Goal: Information Seeking & Learning: Learn about a topic

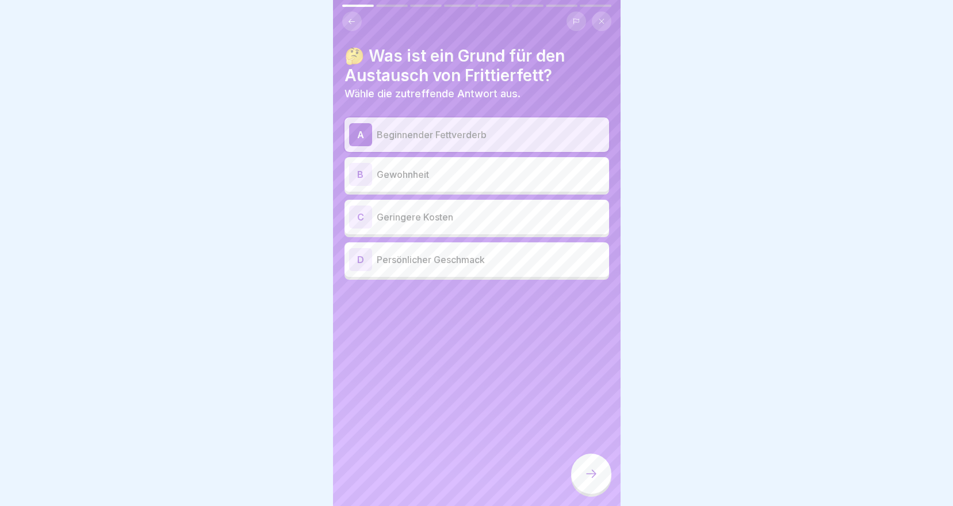
click at [591, 480] on icon at bounding box center [591, 474] width 14 height 14
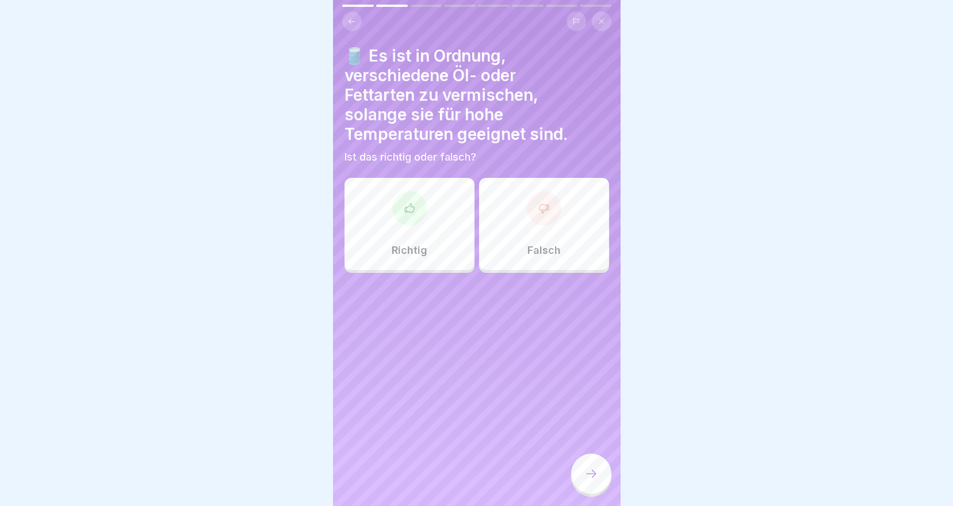
click at [542, 212] on icon at bounding box center [544, 208] width 12 height 12
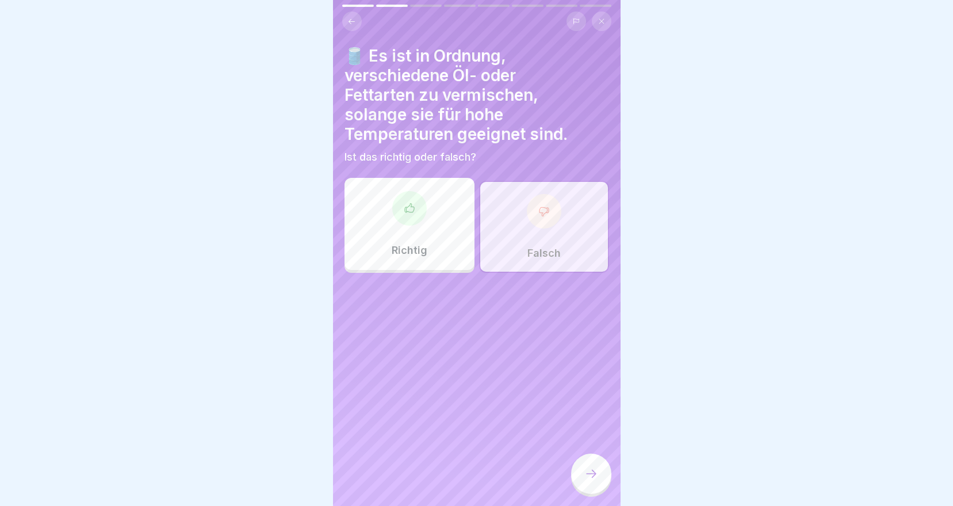
click at [595, 476] on div at bounding box center [591, 473] width 40 height 40
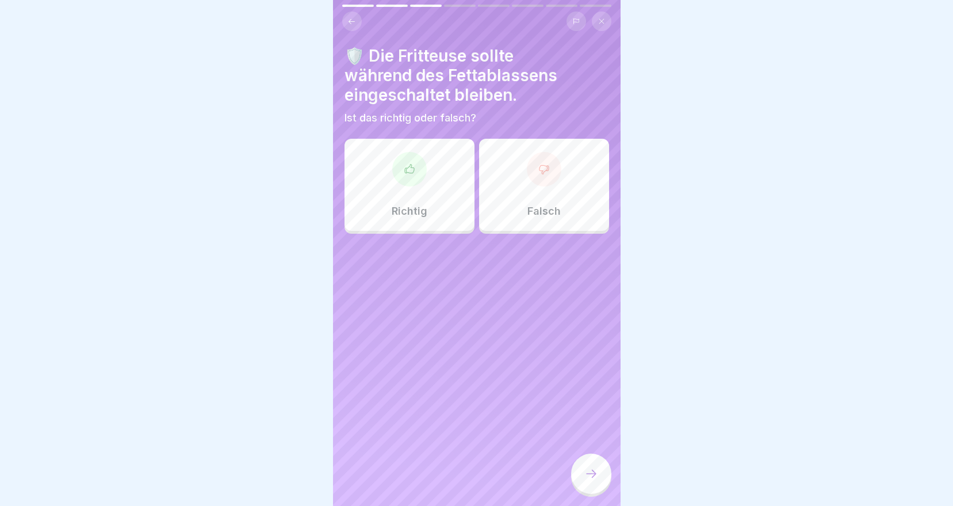
click at [539, 163] on icon at bounding box center [544, 169] width 12 height 12
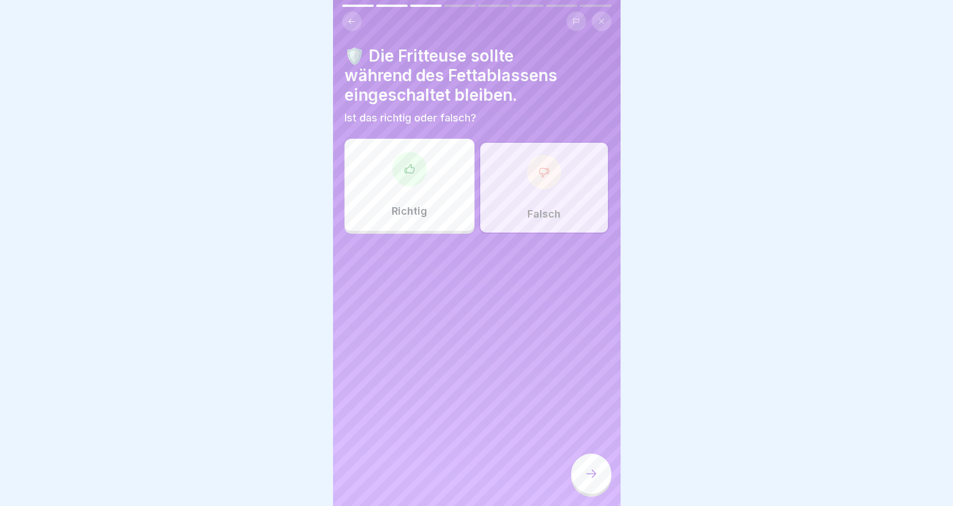
click at [592, 469] on div at bounding box center [591, 473] width 40 height 40
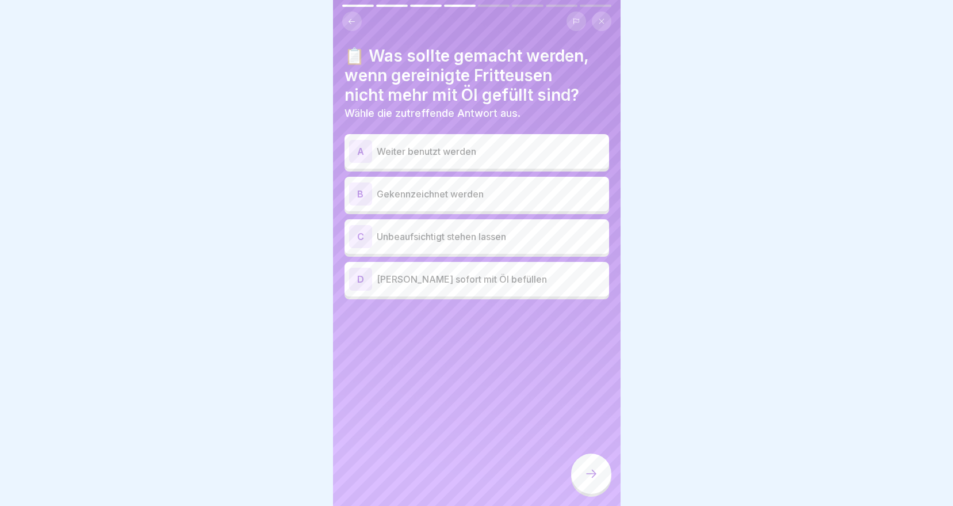
click at [513, 200] on p "Gekennzeichnet werden" at bounding box center [491, 194] width 228 height 14
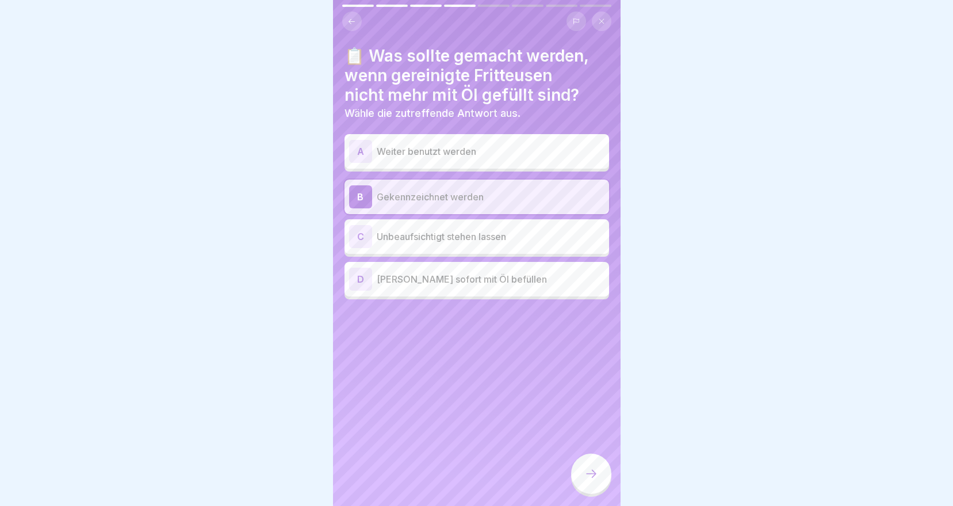
click at [588, 494] on div at bounding box center [591, 473] width 40 height 40
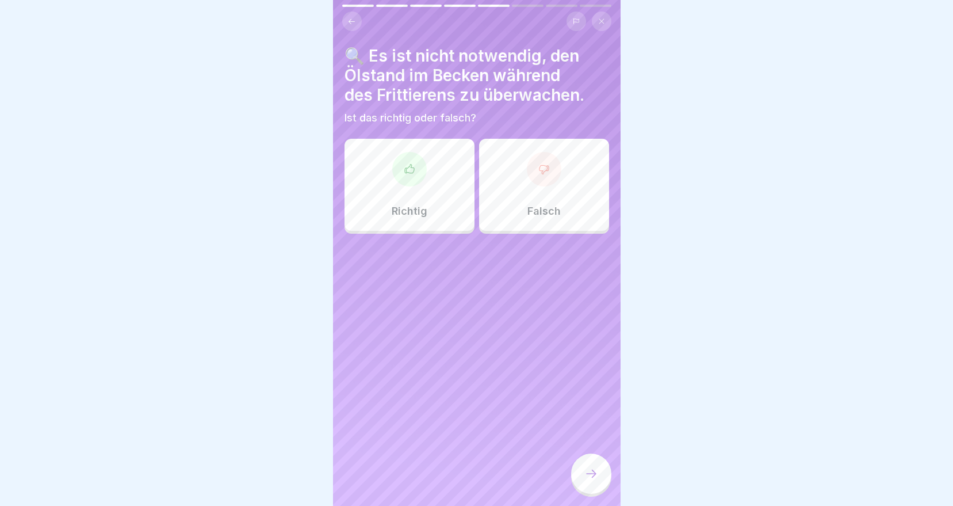
click at [533, 158] on div at bounding box center [544, 169] width 35 height 35
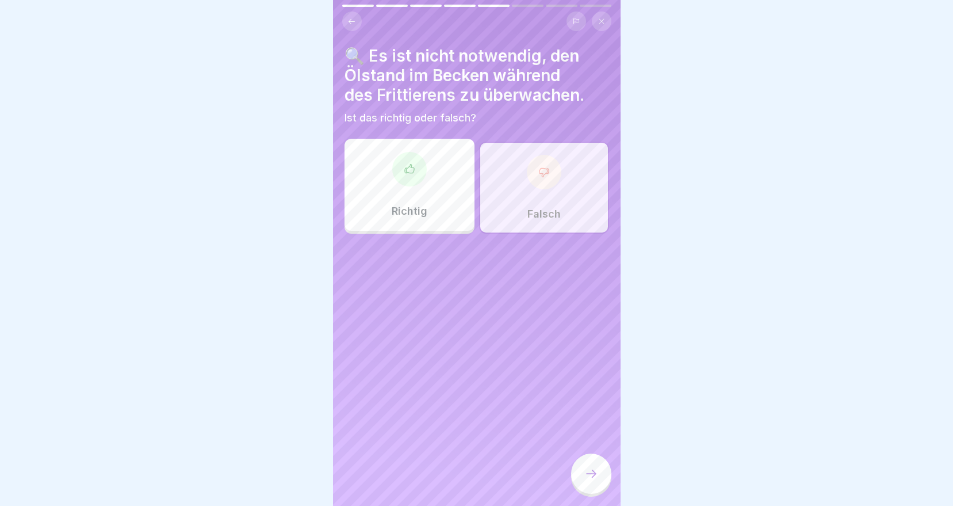
click at [597, 490] on div at bounding box center [591, 473] width 40 height 40
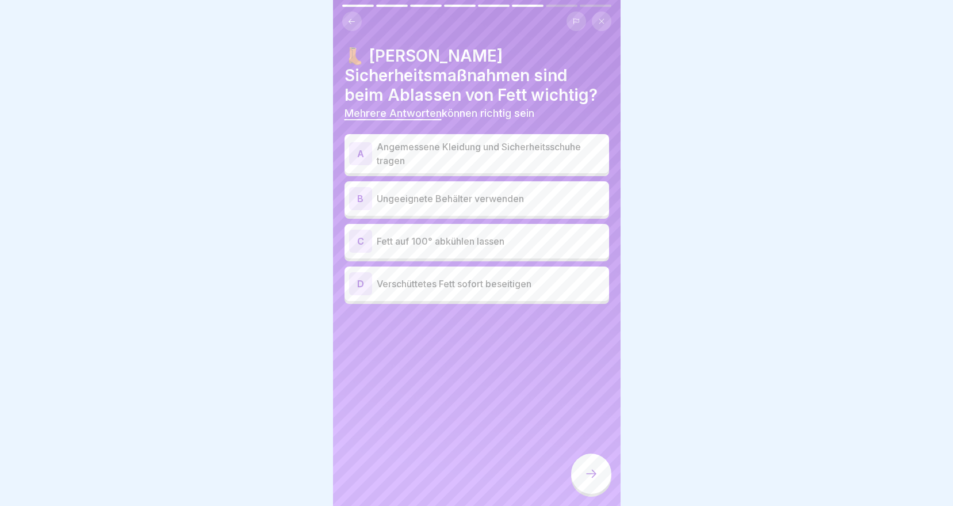
click at [566, 147] on p "Angemessene Kleidung und Sicherheitsschuhe tragen" at bounding box center [491, 154] width 228 height 28
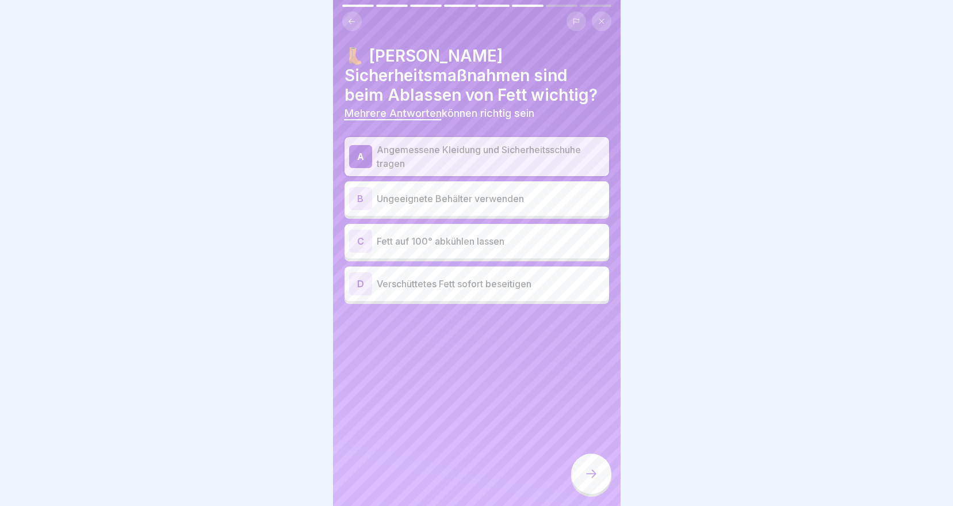
click at [498, 285] on p "Verschüttetes Fett sofort beseitigen" at bounding box center [491, 284] width 228 height 14
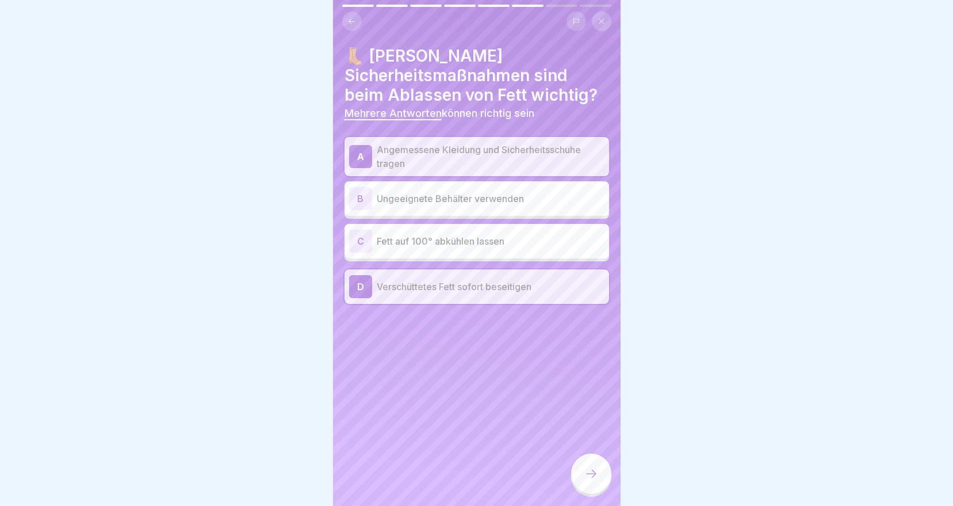
click at [587, 473] on div at bounding box center [591, 473] width 40 height 40
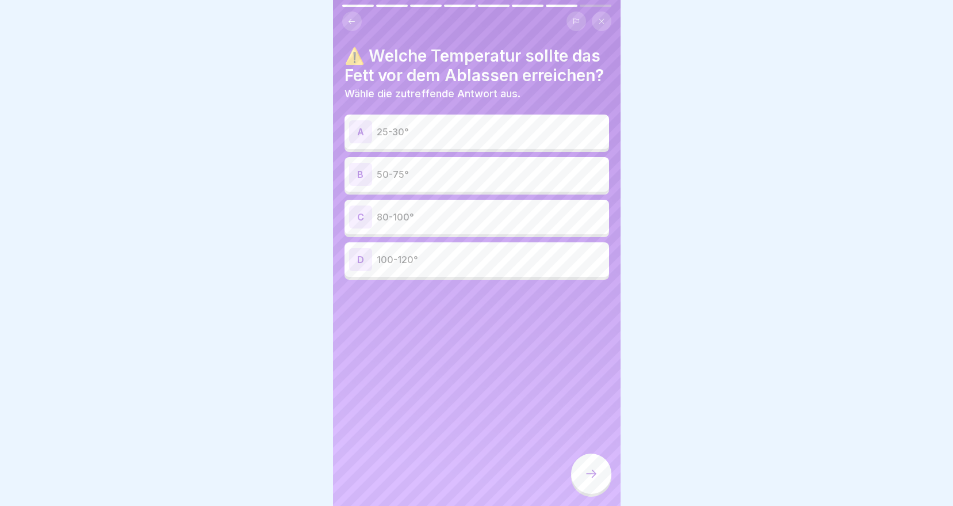
click at [415, 181] on p "50-75°" at bounding box center [491, 174] width 228 height 14
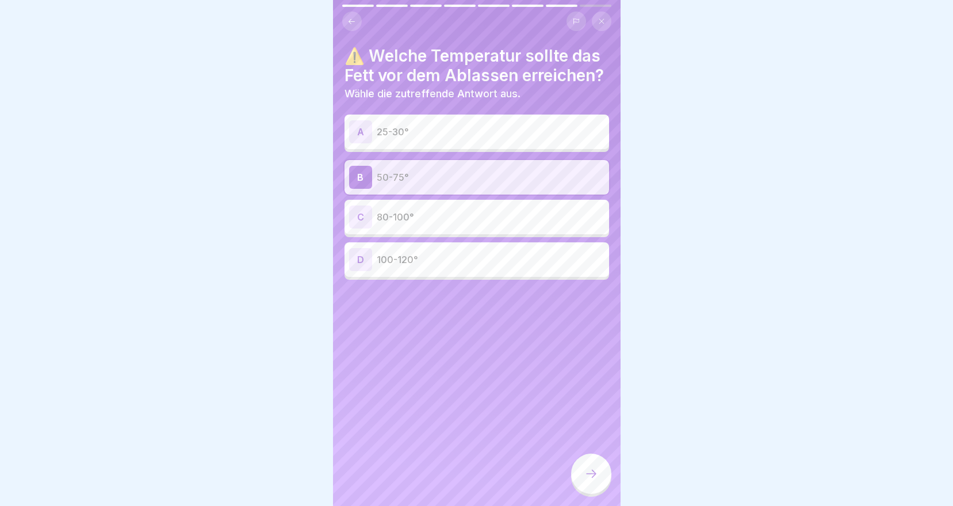
click at [592, 469] on div at bounding box center [591, 473] width 40 height 40
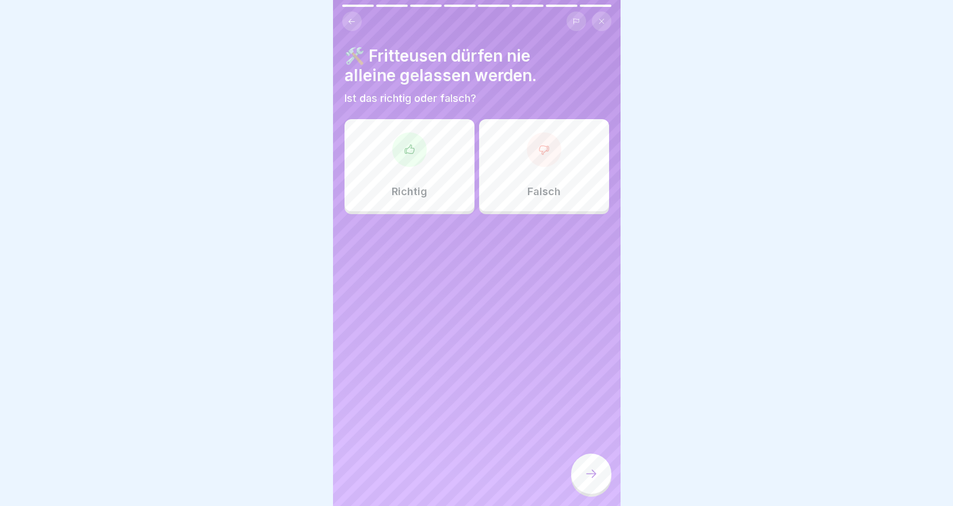
click at [416, 163] on div at bounding box center [409, 149] width 35 height 35
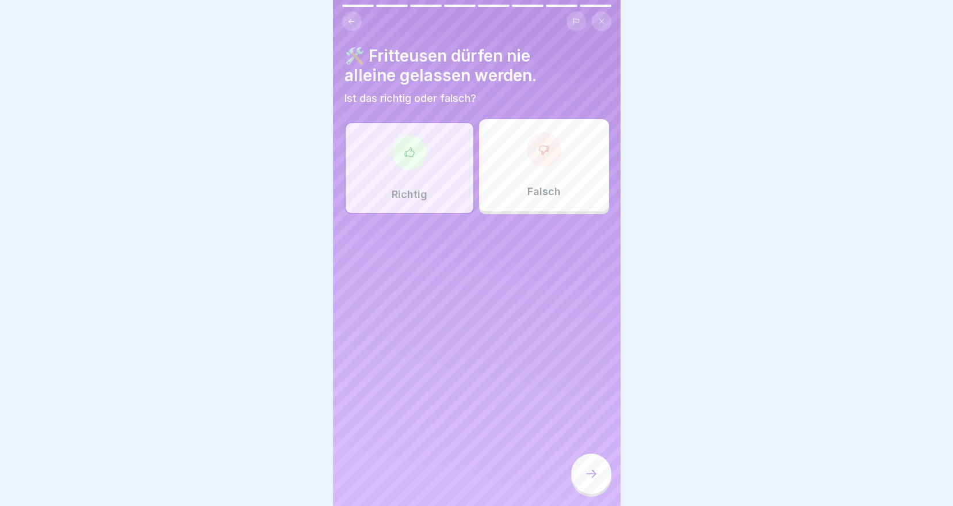
click at [580, 484] on div at bounding box center [591, 473] width 40 height 40
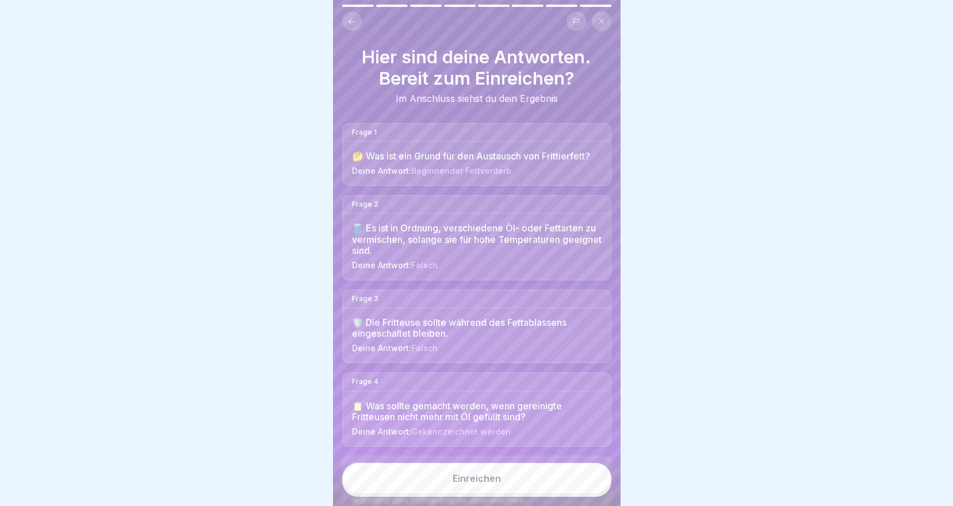
click at [511, 492] on button "Einreichen" at bounding box center [476, 477] width 269 height 31
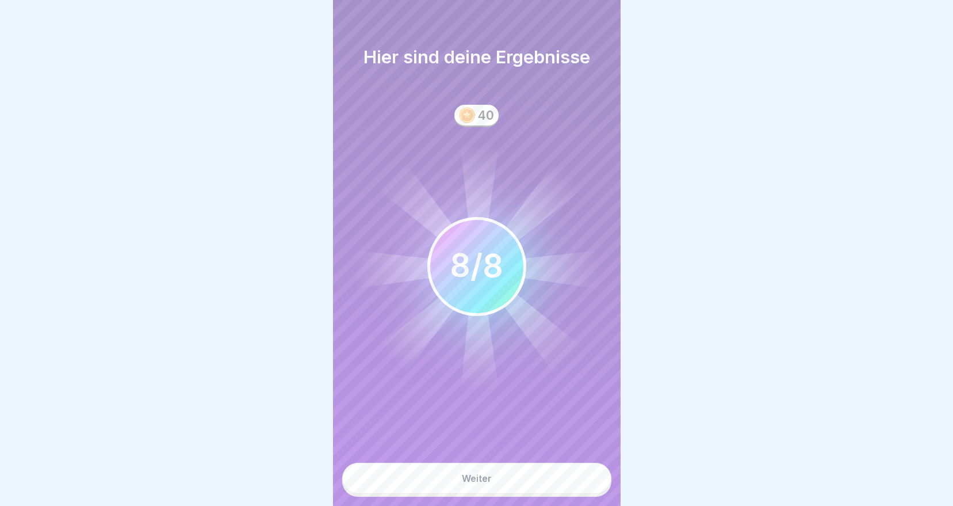
click at [514, 494] on button "Weiter" at bounding box center [476, 477] width 269 height 31
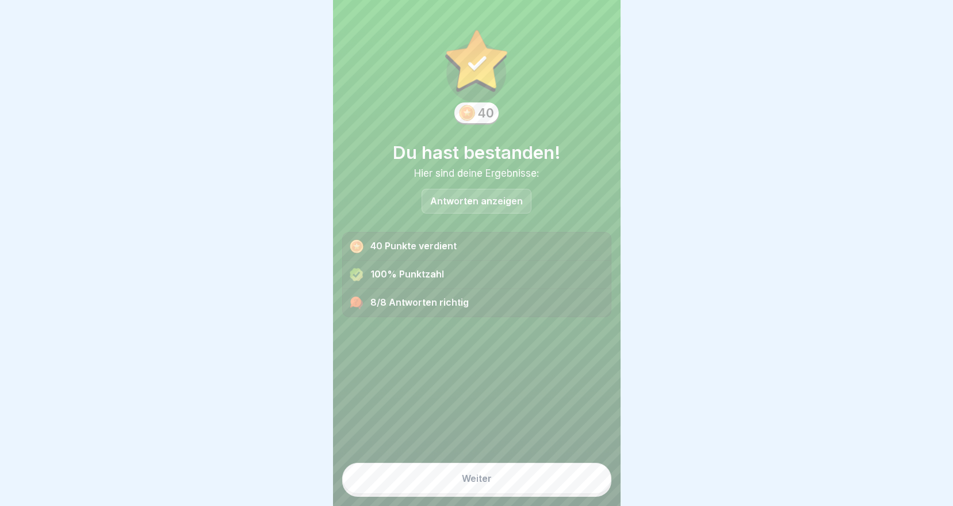
click at [464, 494] on button "Weiter" at bounding box center [476, 477] width 269 height 31
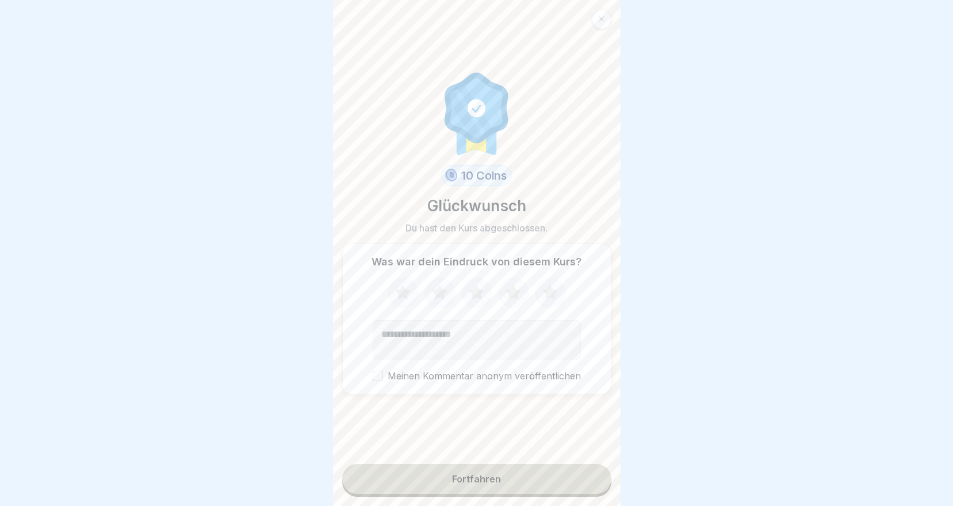
click at [484, 484] on div "Fortfahren" at bounding box center [476, 478] width 49 height 10
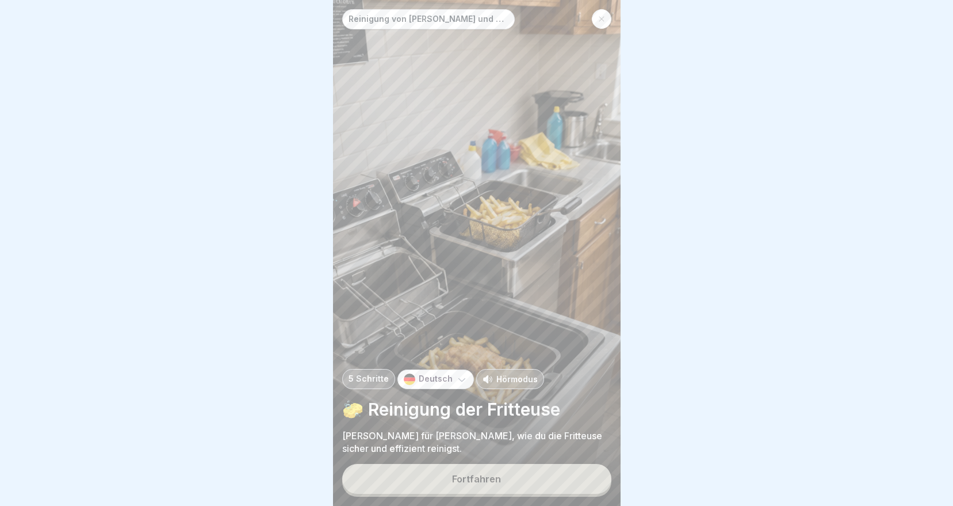
click at [488, 481] on button "Fortfahren" at bounding box center [476, 479] width 269 height 30
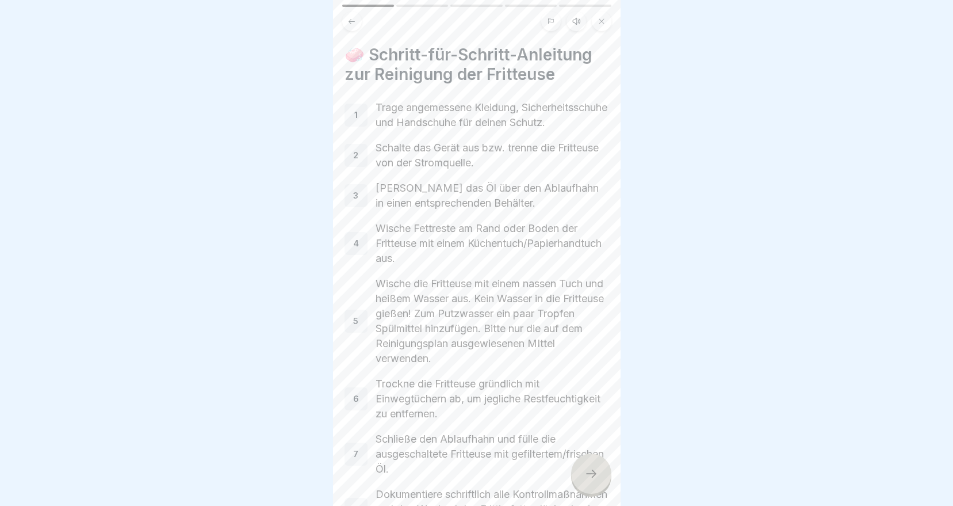
click at [583, 487] on div at bounding box center [591, 473] width 40 height 40
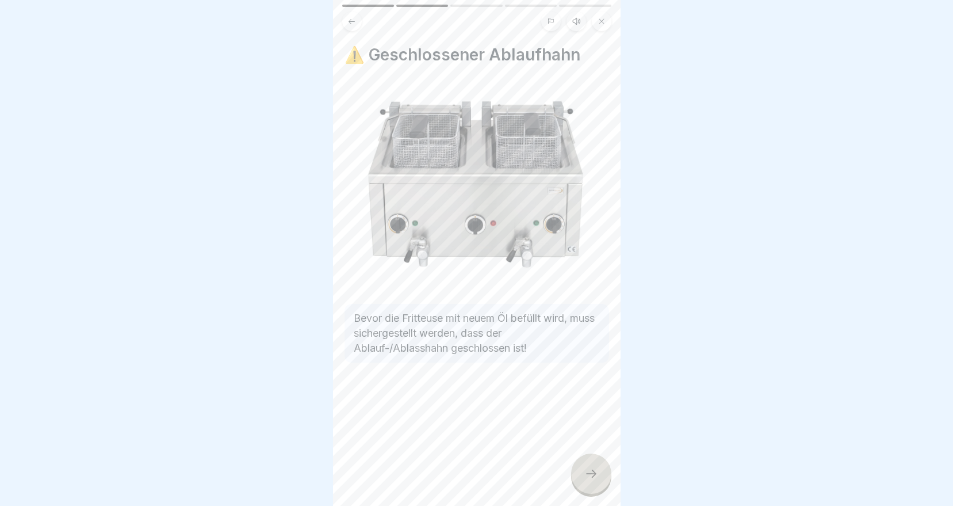
click at [599, 485] on div at bounding box center [591, 473] width 40 height 40
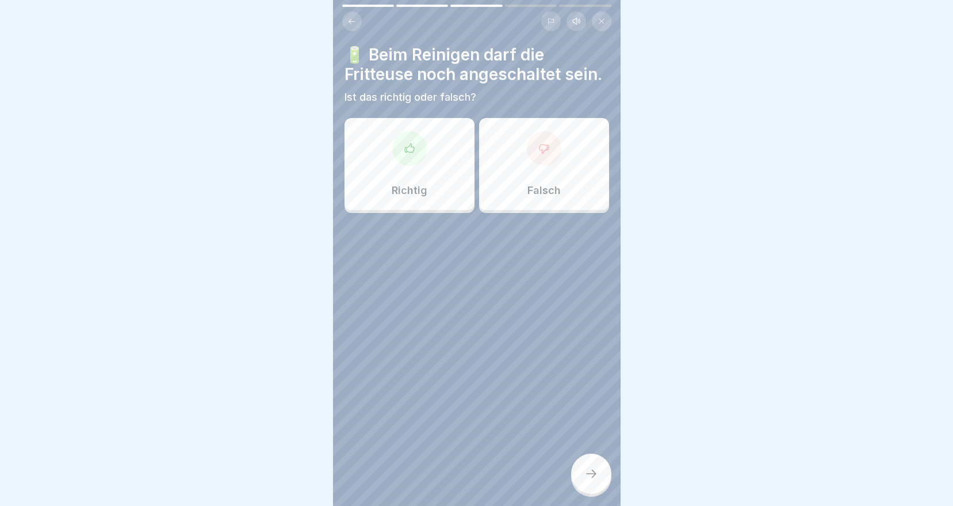
click at [539, 153] on icon at bounding box center [543, 148] width 9 height 9
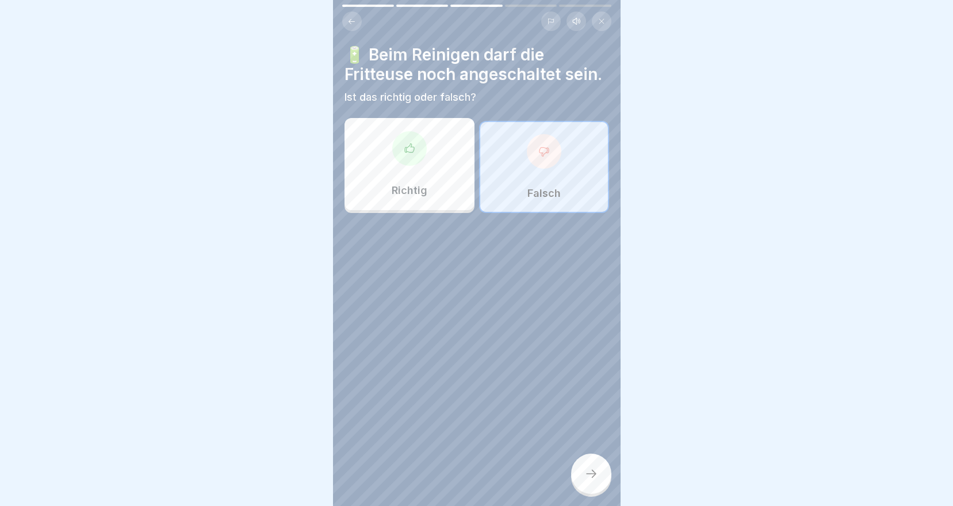
click at [594, 474] on div at bounding box center [591, 473] width 40 height 40
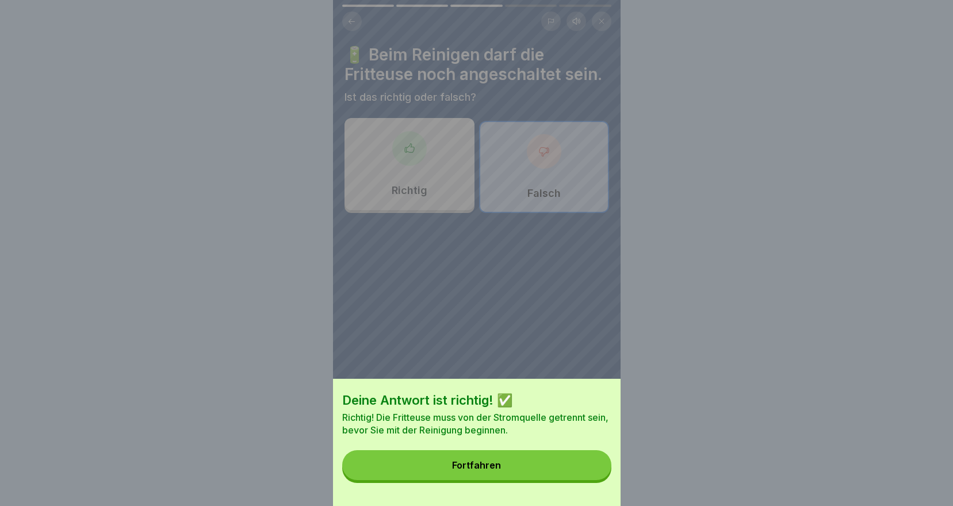
click at [567, 464] on button "Fortfahren" at bounding box center [476, 465] width 269 height 30
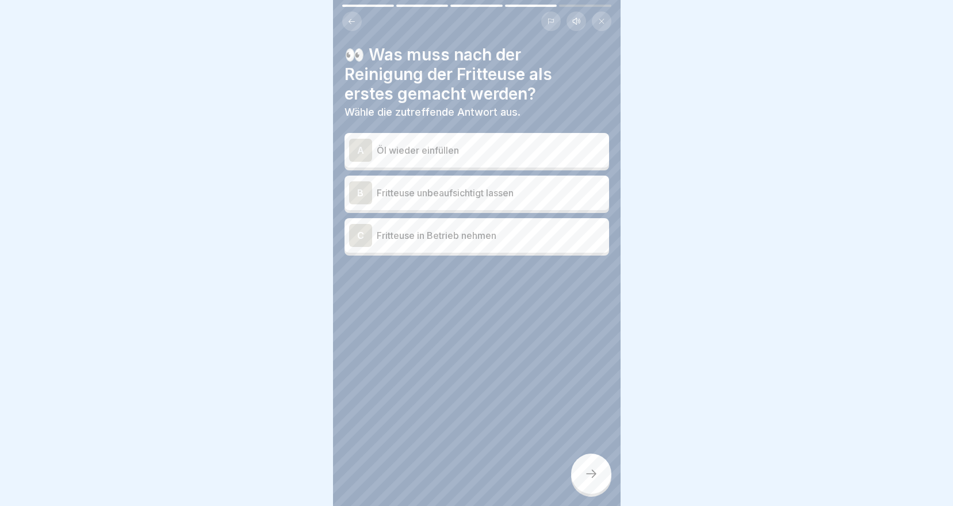
click at [407, 152] on p "Öl wieder einfüllen" at bounding box center [491, 150] width 228 height 14
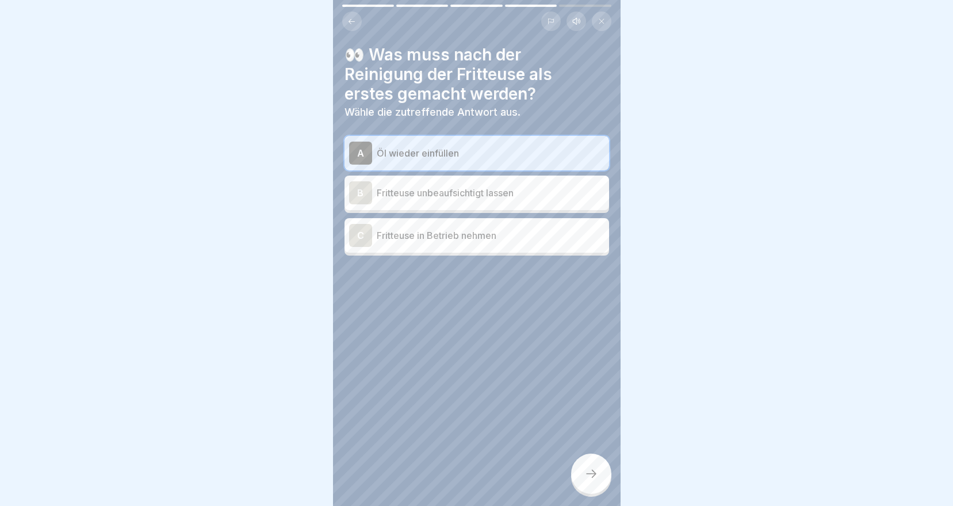
click at [587, 477] on icon at bounding box center [591, 474] width 14 height 14
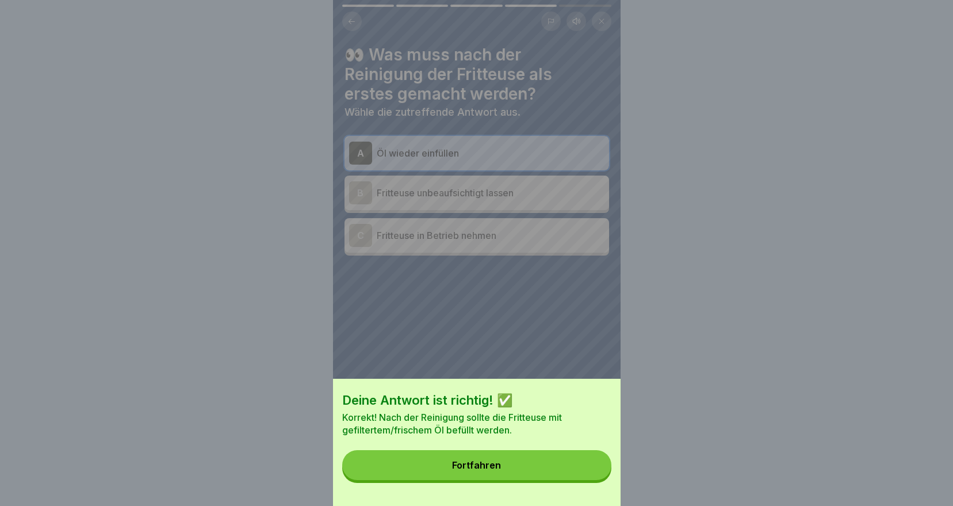
click at [566, 471] on button "Fortfahren" at bounding box center [476, 465] width 269 height 30
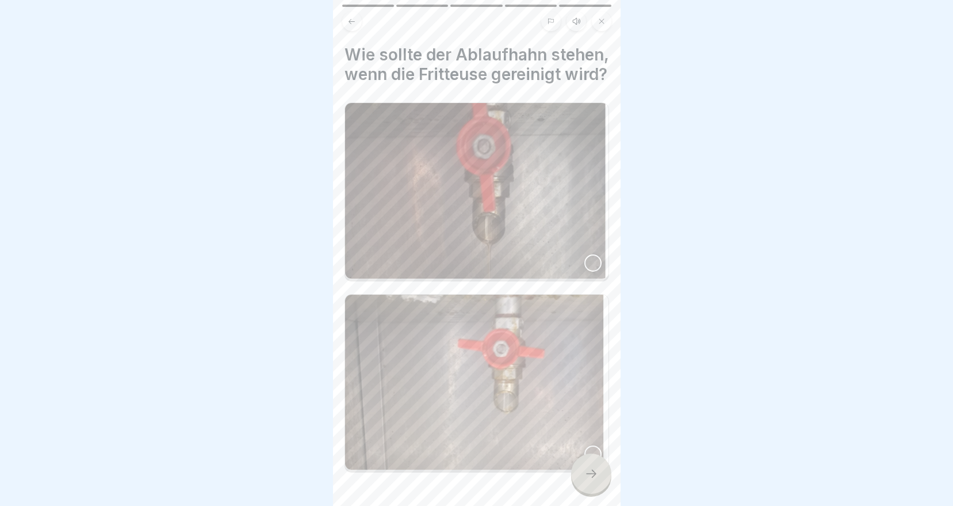
click at [585, 272] on div at bounding box center [592, 262] width 17 height 17
click at [584, 489] on div at bounding box center [591, 473] width 40 height 40
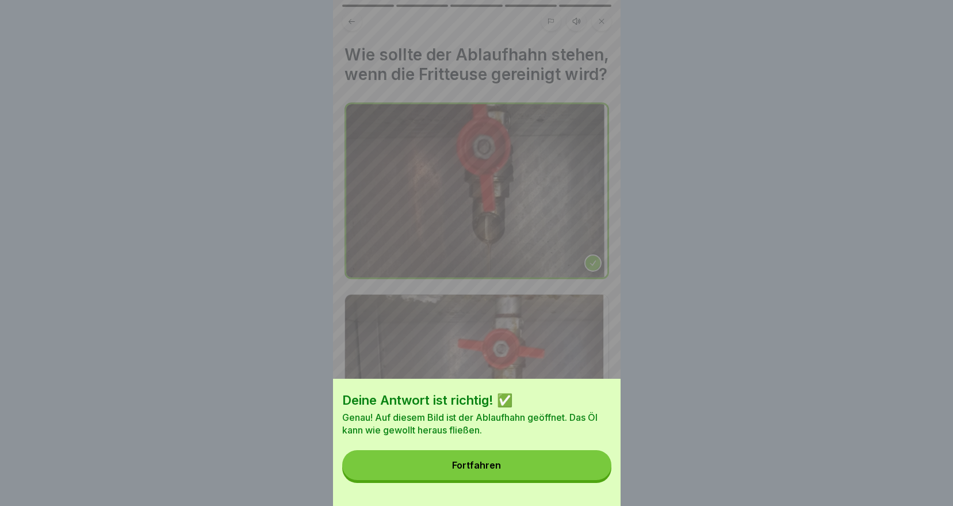
click at [540, 474] on button "Fortfahren" at bounding box center [476, 465] width 269 height 30
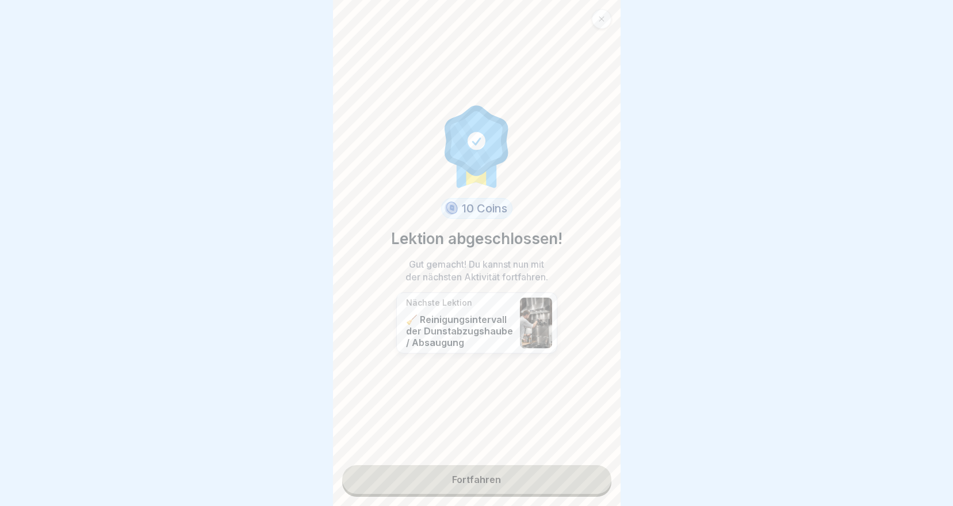
click at [504, 480] on link "Fortfahren" at bounding box center [476, 479] width 269 height 29
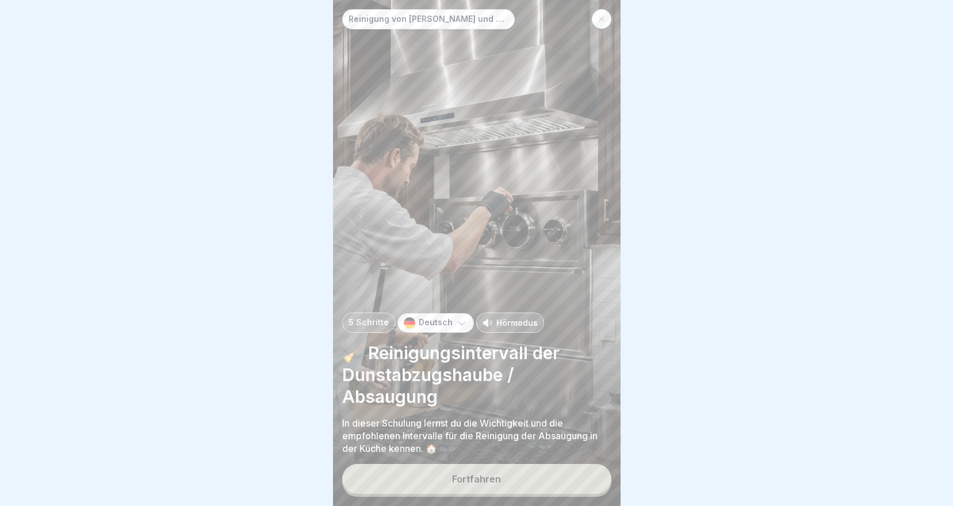
click at [492, 484] on div "Fortfahren" at bounding box center [476, 478] width 49 height 10
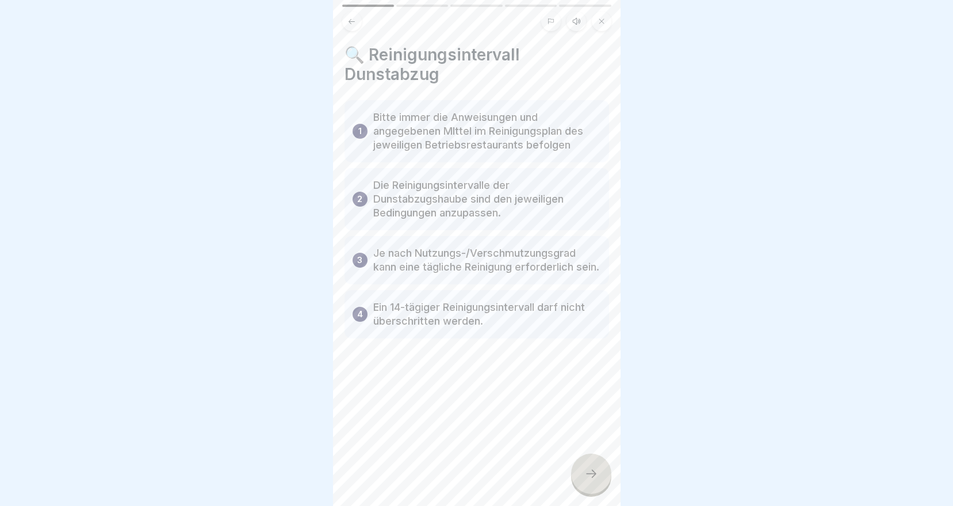
click at [591, 479] on icon at bounding box center [591, 474] width 14 height 14
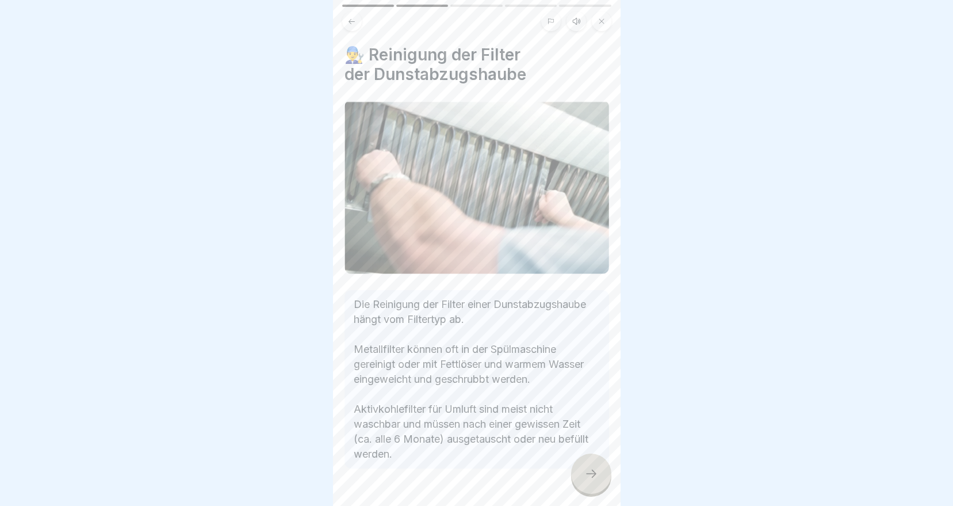
click at [583, 484] on div at bounding box center [591, 473] width 40 height 40
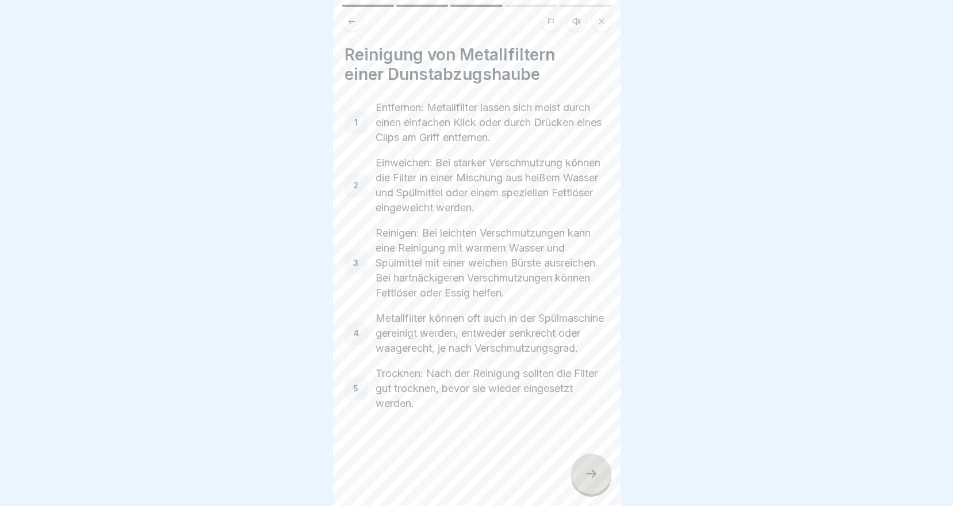
click at [591, 466] on div at bounding box center [591, 473] width 40 height 40
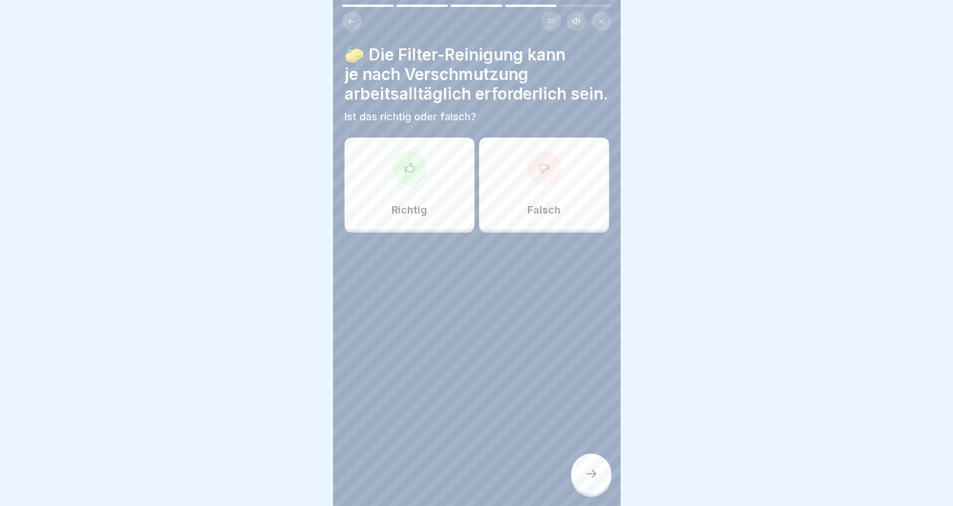
click at [424, 185] on div "Richtig" at bounding box center [410, 183] width 130 height 92
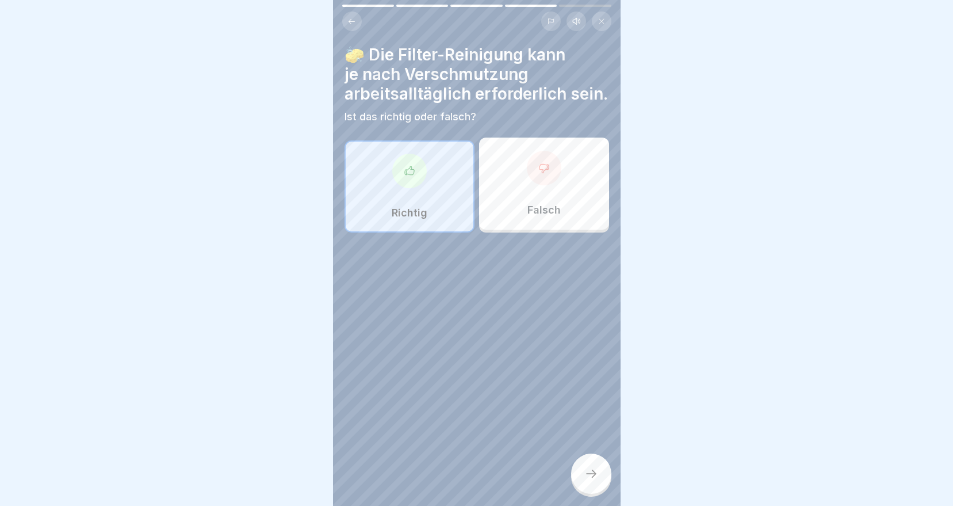
click at [598, 473] on div at bounding box center [591, 473] width 40 height 40
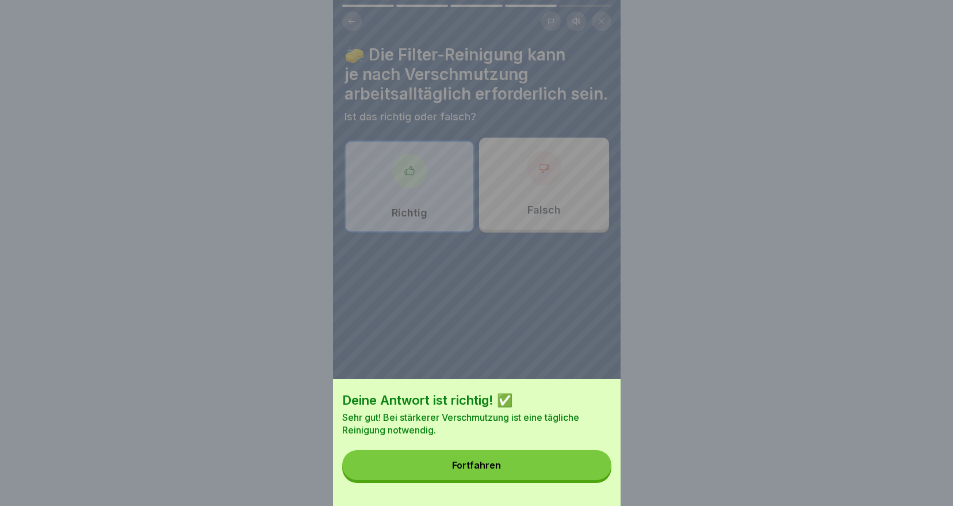
click at [550, 469] on button "Fortfahren" at bounding box center [476, 465] width 269 height 30
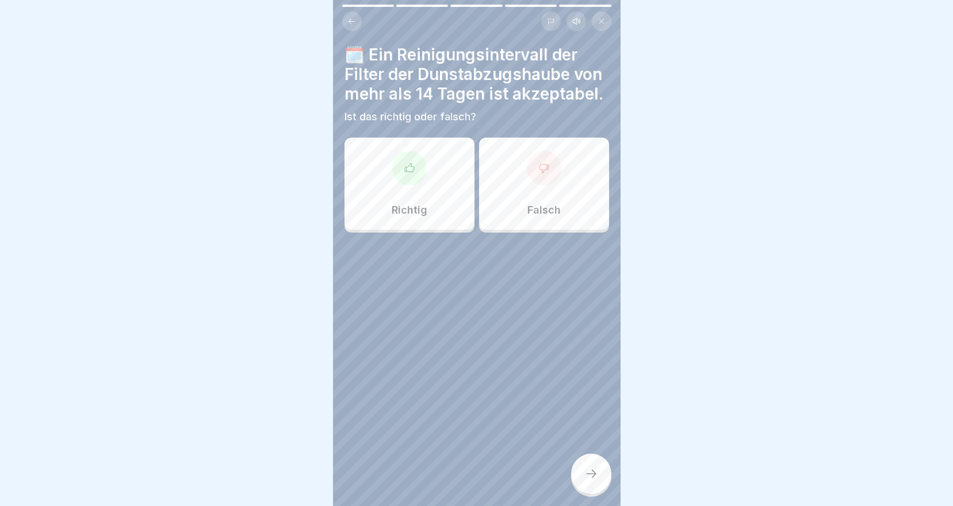
click at [546, 185] on div at bounding box center [544, 168] width 35 height 35
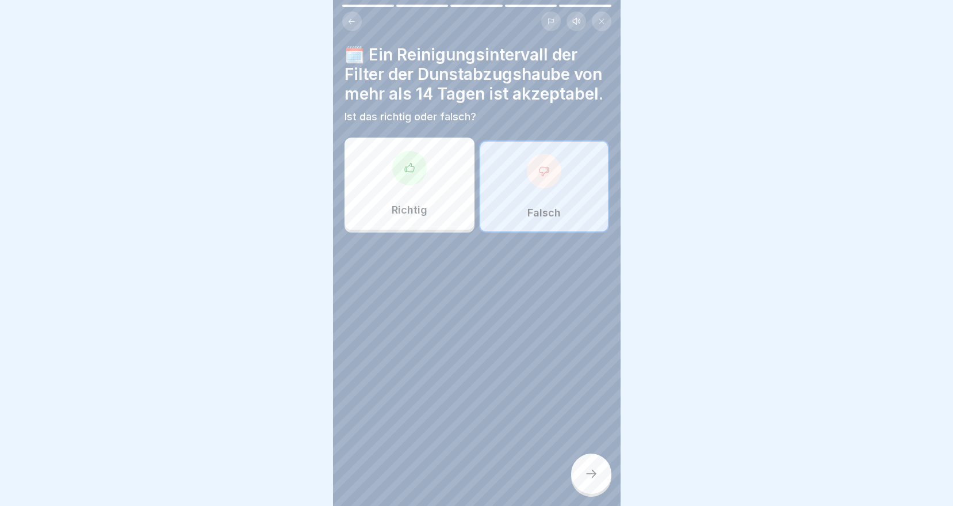
click at [576, 487] on div at bounding box center [591, 473] width 40 height 40
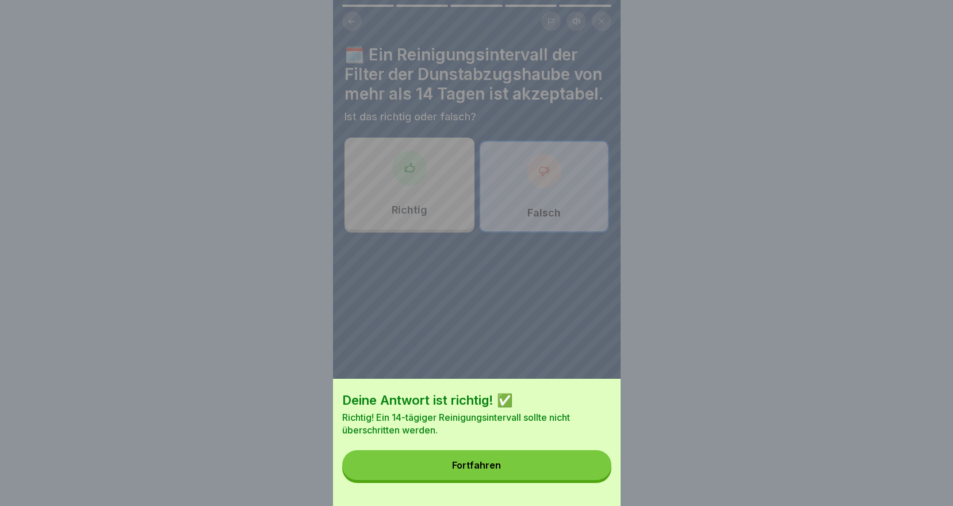
drag, startPoint x: 498, startPoint y: 472, endPoint x: 679, endPoint y: 427, distance: 186.5
click at [498, 470] on div "Fortfahren" at bounding box center [476, 465] width 49 height 10
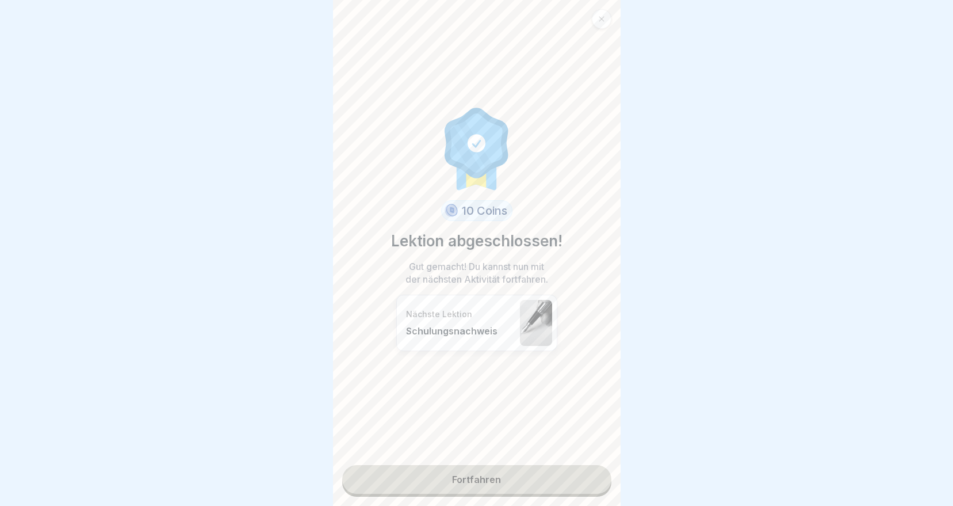
click at [569, 476] on link "Fortfahren" at bounding box center [476, 479] width 269 height 29
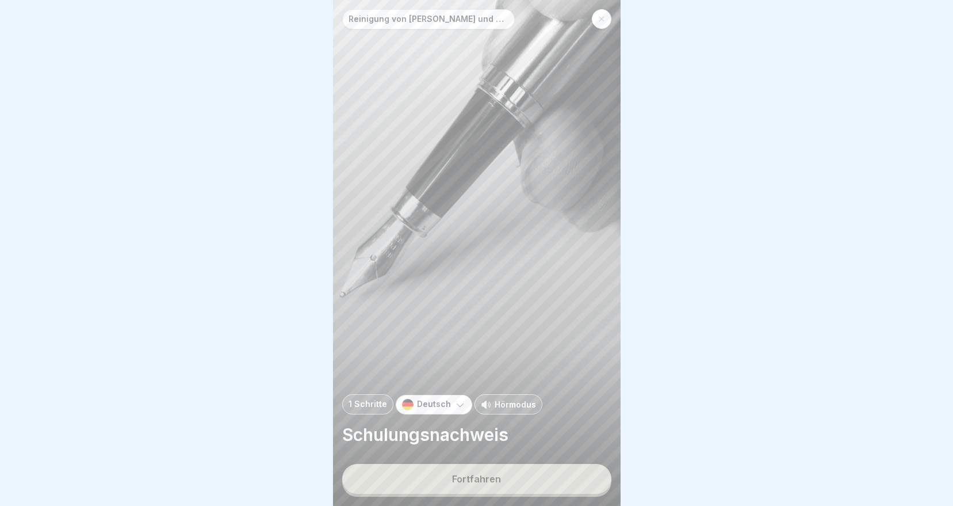
click at [456, 494] on button "Fortfahren" at bounding box center [476, 479] width 269 height 30
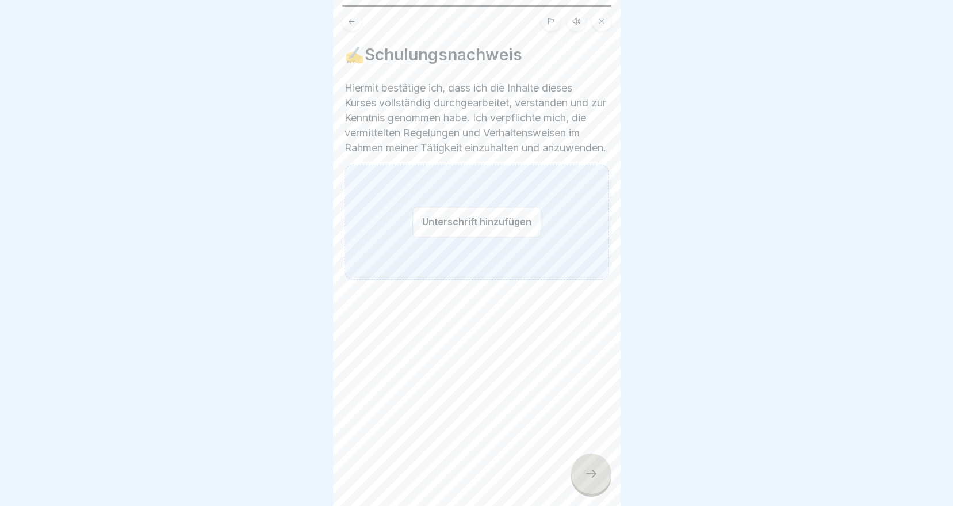
click at [450, 237] on button "Unterschrift hinzufügen" at bounding box center [476, 222] width 129 height 30
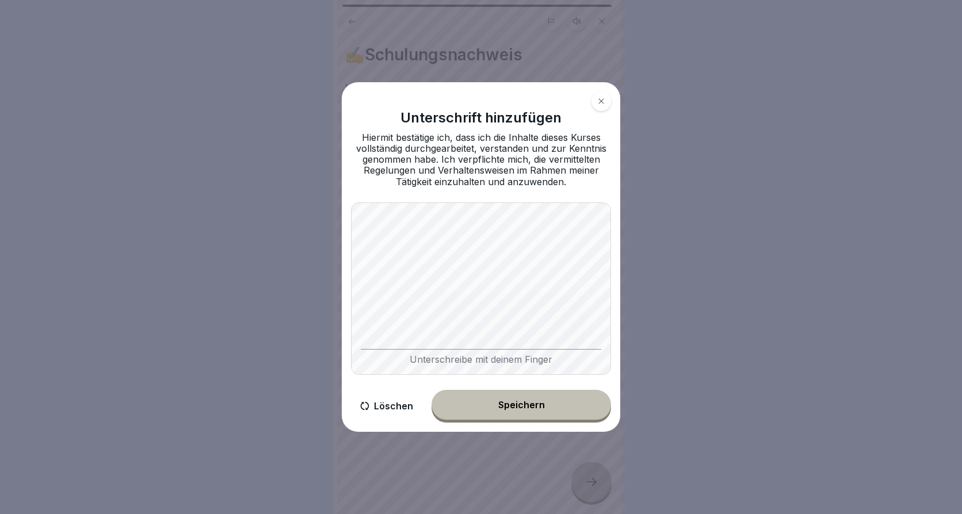
click at [334, 310] on body "Reinigung von [PERSON_NAME] und Dunstabzugshauben 1 Schritte Deutsch Hörmodus S…" at bounding box center [476, 257] width 953 height 514
click at [662, 291] on body "Reinigung von [PERSON_NAME] und Dunstabzugshauben 1 Schritte Deutsch Hörmodus S…" at bounding box center [476, 257] width 953 height 514
click at [542, 395] on button "Speichern" at bounding box center [520, 405] width 179 height 30
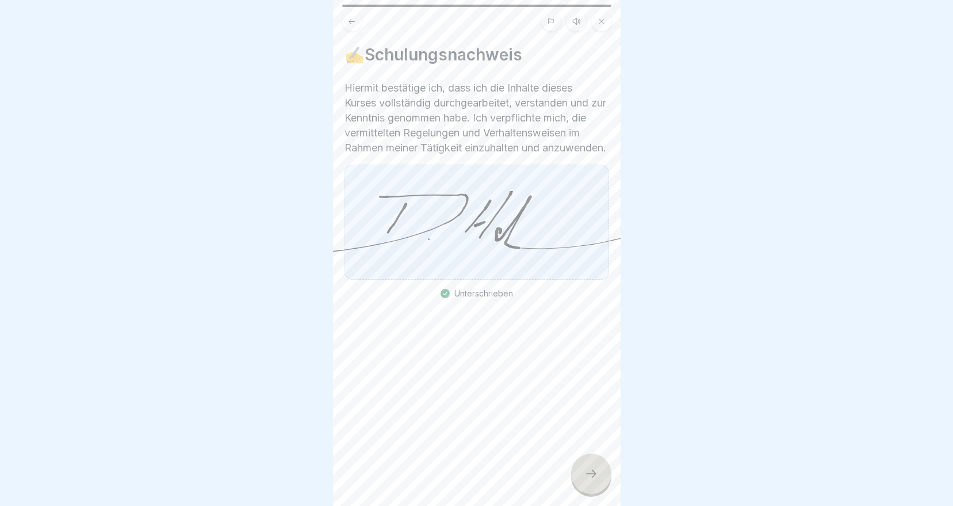
click at [583, 488] on div at bounding box center [591, 473] width 40 height 40
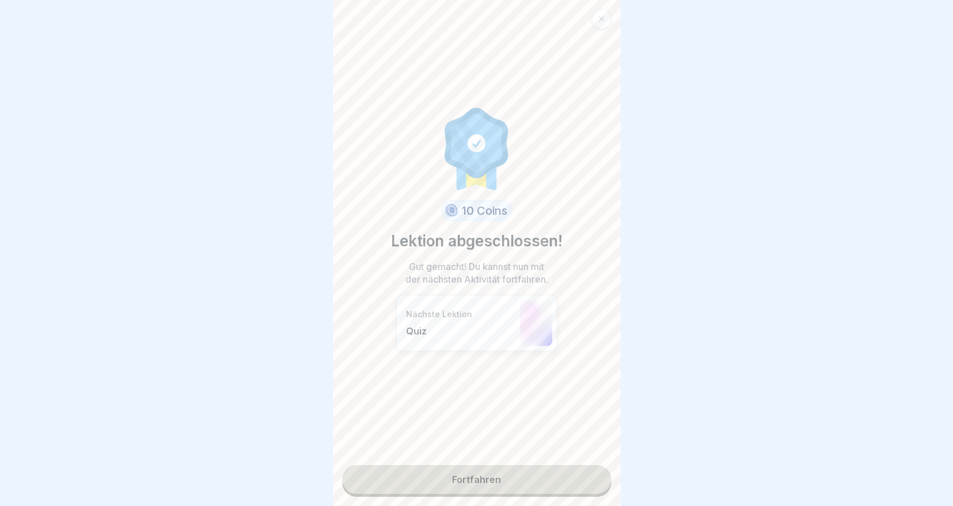
click at [458, 482] on link "Fortfahren" at bounding box center [476, 479] width 269 height 29
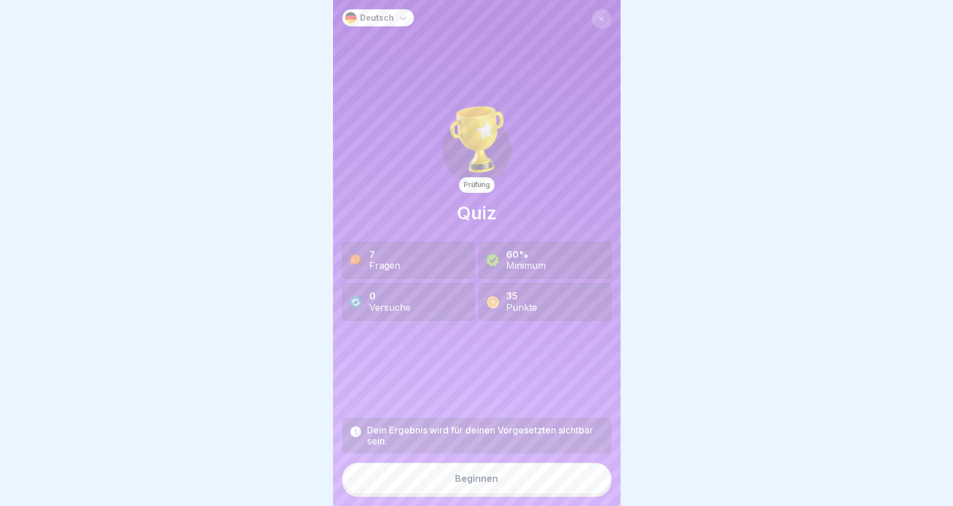
click at [465, 483] on div "Beginnen" at bounding box center [476, 478] width 43 height 10
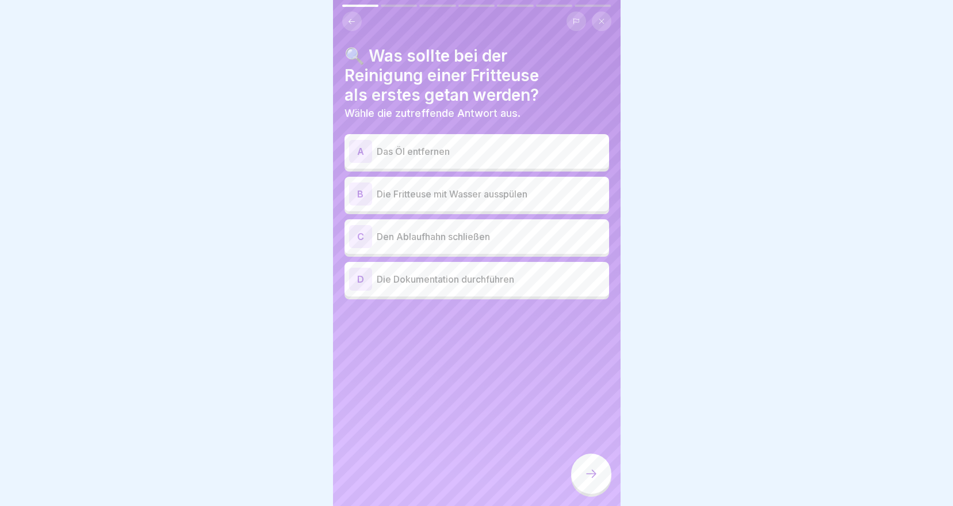
click at [483, 140] on div "A Das Öl entfernen" at bounding box center [476, 151] width 255 height 23
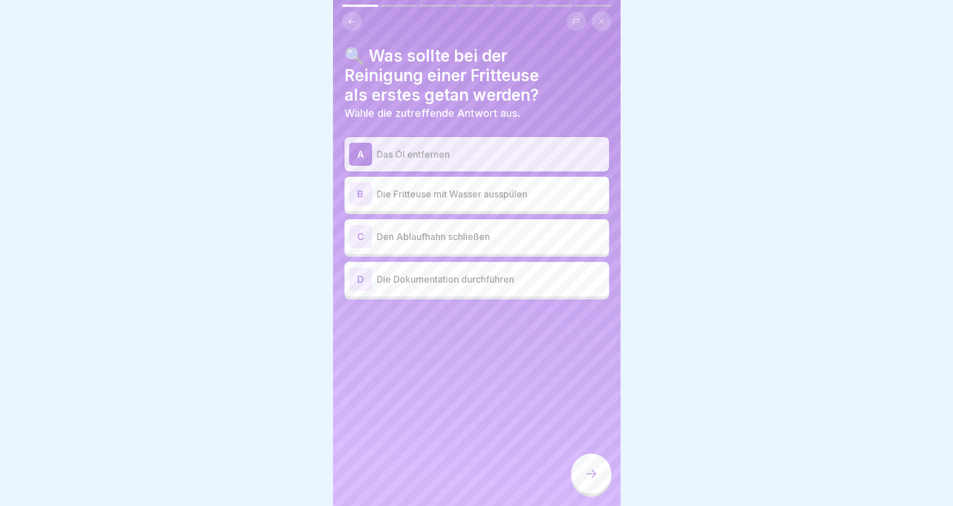
click at [581, 483] on div at bounding box center [591, 473] width 40 height 40
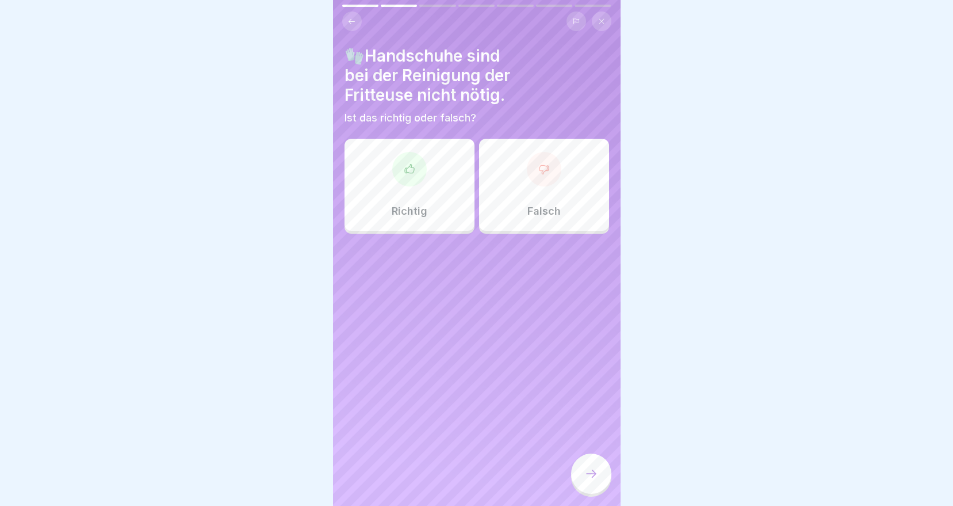
click at [534, 200] on div "Falsch" at bounding box center [544, 185] width 130 height 92
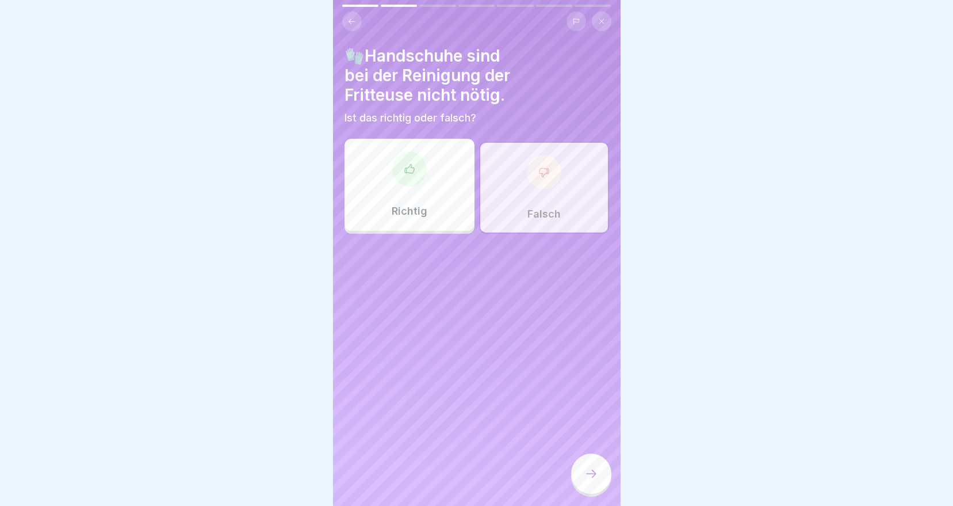
click at [588, 472] on div at bounding box center [591, 473] width 40 height 40
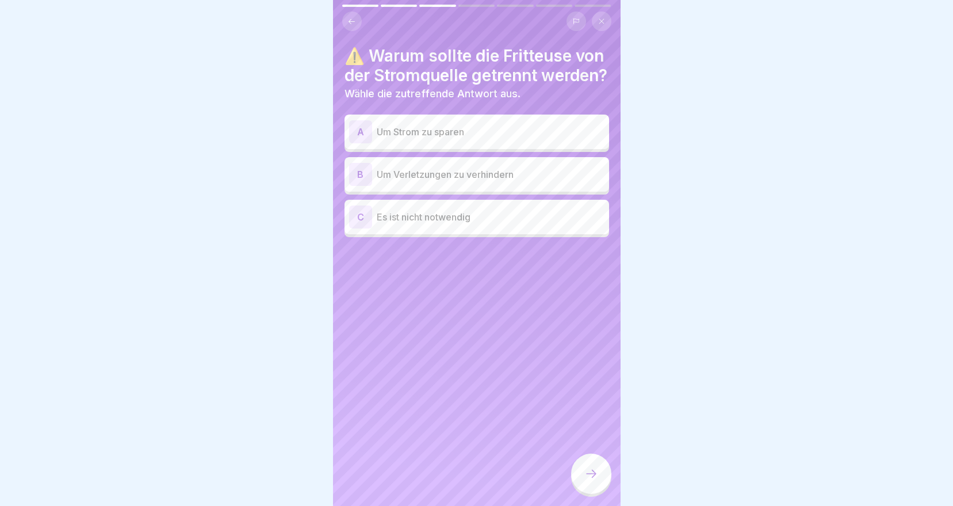
click at [487, 186] on div "B Um Verletzungen zu verhindern" at bounding box center [476, 174] width 255 height 23
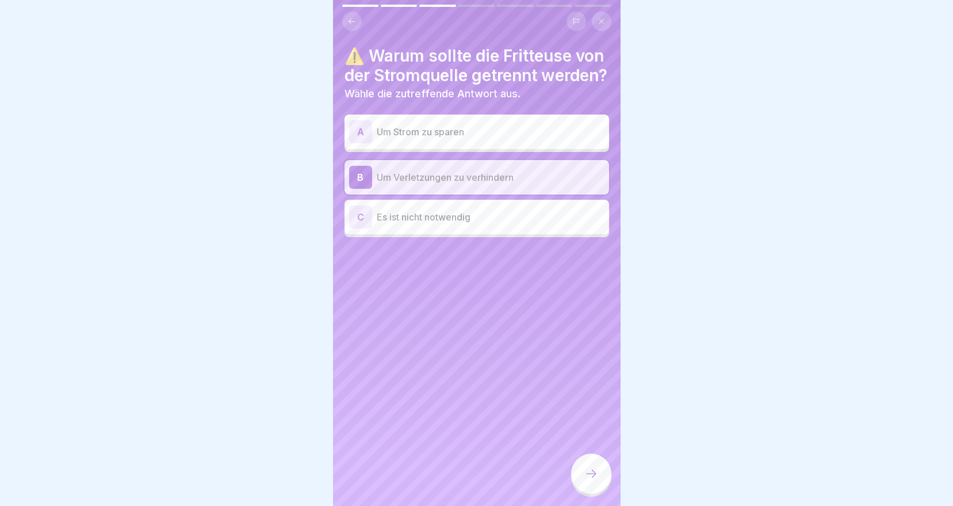
click at [594, 493] on div at bounding box center [591, 473] width 40 height 40
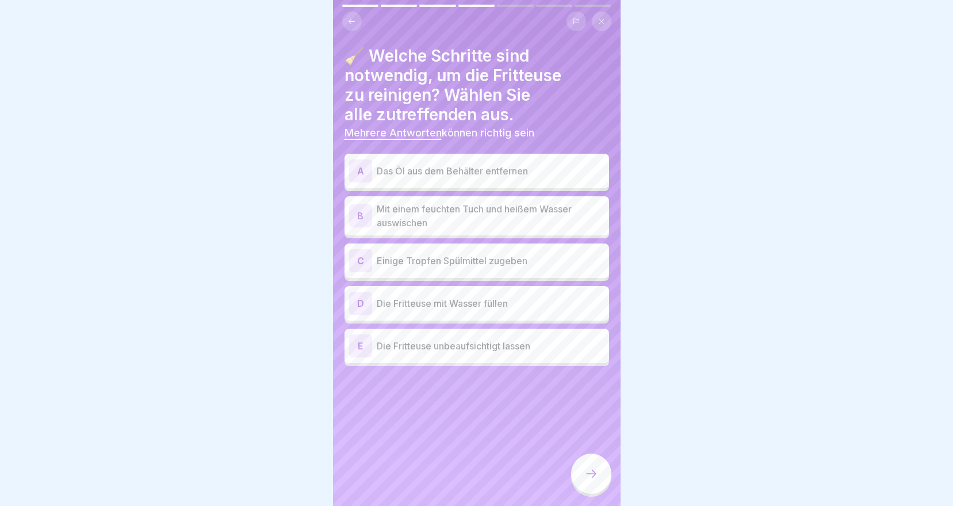
click at [458, 174] on p "Das Öl aus dem Behälter entfernen" at bounding box center [491, 171] width 228 height 14
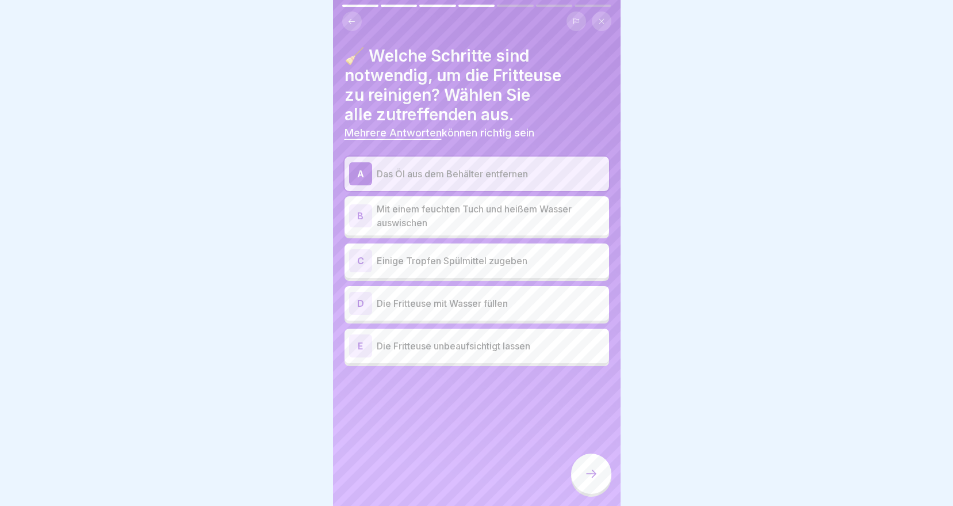
click at [450, 216] on p "Mit einem feuchten Tuch und heißem Wasser auswischen" at bounding box center [491, 216] width 228 height 28
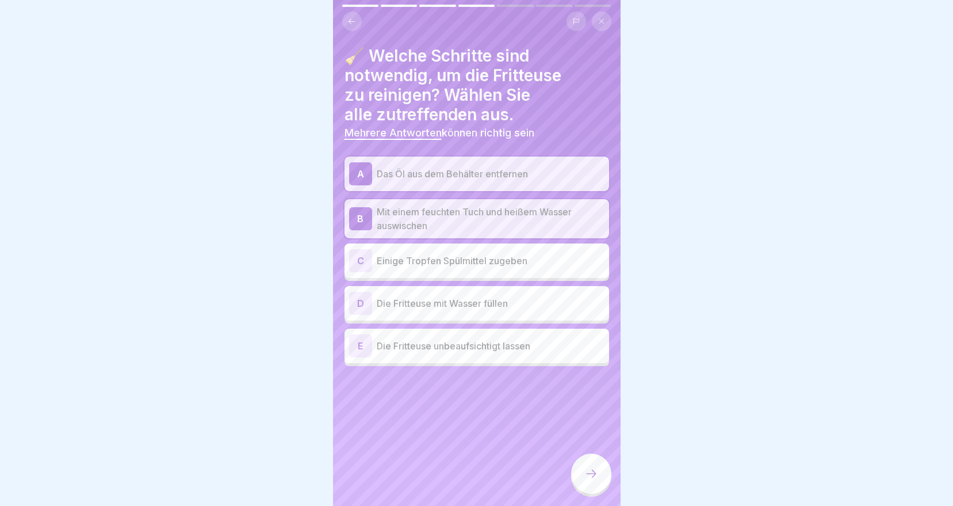
click at [448, 262] on p "Einige Tropfen Spülmittel zugeben" at bounding box center [491, 261] width 228 height 14
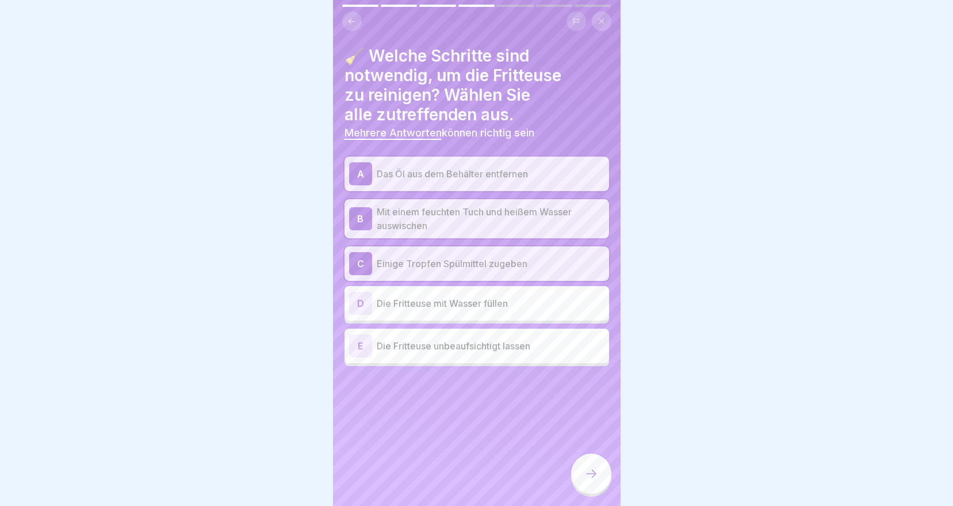
click at [581, 476] on div at bounding box center [591, 473] width 40 height 40
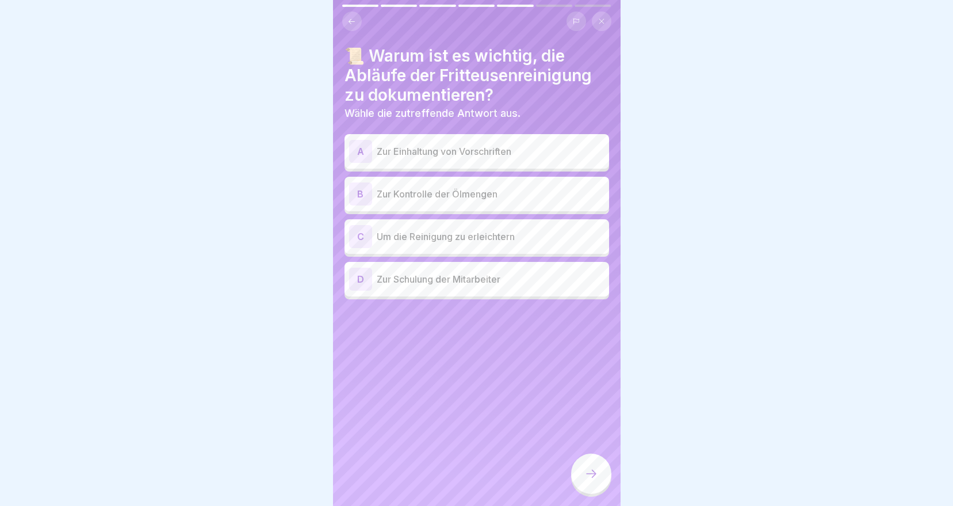
click at [445, 154] on p "Zur Einhaltung von Vorschriften" at bounding box center [491, 151] width 228 height 14
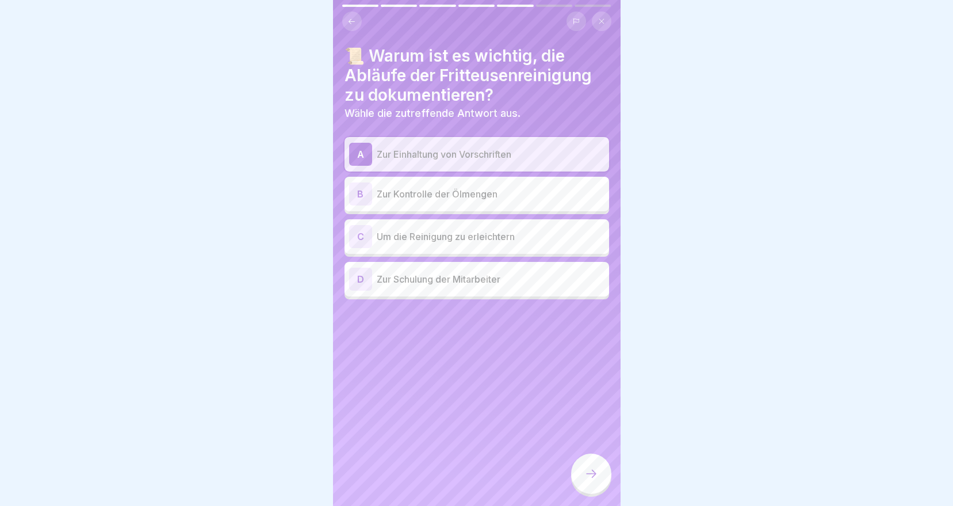
click at [444, 288] on div "D Zur Schulung der Mitarbeiter" at bounding box center [476, 278] width 255 height 23
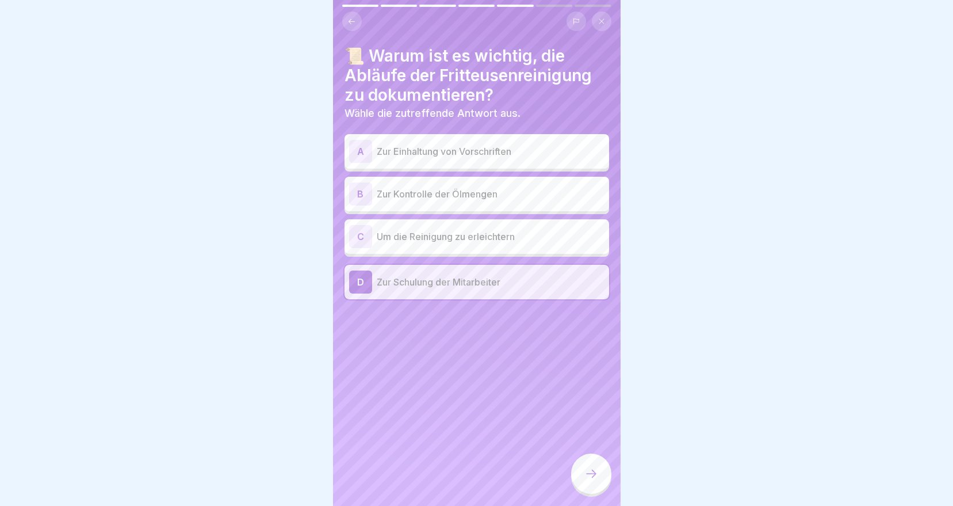
click at [426, 148] on p "Zur Einhaltung von Vorschriften" at bounding box center [491, 151] width 228 height 14
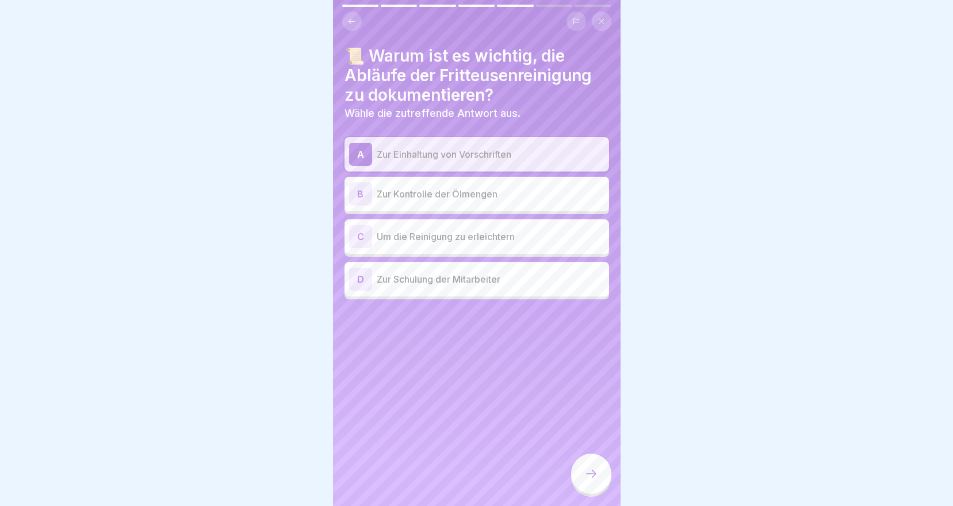
click at [598, 494] on div at bounding box center [591, 473] width 40 height 40
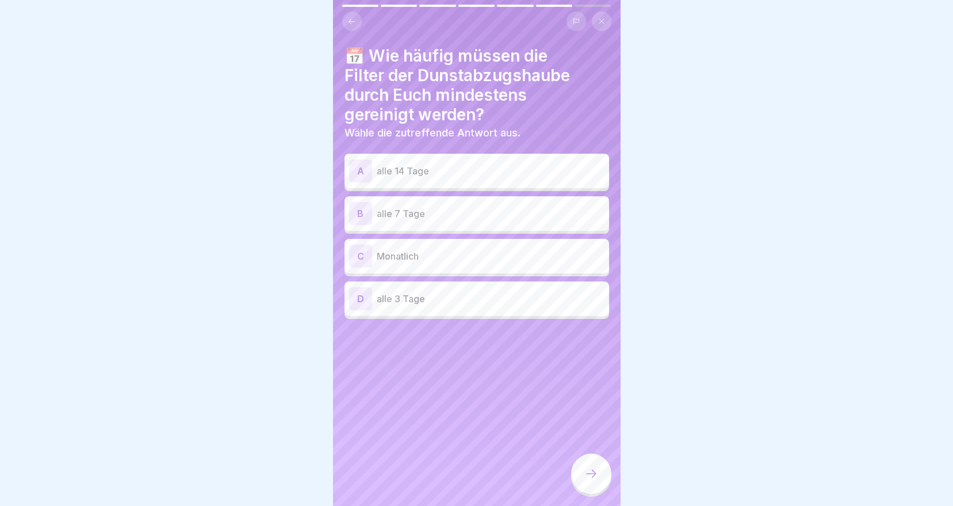
click at [461, 173] on p "alle 14 Tage" at bounding box center [491, 171] width 228 height 14
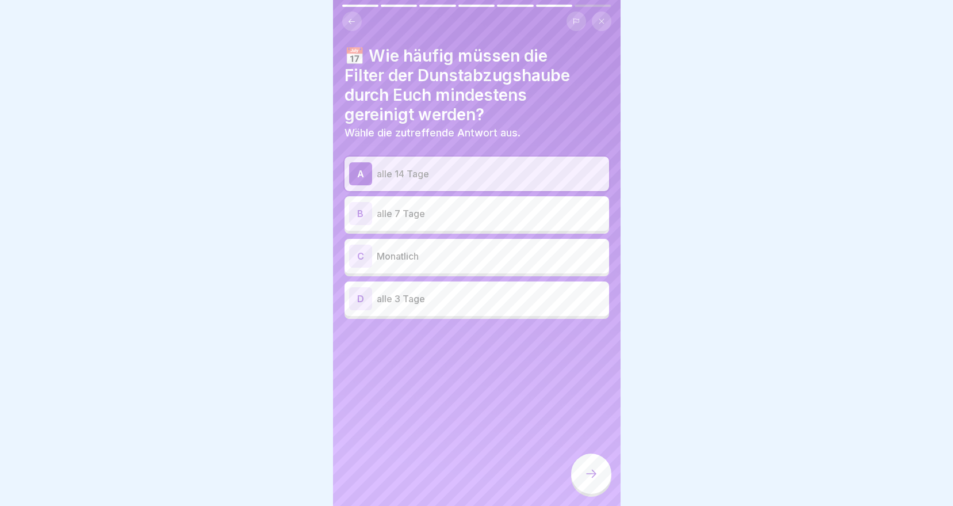
click at [586, 475] on div at bounding box center [591, 473] width 40 height 40
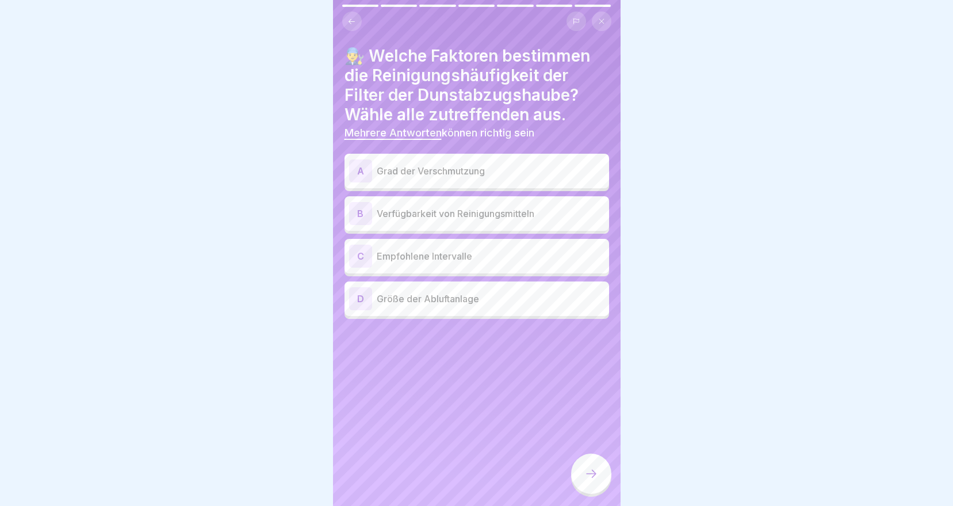
click at [463, 169] on p "Grad der Verschmutzung" at bounding box center [491, 171] width 228 height 14
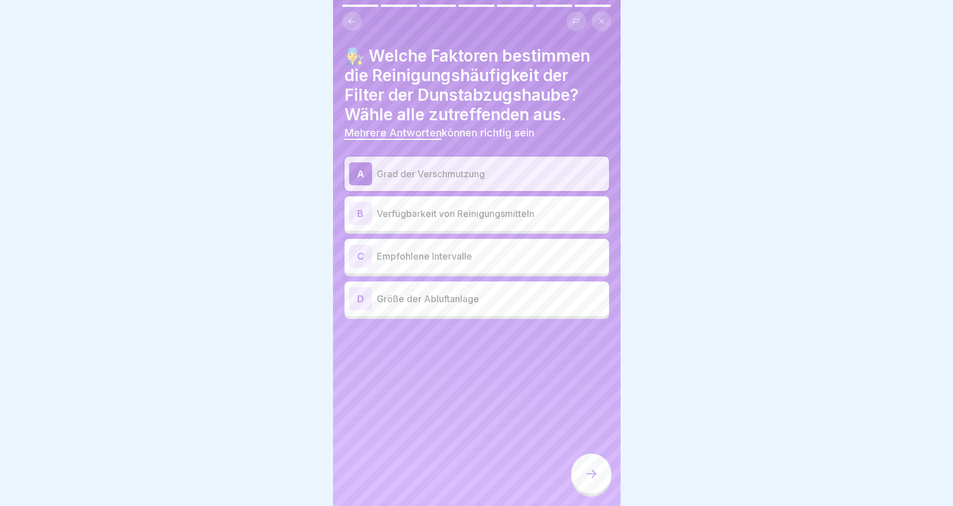
click at [420, 262] on p "Empfohlene Intervalle" at bounding box center [491, 256] width 228 height 14
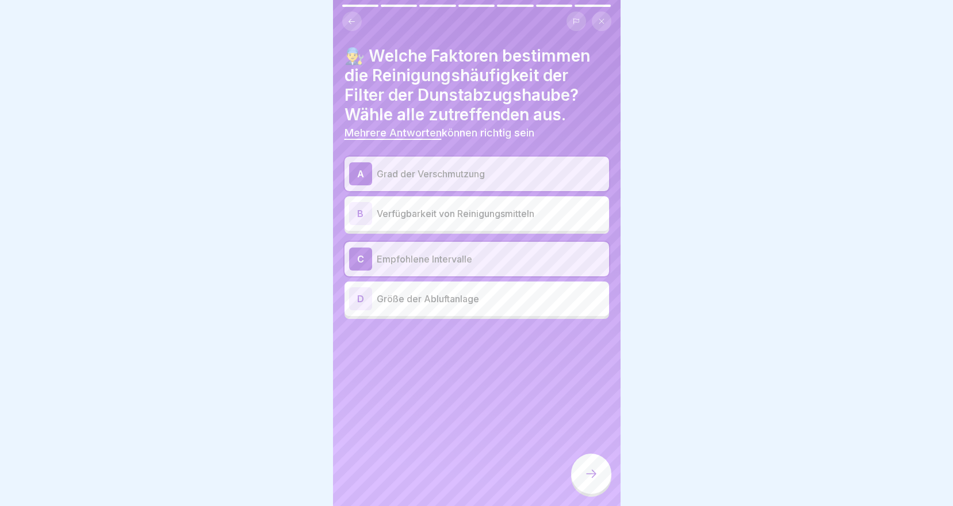
click at [602, 483] on div at bounding box center [591, 473] width 40 height 40
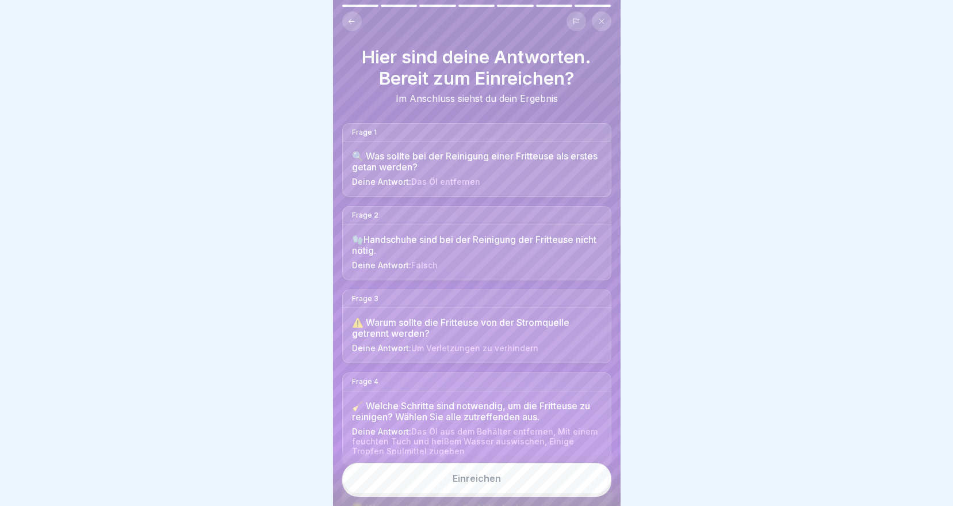
click at [506, 483] on button "Einreichen" at bounding box center [476, 477] width 269 height 31
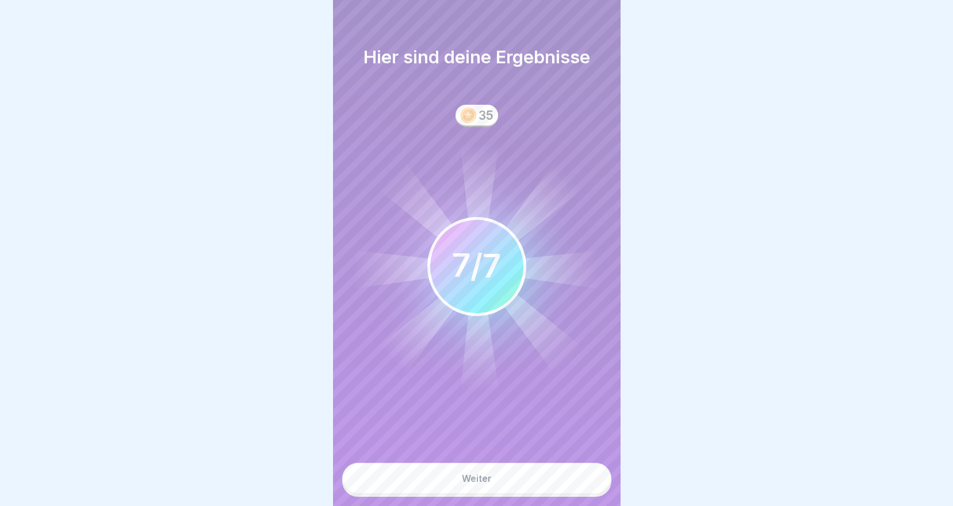
click at [506, 493] on button "Weiter" at bounding box center [476, 477] width 269 height 31
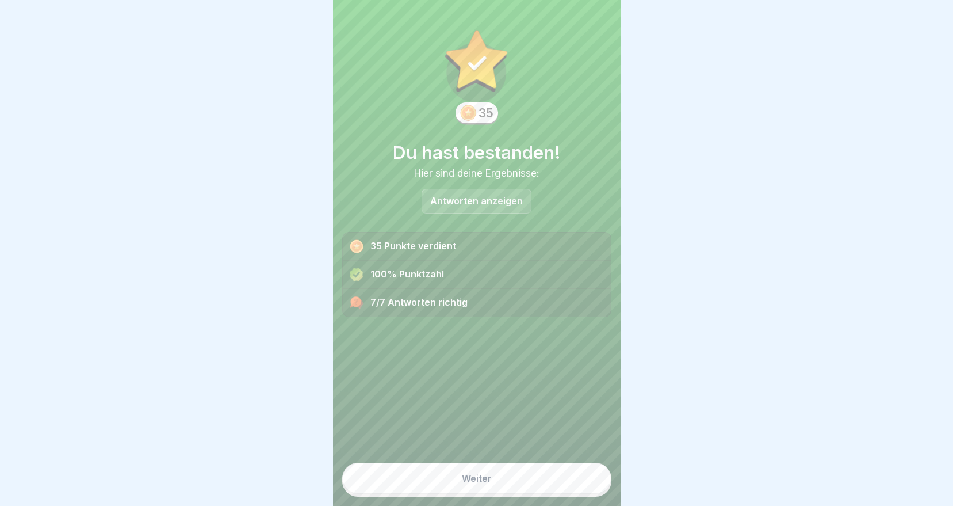
click at [527, 476] on button "Weiter" at bounding box center [476, 477] width 269 height 31
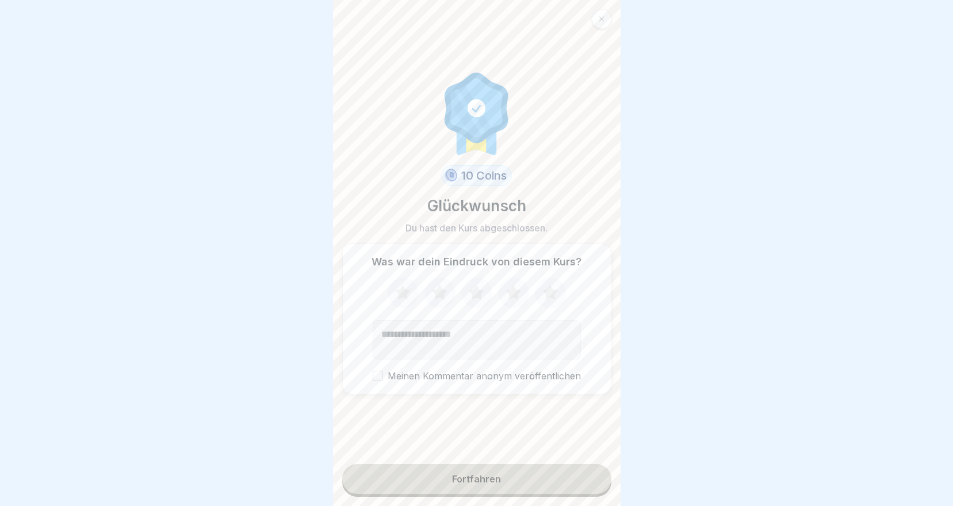
click at [504, 485] on button "Fortfahren" at bounding box center [476, 479] width 269 height 30
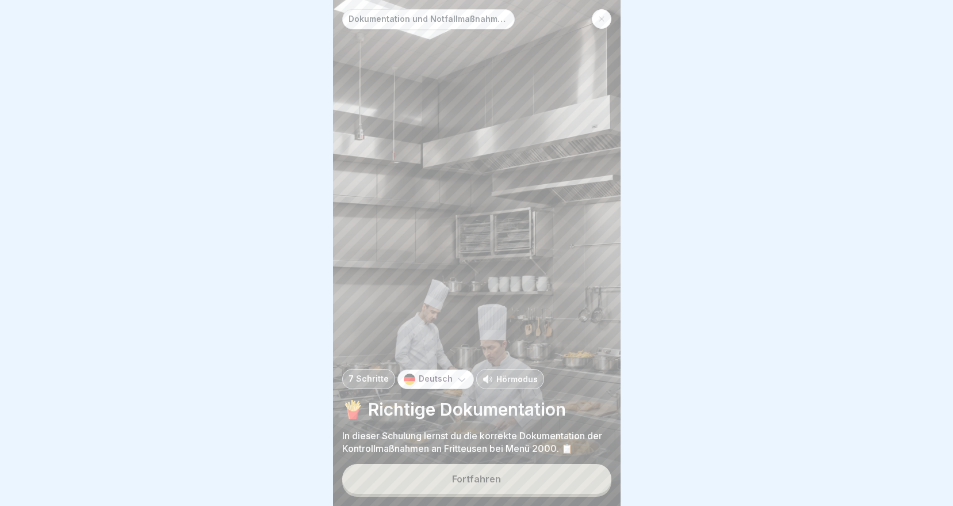
click at [472, 484] on div "Fortfahren" at bounding box center [476, 478] width 49 height 10
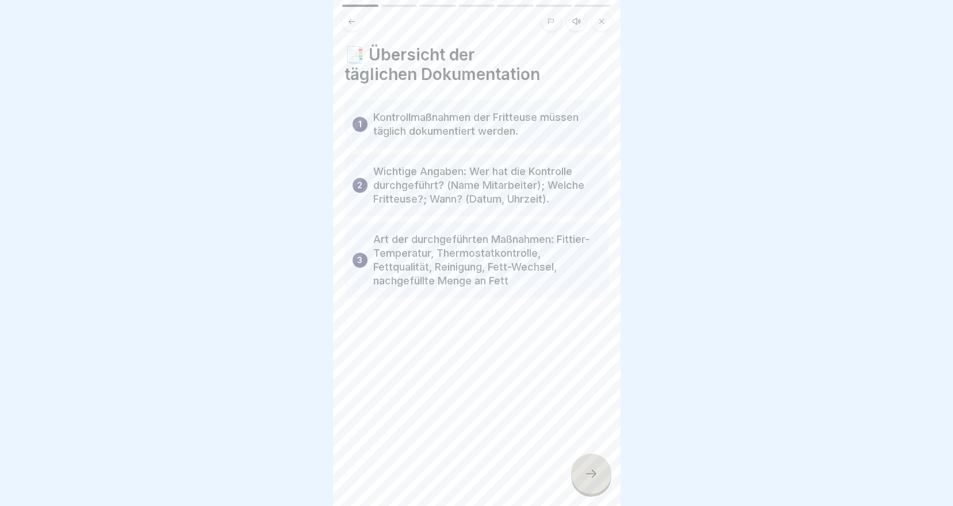
click at [592, 480] on icon at bounding box center [591, 474] width 14 height 14
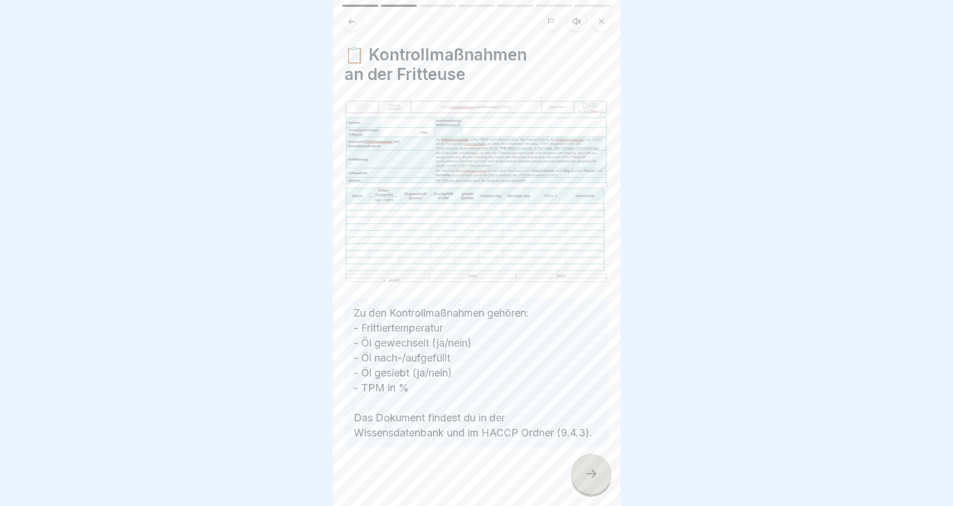
click at [590, 476] on icon at bounding box center [591, 474] width 14 height 14
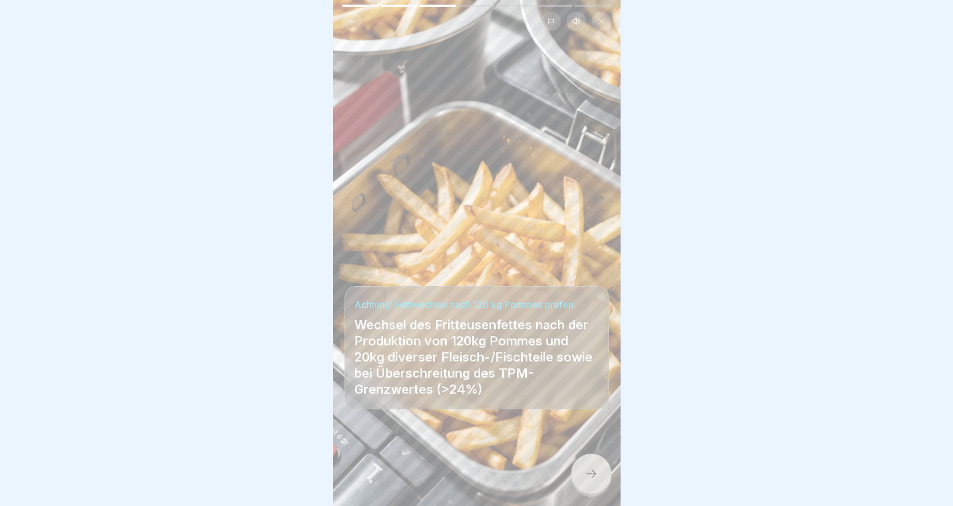
click at [590, 476] on icon at bounding box center [591, 474] width 14 height 14
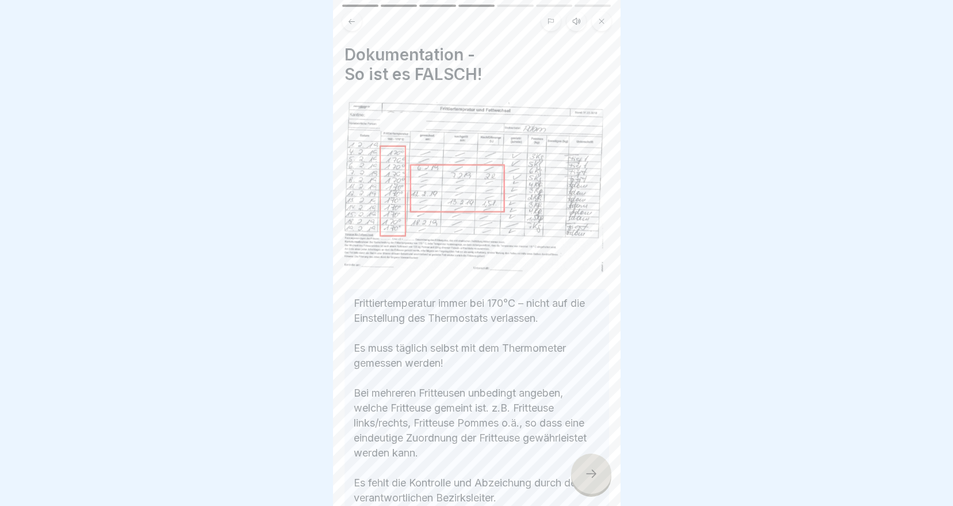
click at [598, 480] on icon at bounding box center [591, 474] width 14 height 14
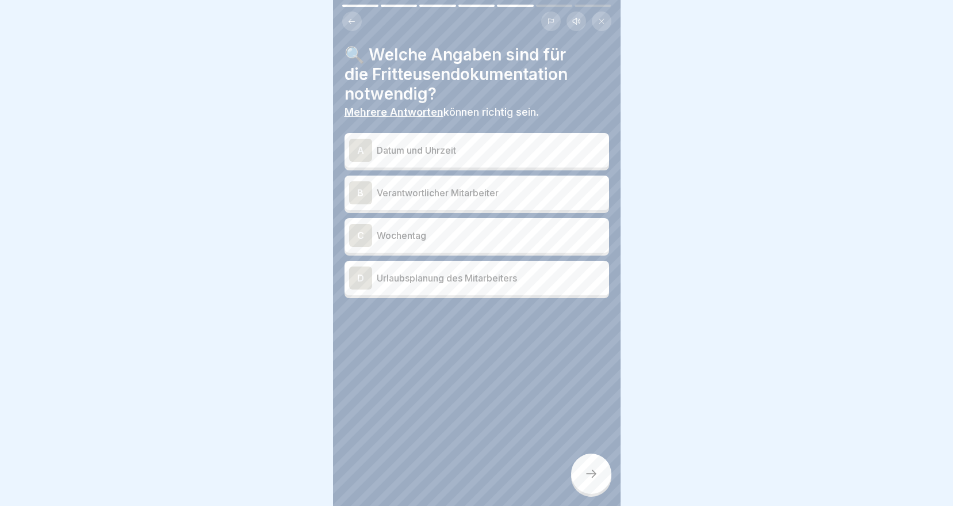
click at [434, 151] on p "Datum und Uhrzeit" at bounding box center [491, 150] width 228 height 14
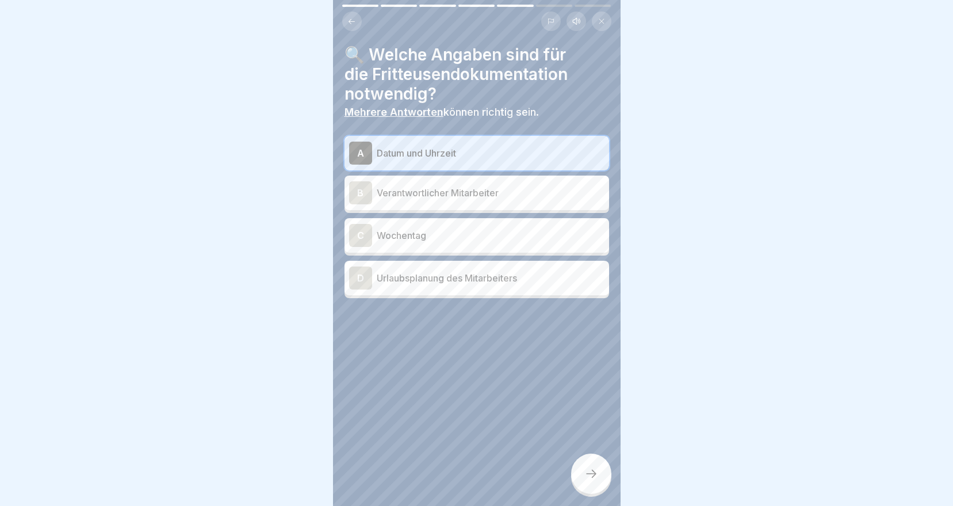
click at [438, 199] on p "Verantwortlicher Mitarbeiter" at bounding box center [491, 193] width 228 height 14
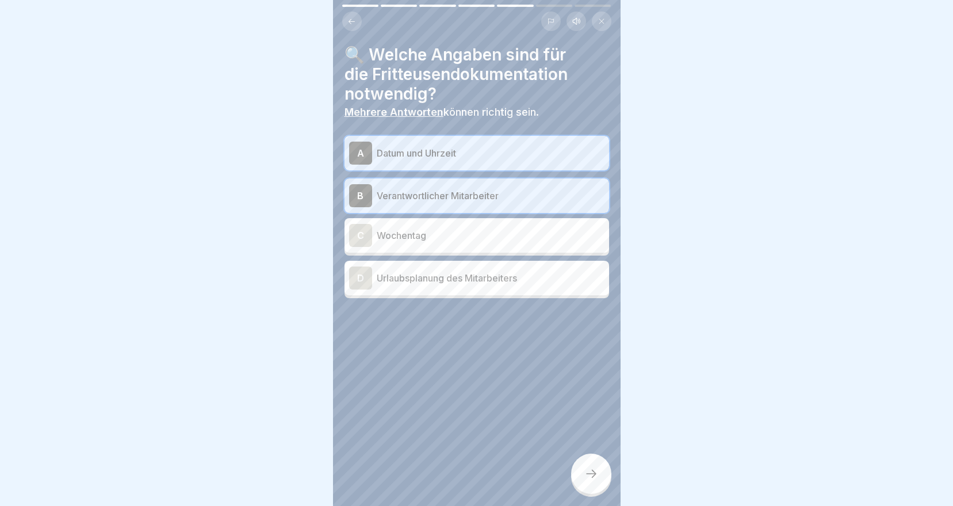
click at [596, 480] on icon at bounding box center [591, 474] width 14 height 14
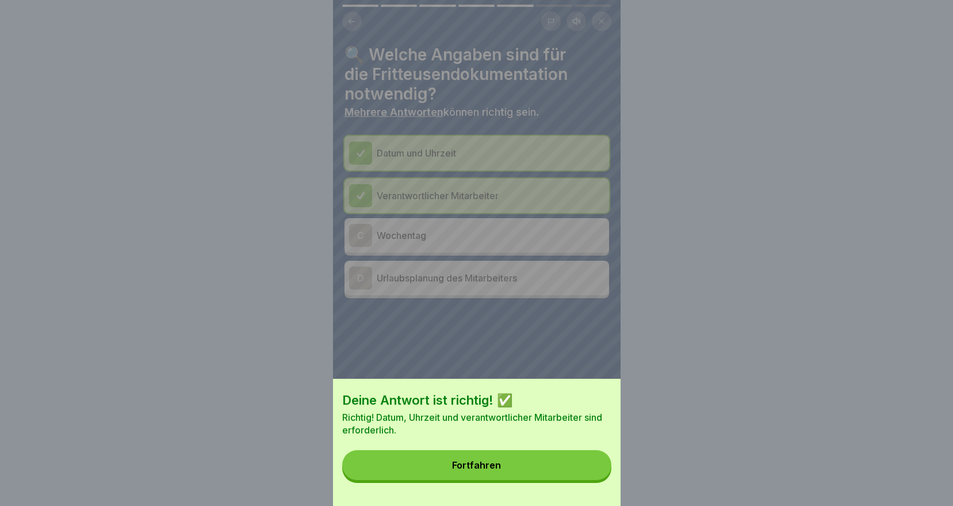
click at [549, 476] on button "Fortfahren" at bounding box center [476, 465] width 269 height 30
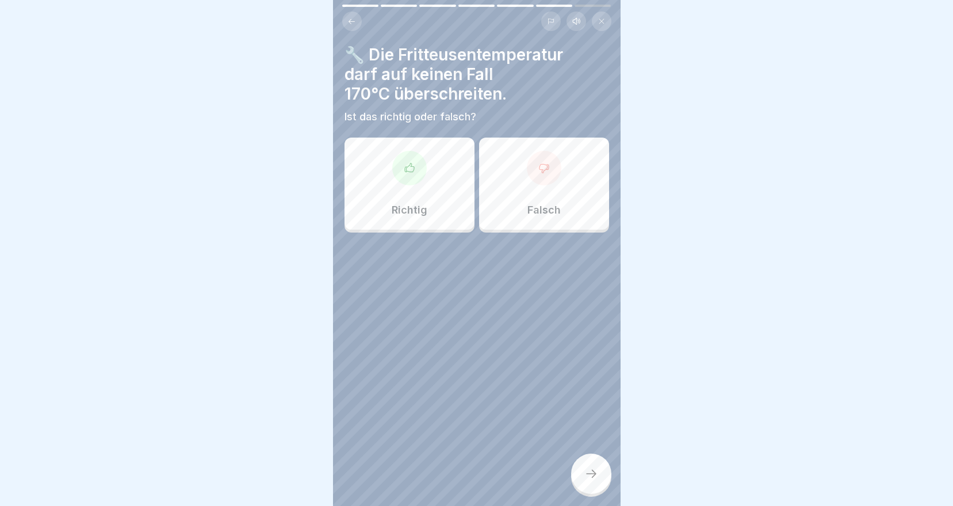
click at [427, 175] on div "Richtig" at bounding box center [410, 183] width 130 height 92
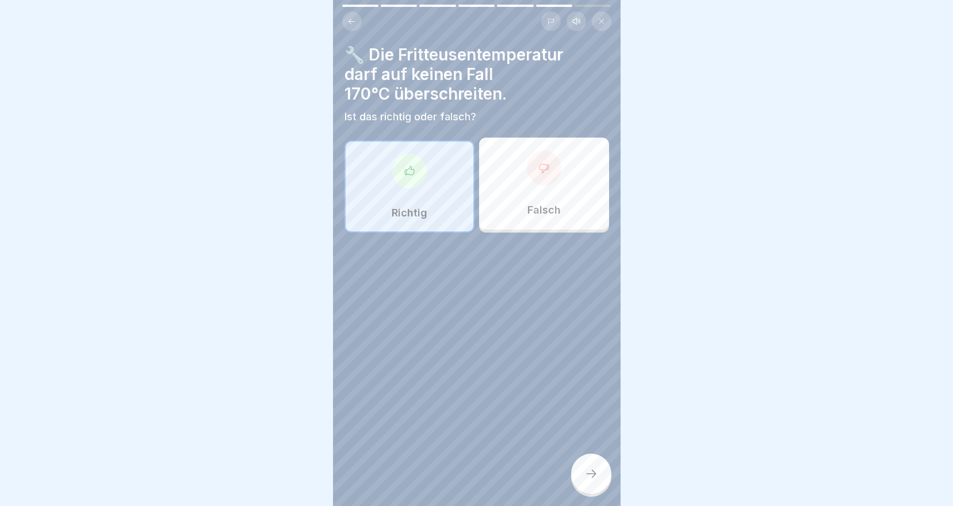
click at [584, 491] on div at bounding box center [591, 473] width 40 height 40
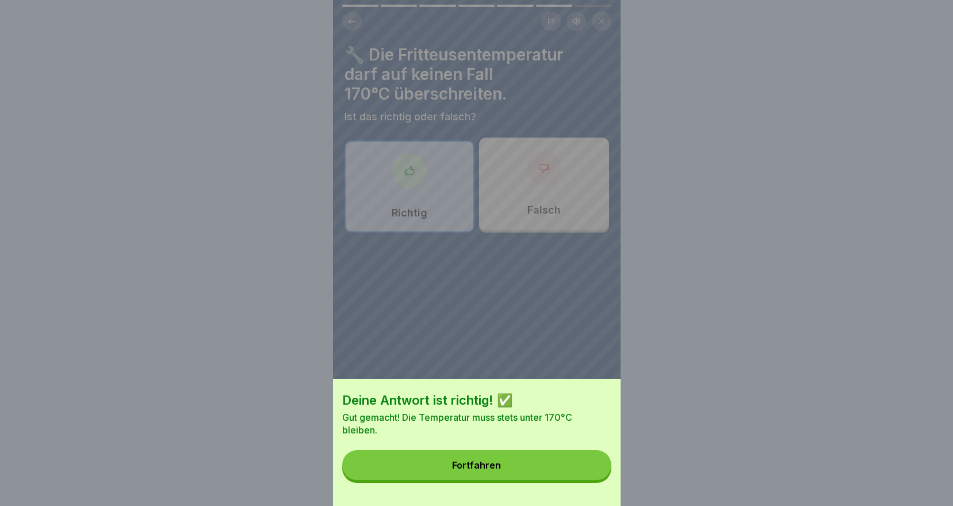
click at [530, 472] on button "Fortfahren" at bounding box center [476, 465] width 269 height 30
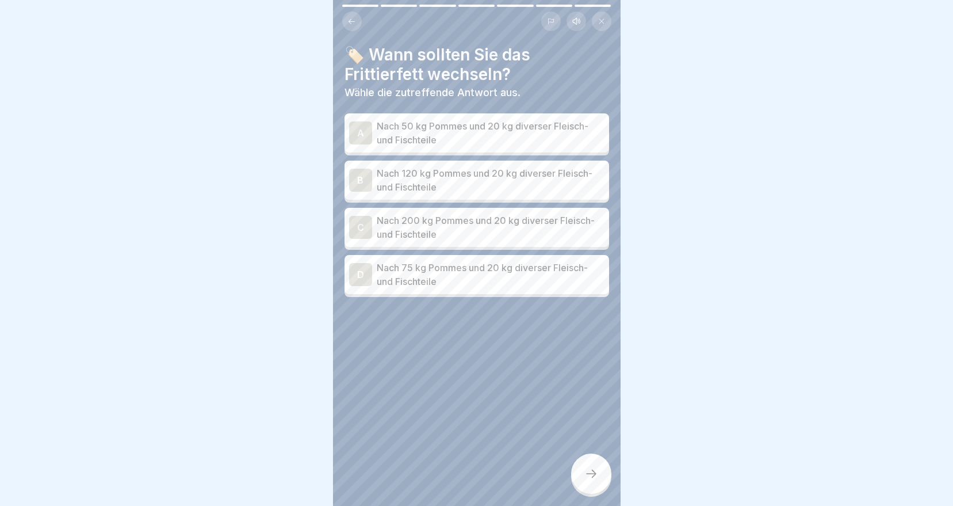
click at [509, 178] on p "Nach 120 kg Pommes und 20 kg diverser Fleisch- und Fischteile" at bounding box center [491, 180] width 228 height 28
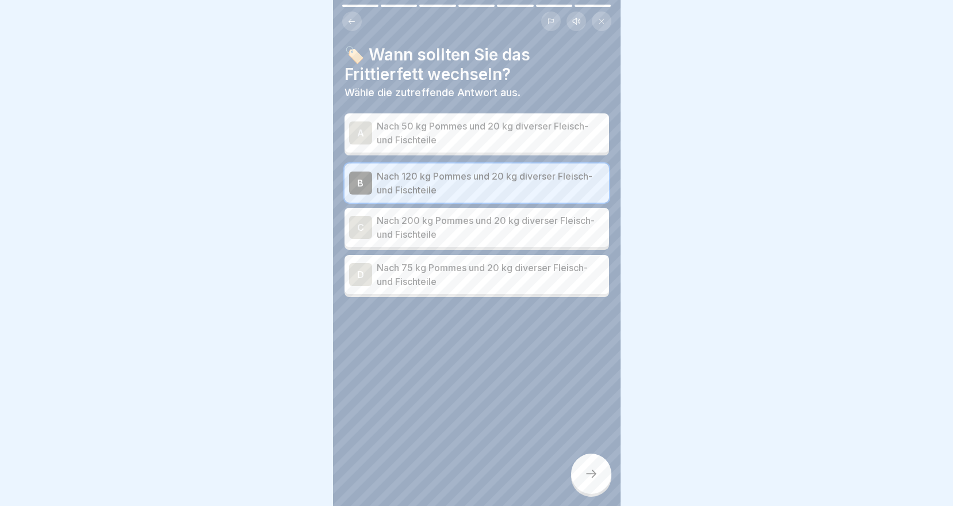
click at [590, 480] on icon at bounding box center [591, 474] width 14 height 14
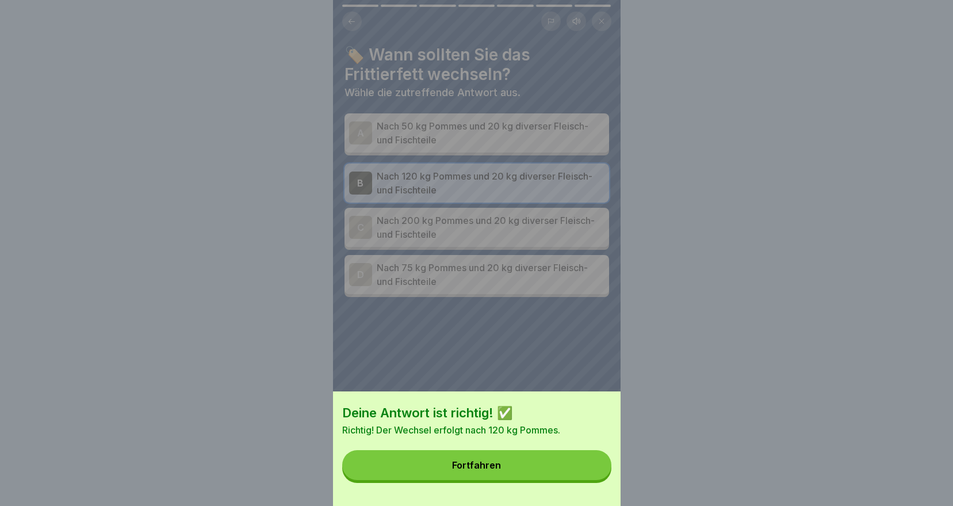
click at [555, 476] on button "Fortfahren" at bounding box center [476, 465] width 269 height 30
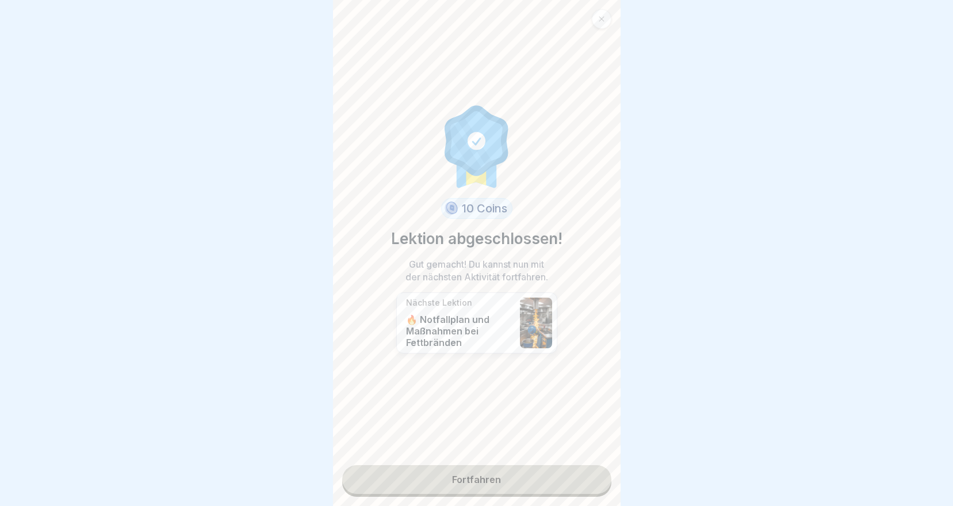
click at [443, 490] on link "Fortfahren" at bounding box center [476, 479] width 269 height 29
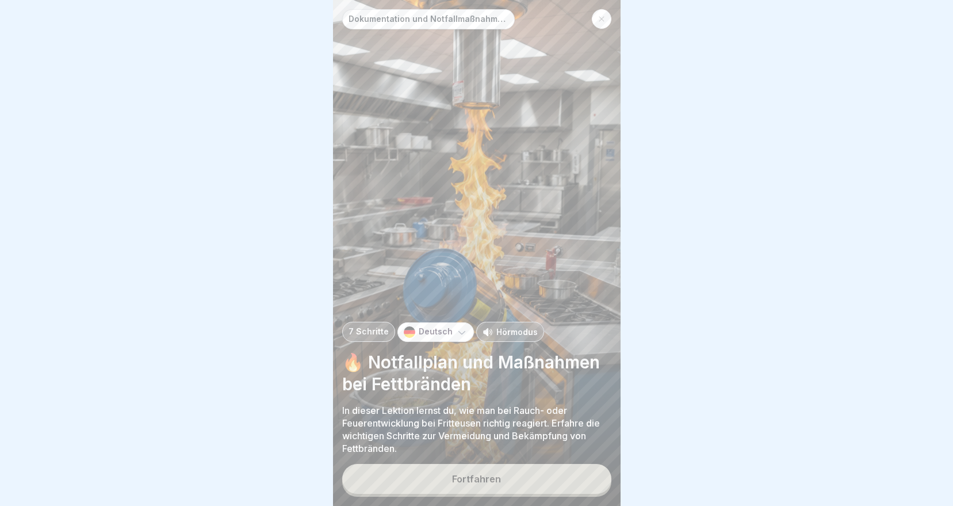
click at [454, 484] on div "Fortfahren" at bounding box center [476, 478] width 49 height 10
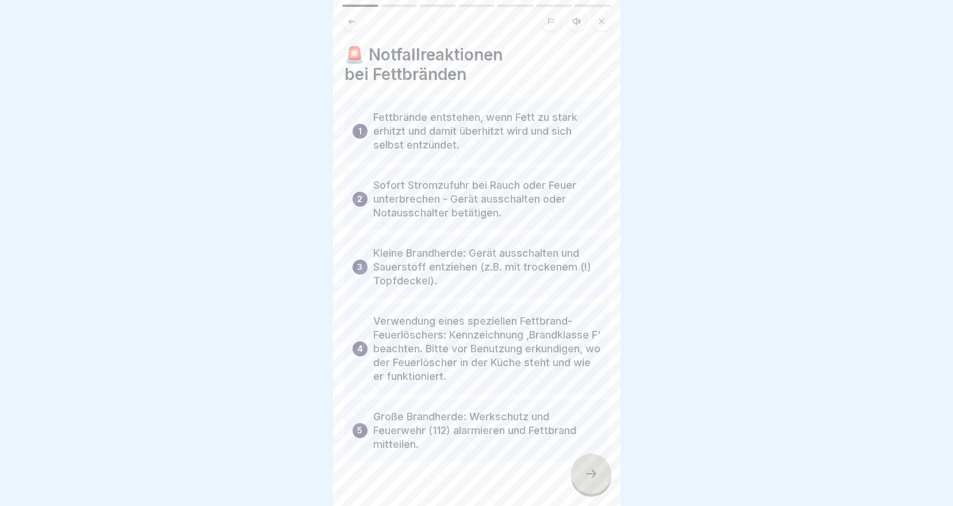
click at [609, 477] on div at bounding box center [591, 473] width 40 height 40
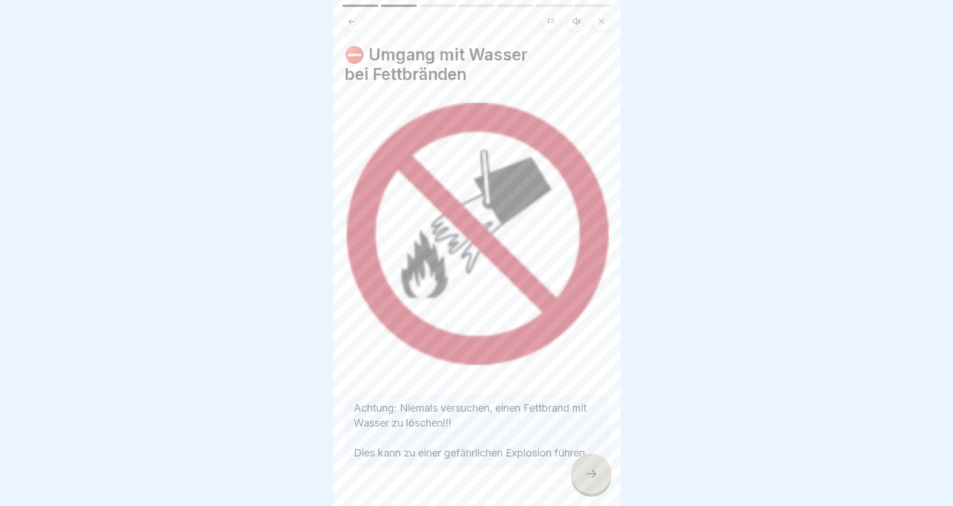
click at [592, 480] on icon at bounding box center [591, 474] width 14 height 14
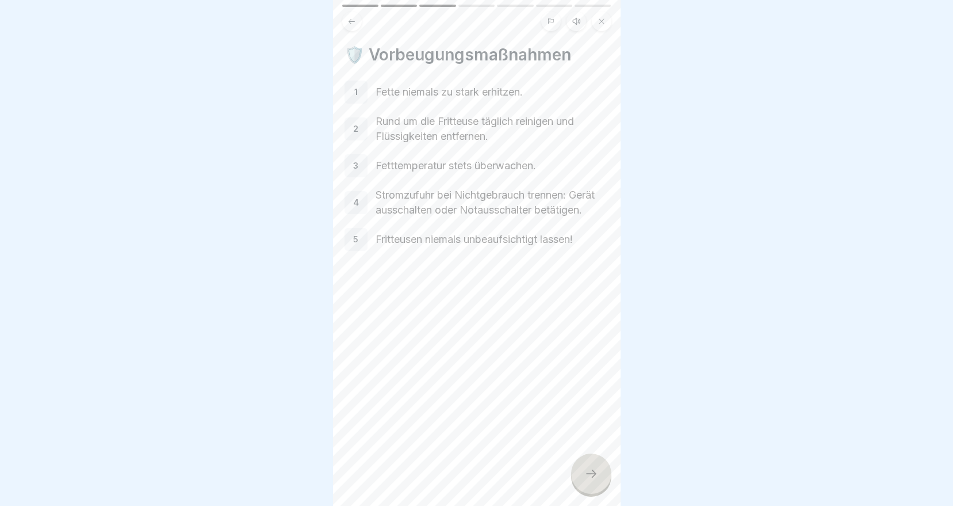
click at [595, 477] on icon at bounding box center [591, 474] width 14 height 14
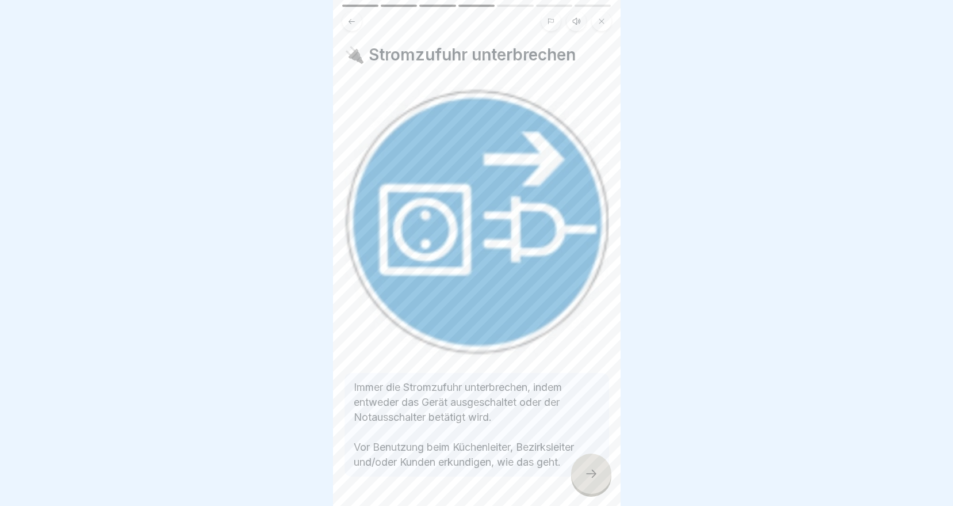
click at [592, 480] on icon at bounding box center [591, 474] width 14 height 14
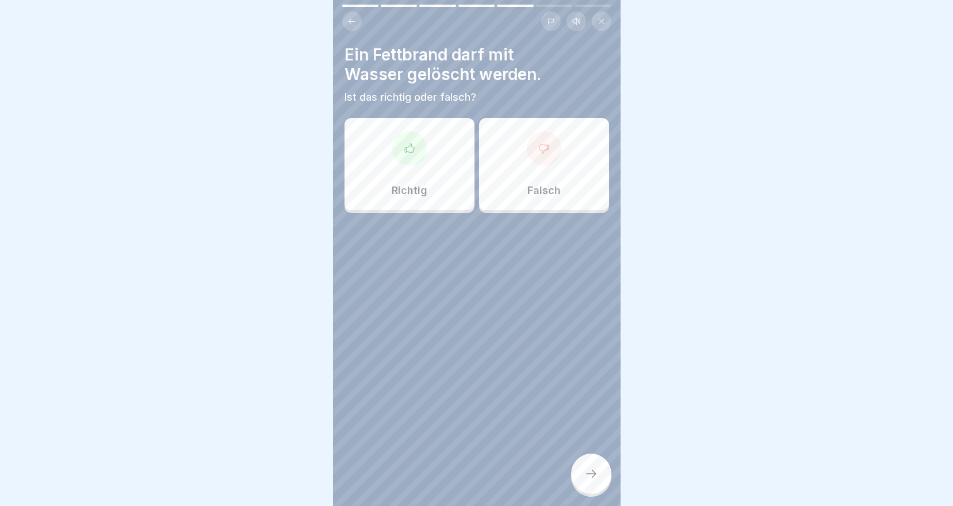
click at [550, 155] on div at bounding box center [544, 148] width 35 height 35
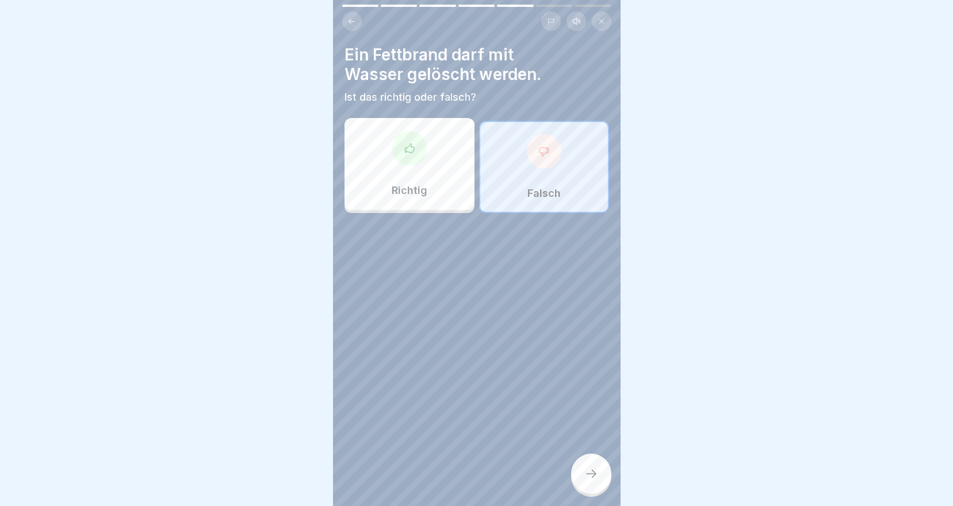
click at [594, 475] on div at bounding box center [591, 473] width 40 height 40
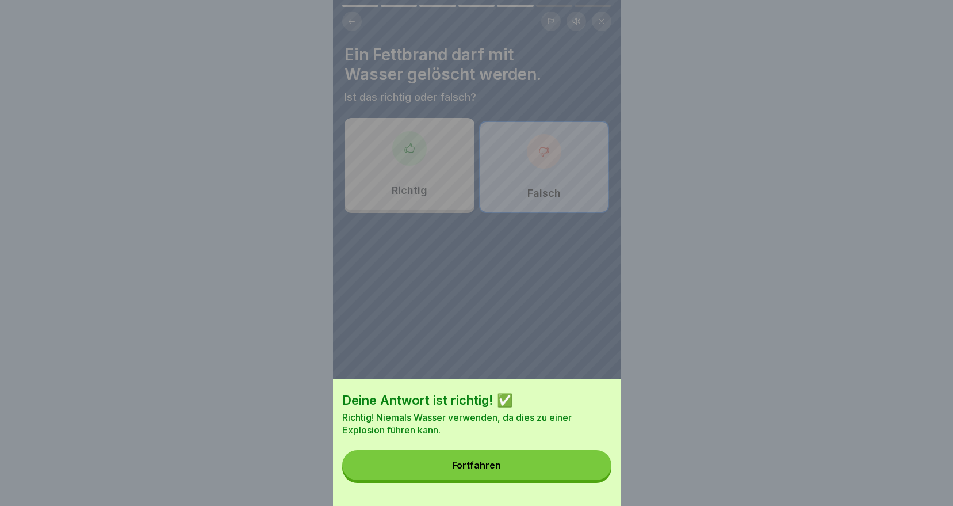
click at [518, 478] on button "Fortfahren" at bounding box center [476, 465] width 269 height 30
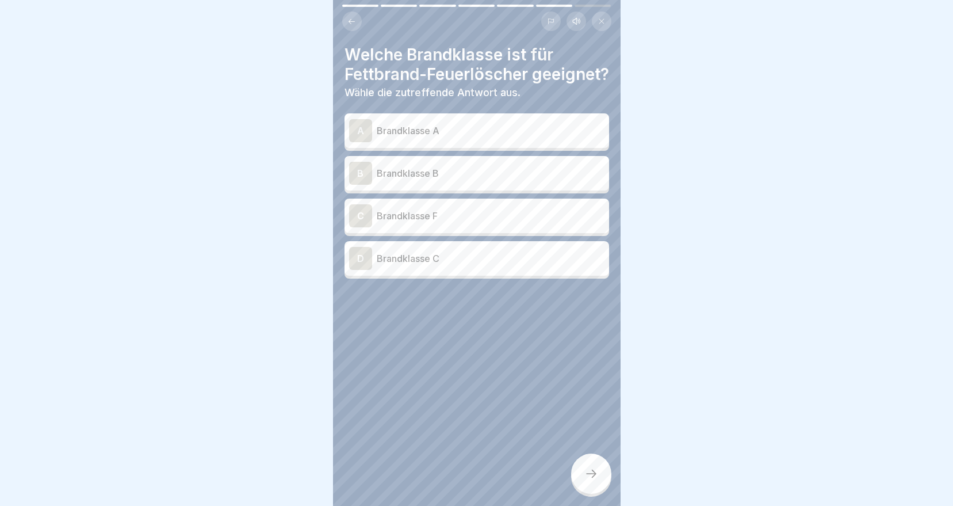
click at [398, 221] on div "C Brandklasse F" at bounding box center [477, 215] width 265 height 35
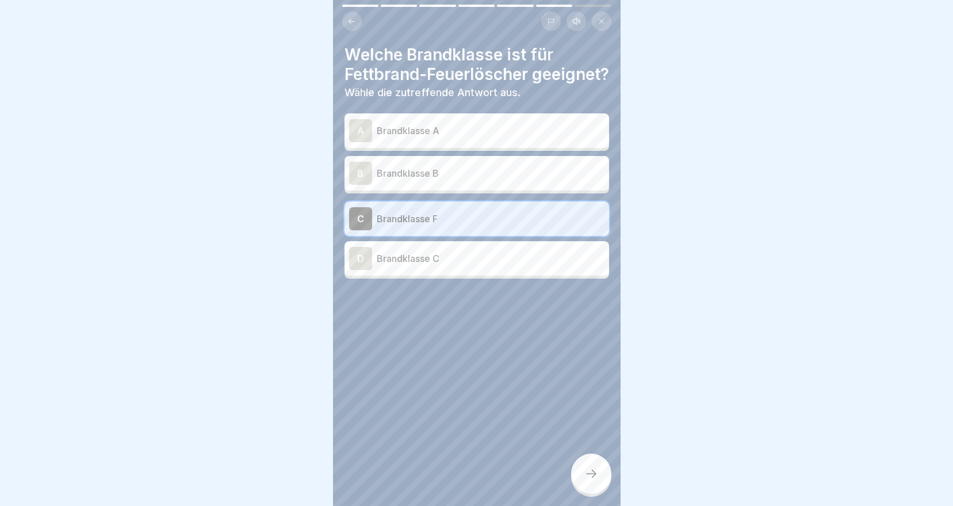
click at [591, 478] on icon at bounding box center [591, 474] width 14 height 14
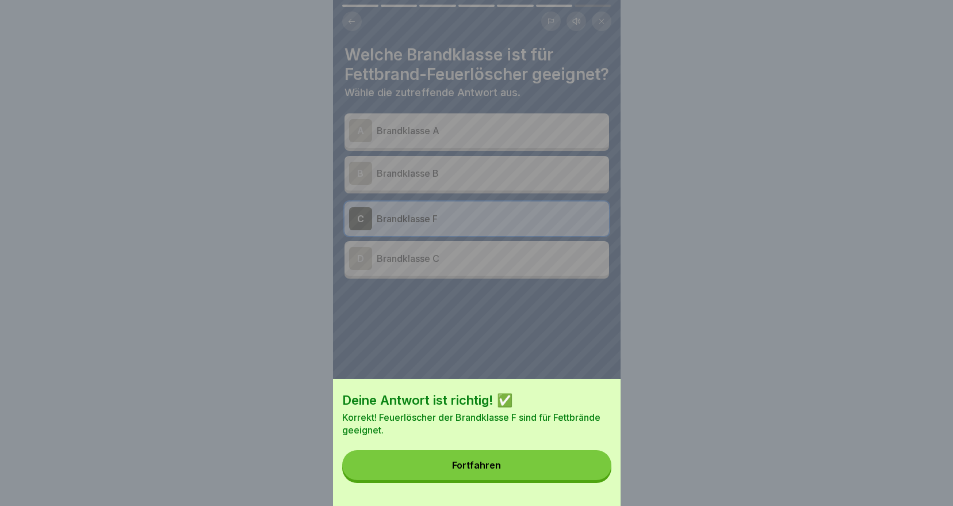
click at [535, 476] on button "Fortfahren" at bounding box center [476, 465] width 269 height 30
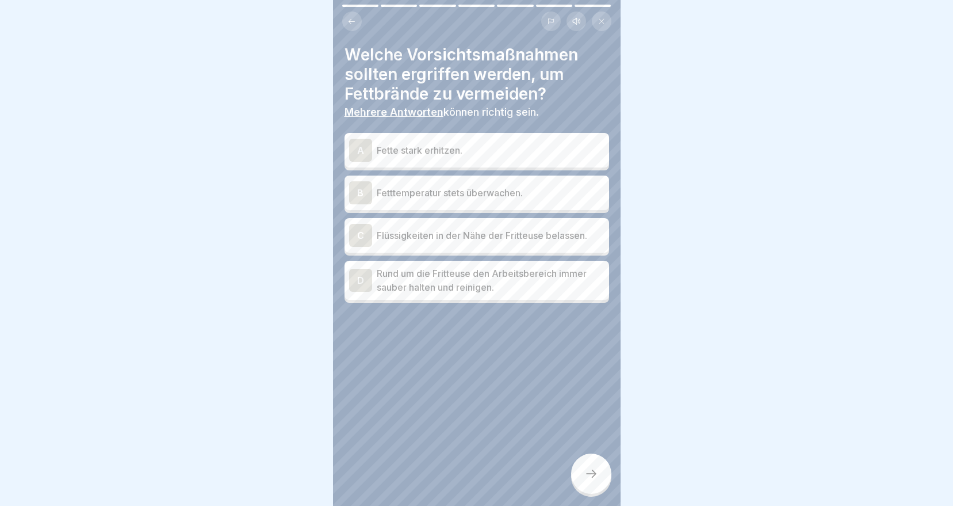
click at [436, 195] on p "Fetttemperatur stets überwachen." at bounding box center [491, 193] width 228 height 14
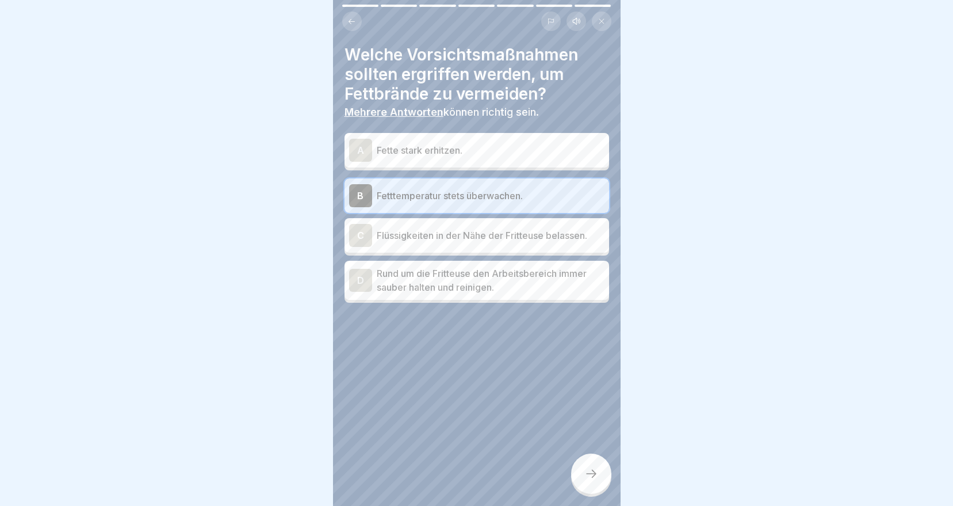
click at [427, 280] on p "Rund um die Fritteuse den Arbeitsbereich immer sauber halten und reinigen." at bounding box center [491, 280] width 228 height 28
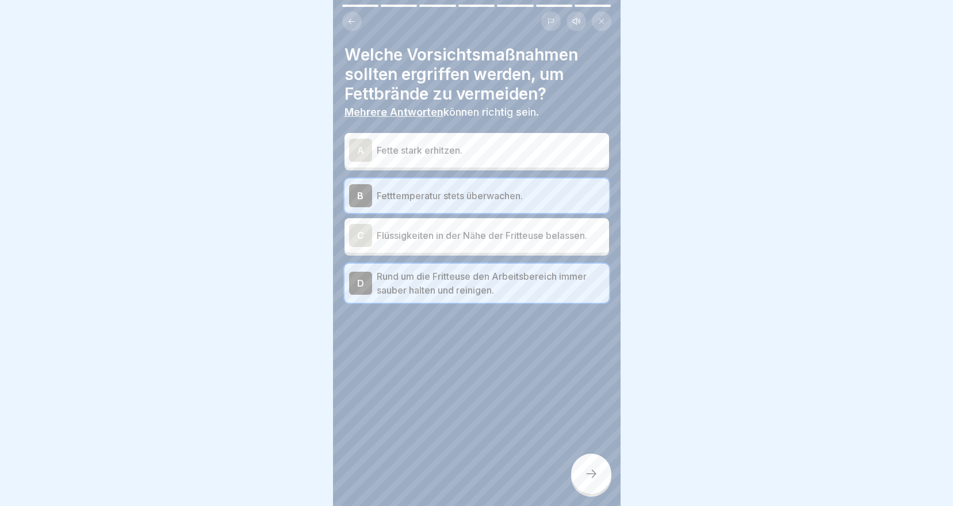
click at [601, 489] on div at bounding box center [591, 473] width 40 height 40
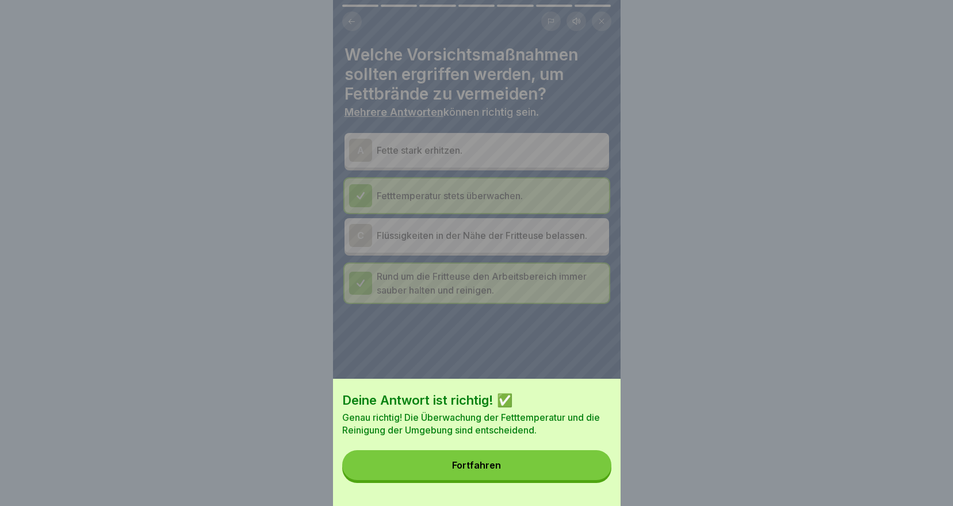
click at [541, 476] on button "Fortfahren" at bounding box center [476, 465] width 269 height 30
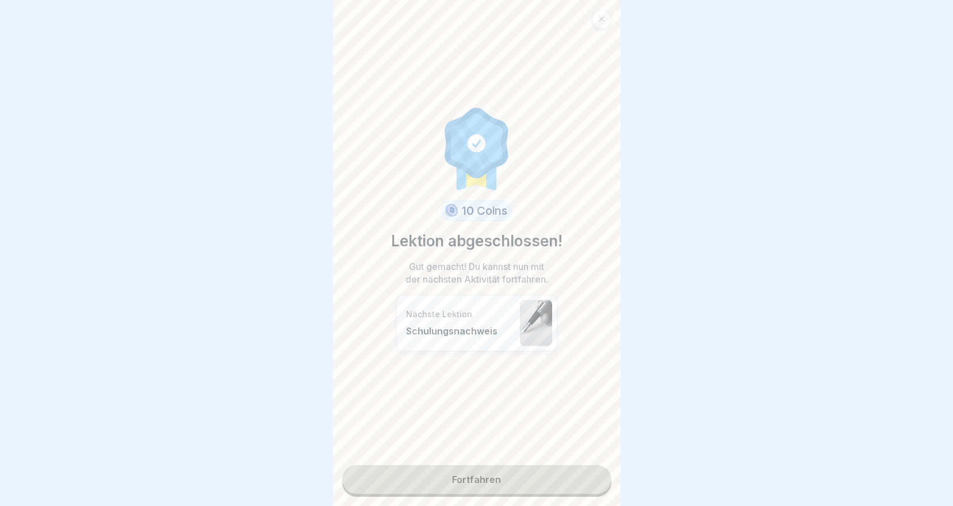
click at [537, 476] on link "Fortfahren" at bounding box center [476, 479] width 269 height 29
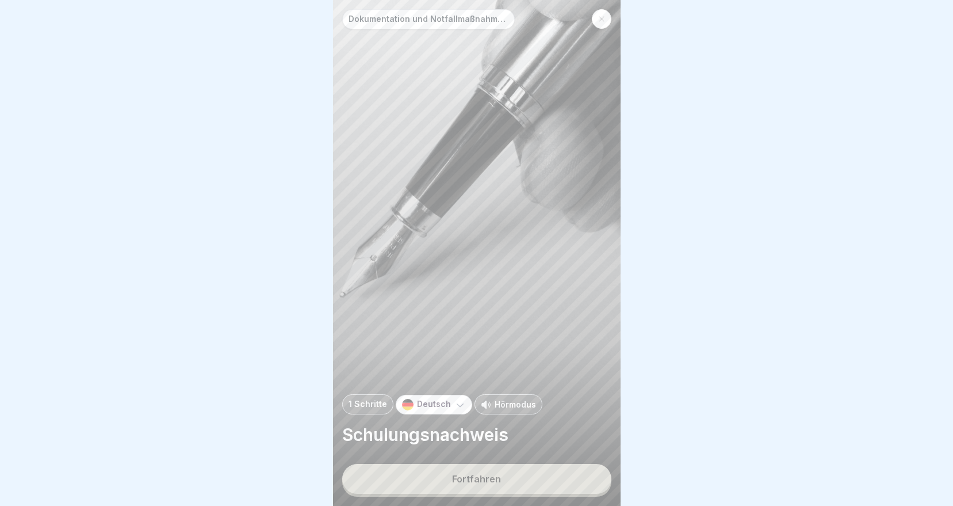
click at [476, 484] on div "Fortfahren" at bounding box center [476, 478] width 49 height 10
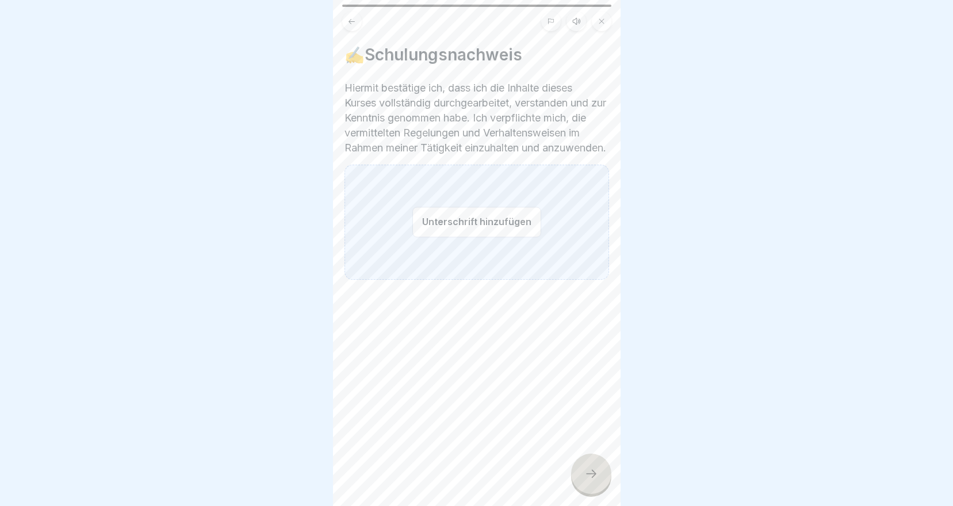
click at [445, 237] on button "Unterschrift hinzufügen" at bounding box center [476, 222] width 129 height 30
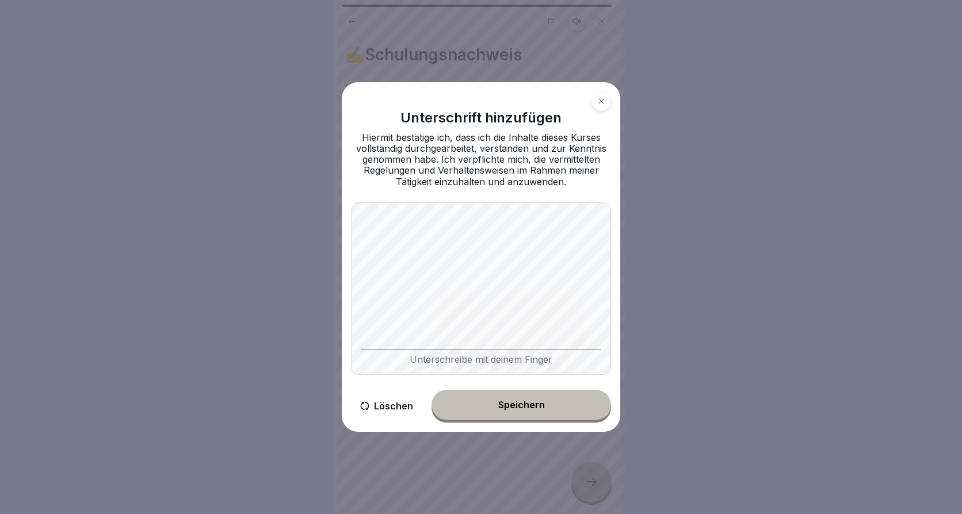
click at [531, 402] on div "Speichern" at bounding box center [521, 405] width 47 height 10
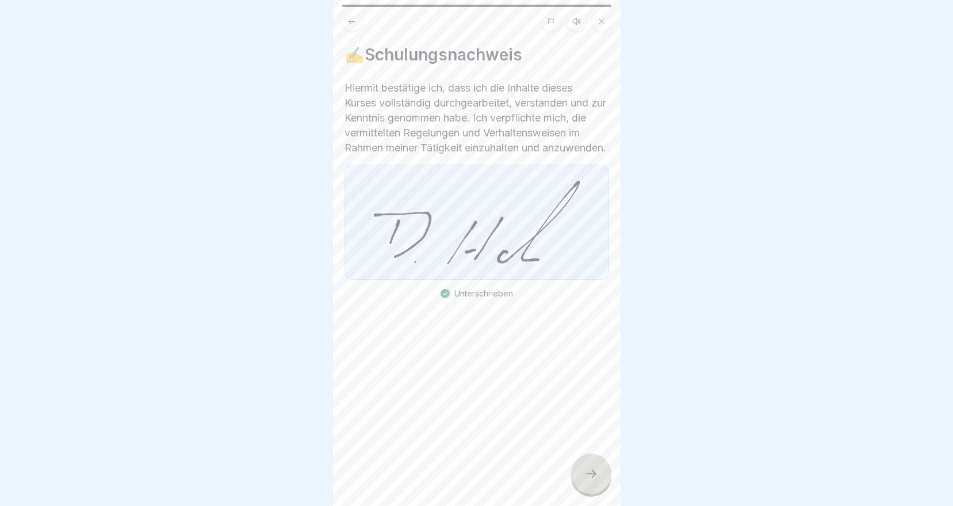
click at [588, 480] on icon at bounding box center [591, 474] width 14 height 14
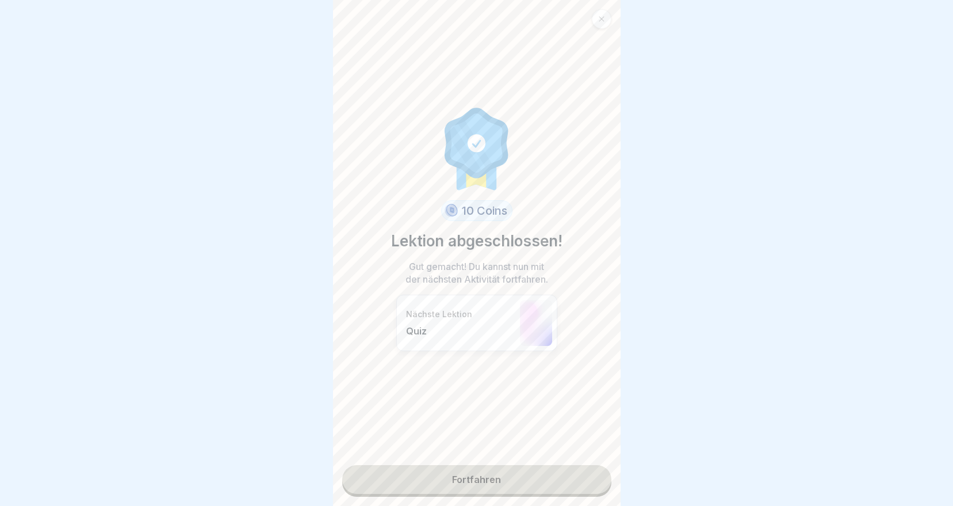
click at [534, 474] on link "Fortfahren" at bounding box center [476, 479] width 269 height 29
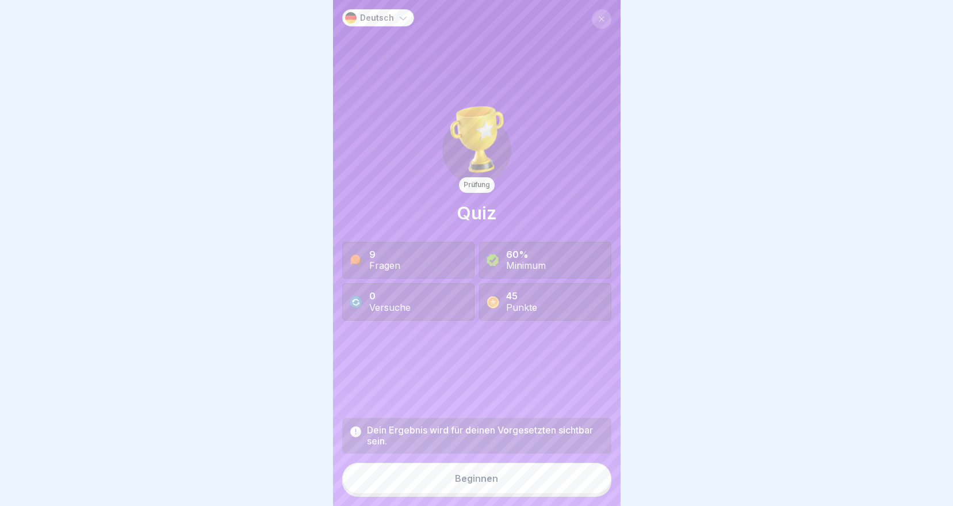
click at [464, 493] on button "Beginnen" at bounding box center [476, 477] width 269 height 31
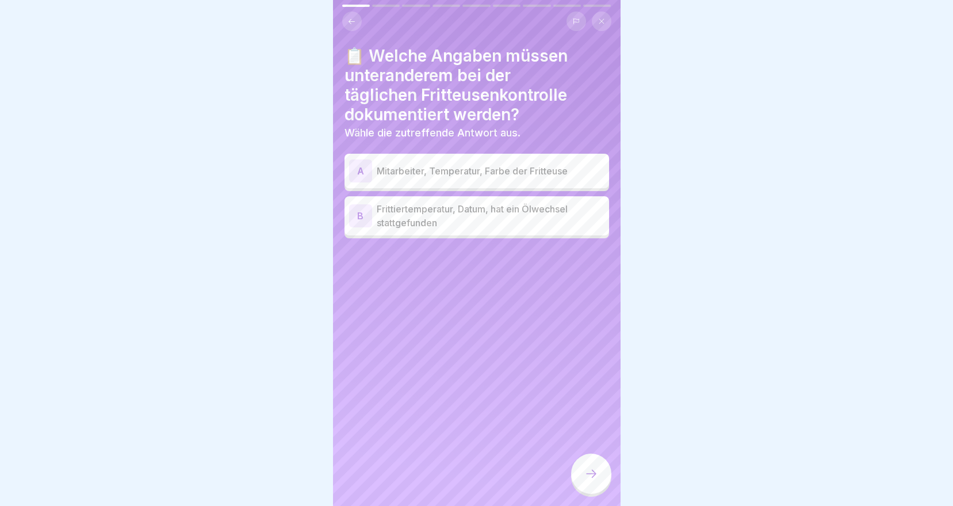
click at [448, 174] on p "Mitarbeiter, Temperatur, Farbe der Fritteuse" at bounding box center [491, 171] width 228 height 14
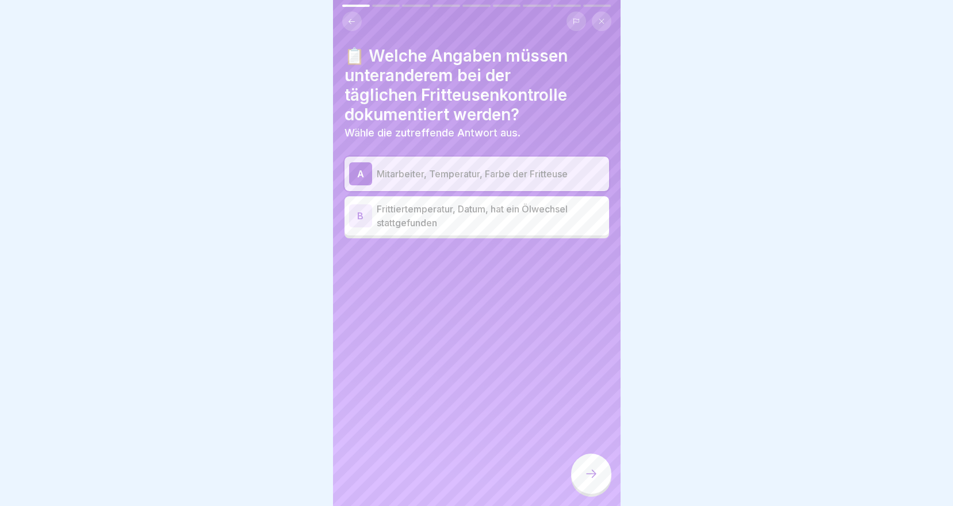
click at [450, 173] on p "Mitarbeiter, Temperatur, Farbe der Fritteuse" at bounding box center [491, 174] width 228 height 14
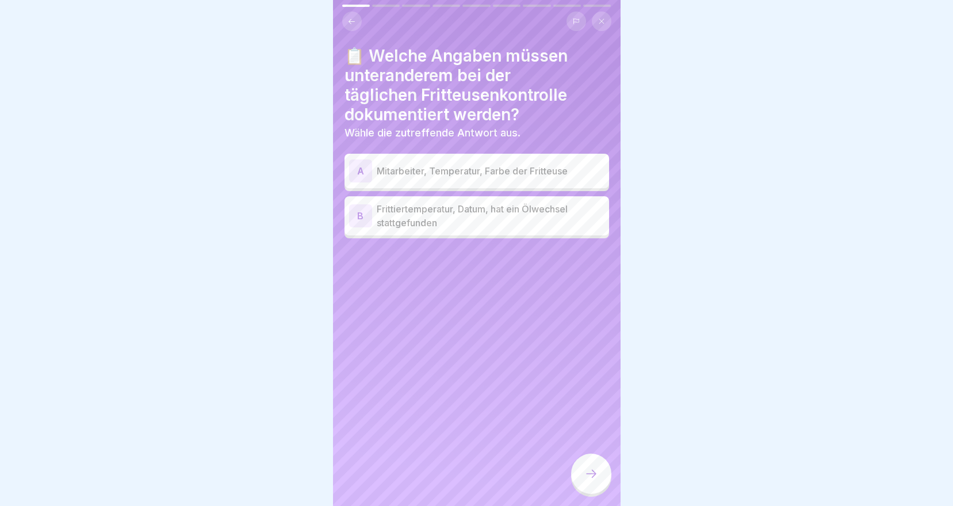
click at [418, 224] on p "Frittiertemperatur, Datum, hat ein Ölwechsel stattgefunden" at bounding box center [491, 216] width 228 height 28
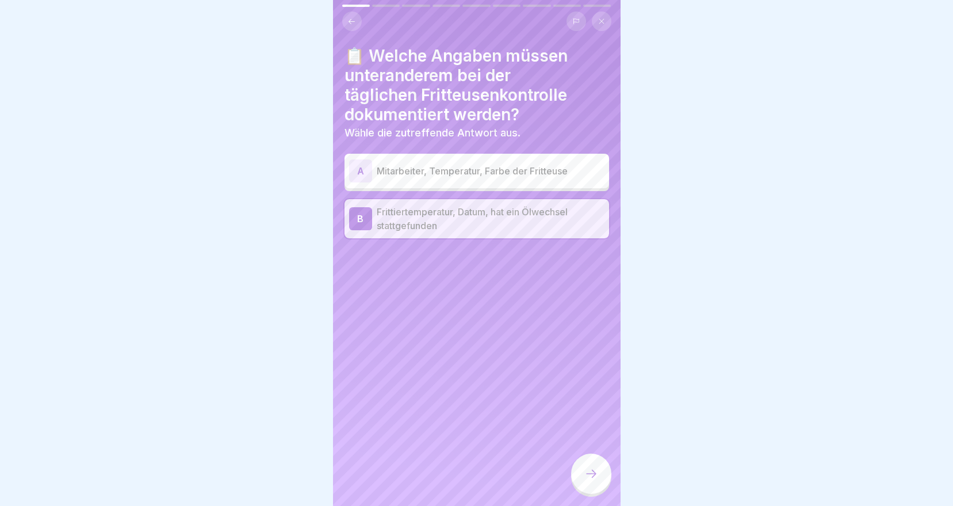
click at [575, 477] on div at bounding box center [591, 473] width 40 height 40
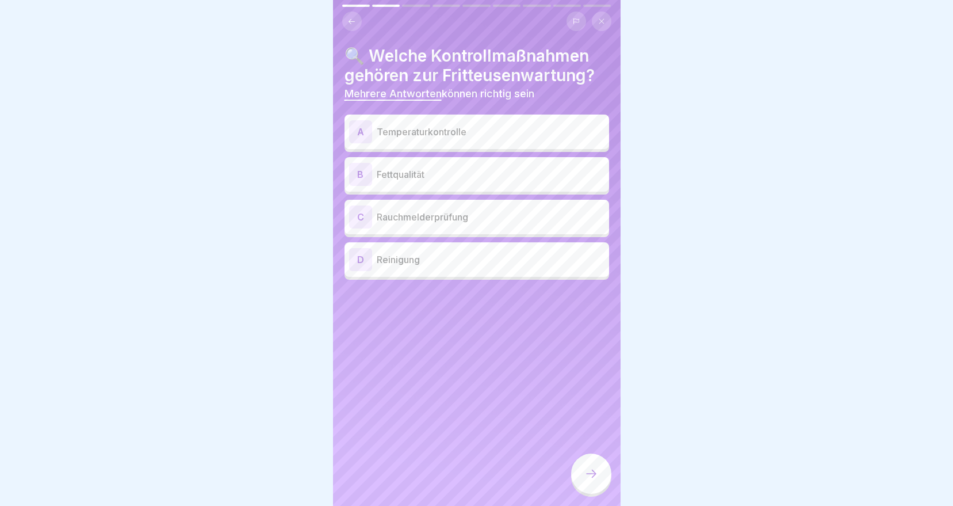
click at [449, 136] on p "Temperaturkontrolle" at bounding box center [491, 132] width 228 height 14
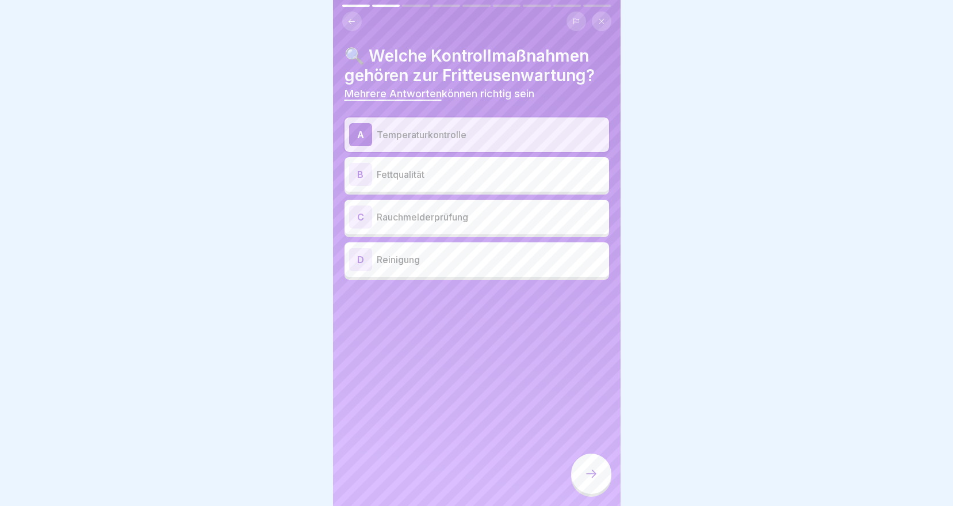
click at [409, 178] on p "Fettqualität" at bounding box center [491, 174] width 228 height 14
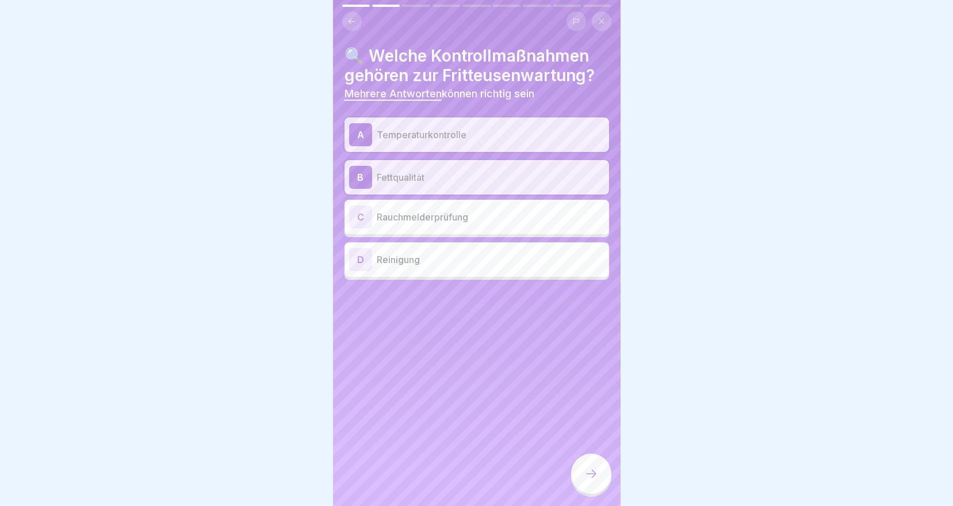
click at [582, 475] on div at bounding box center [591, 473] width 40 height 40
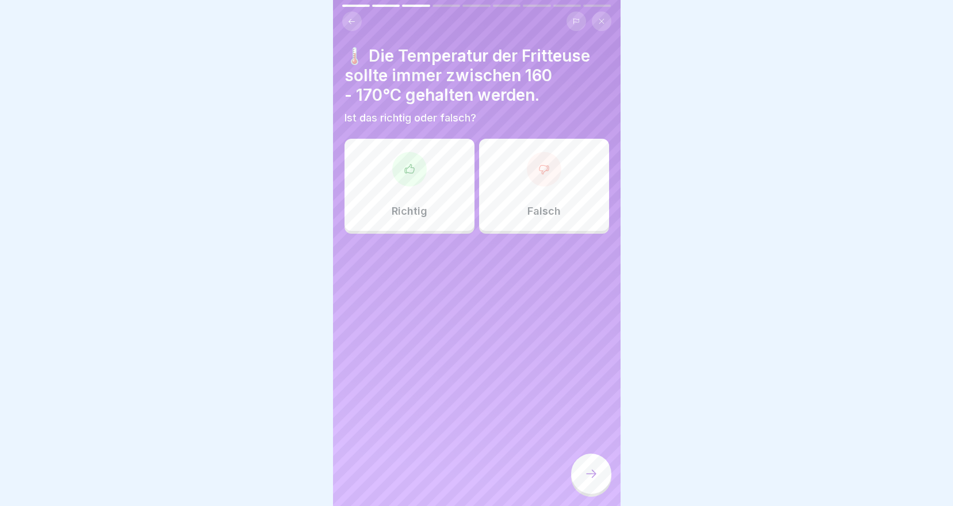
click at [420, 179] on div at bounding box center [409, 169] width 35 height 35
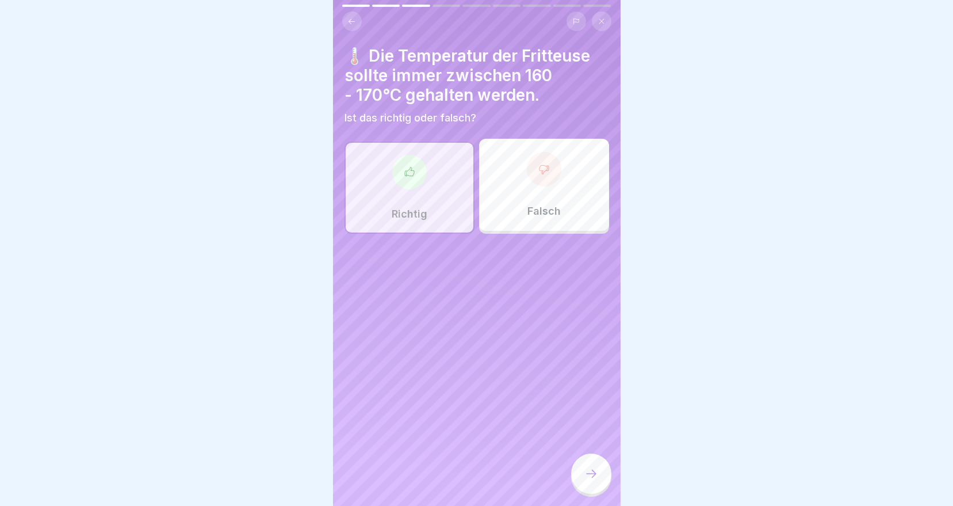
click at [587, 478] on icon at bounding box center [591, 474] width 14 height 14
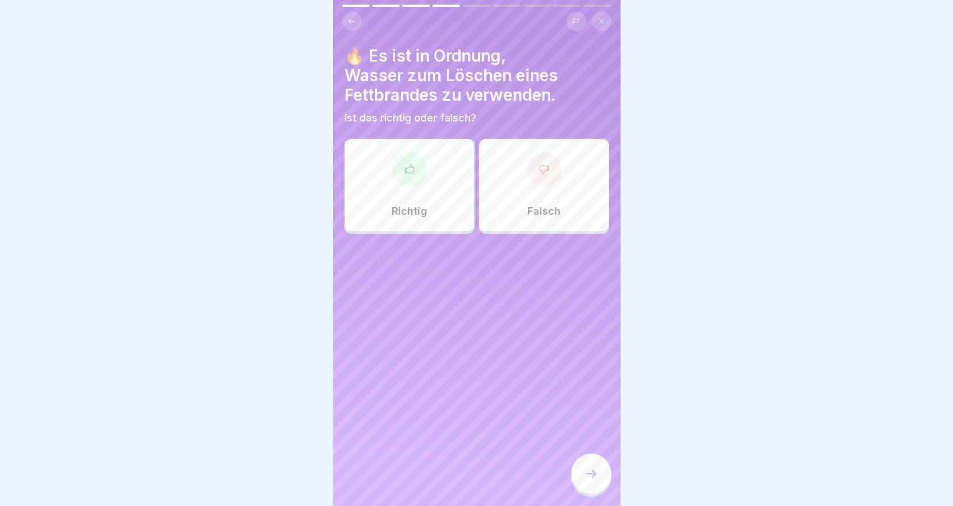
click at [531, 176] on div at bounding box center [544, 169] width 35 height 35
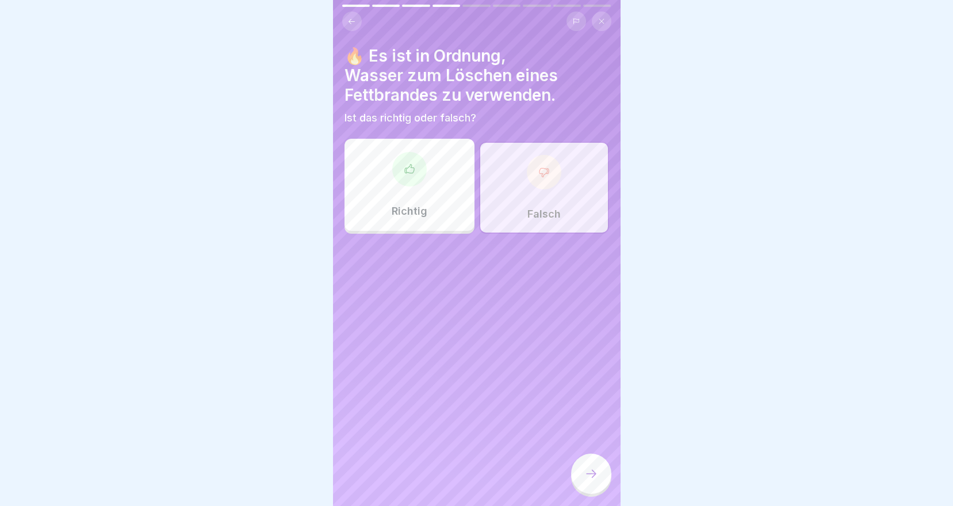
click at [596, 480] on icon at bounding box center [591, 474] width 14 height 14
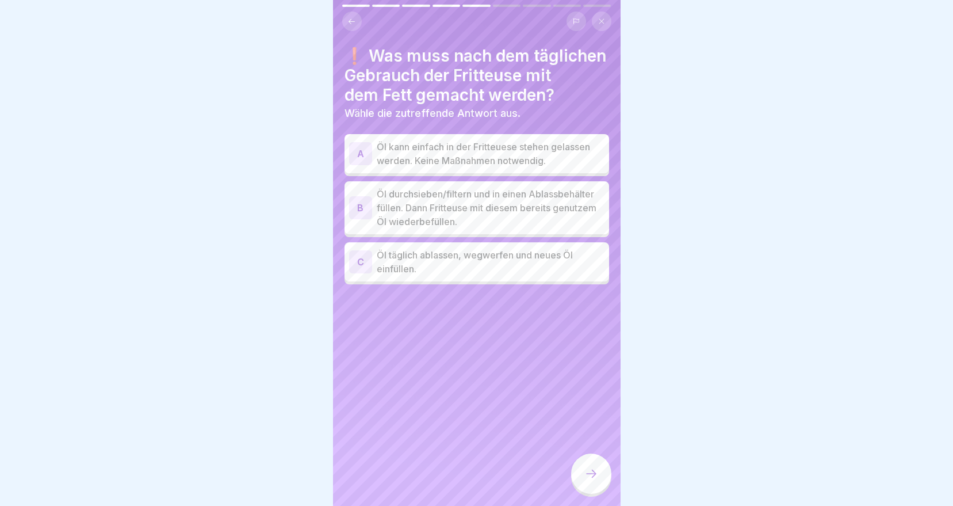
click at [461, 201] on p "Öl durchsieben/filtern und in einen Ablassbehälter füllen. Dann Fritteuse mit d…" at bounding box center [491, 207] width 228 height 41
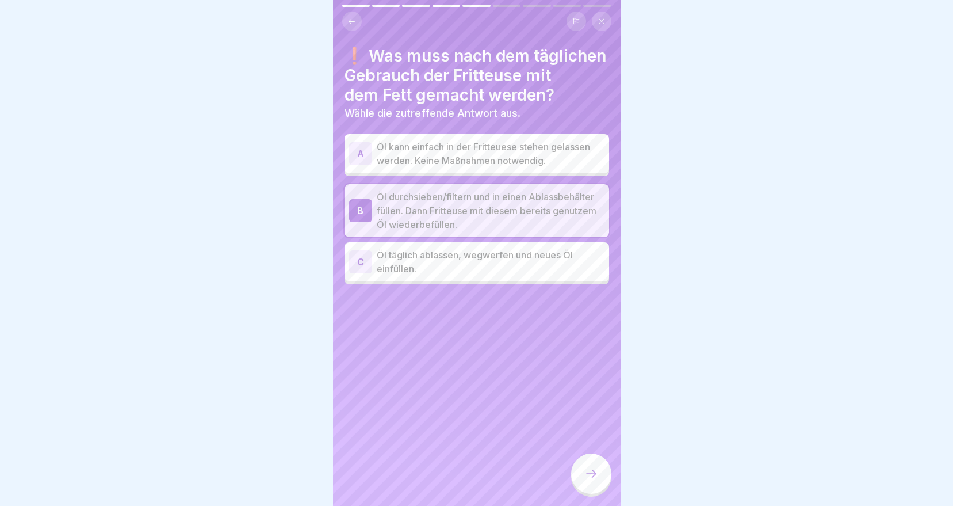
click at [590, 476] on div at bounding box center [591, 473] width 40 height 40
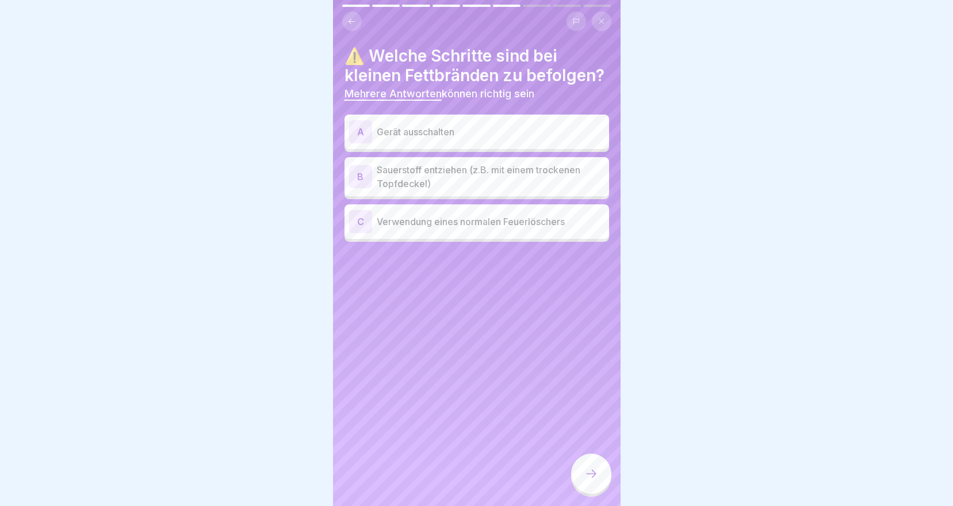
click at [453, 139] on p "Gerät ausschalten" at bounding box center [491, 132] width 228 height 14
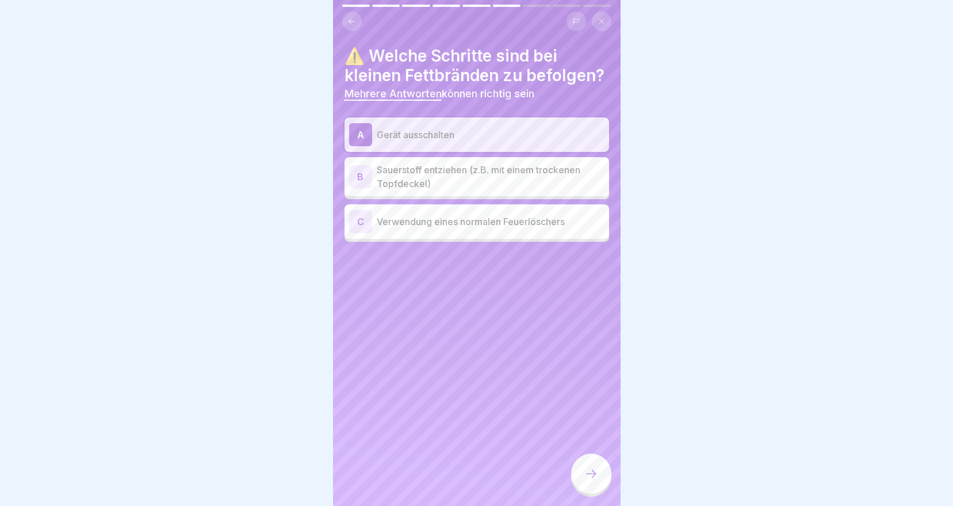
click at [454, 190] on p "Sauerstoff entziehen (z.B. mit einem trockenen Topfdeckel)" at bounding box center [491, 177] width 228 height 28
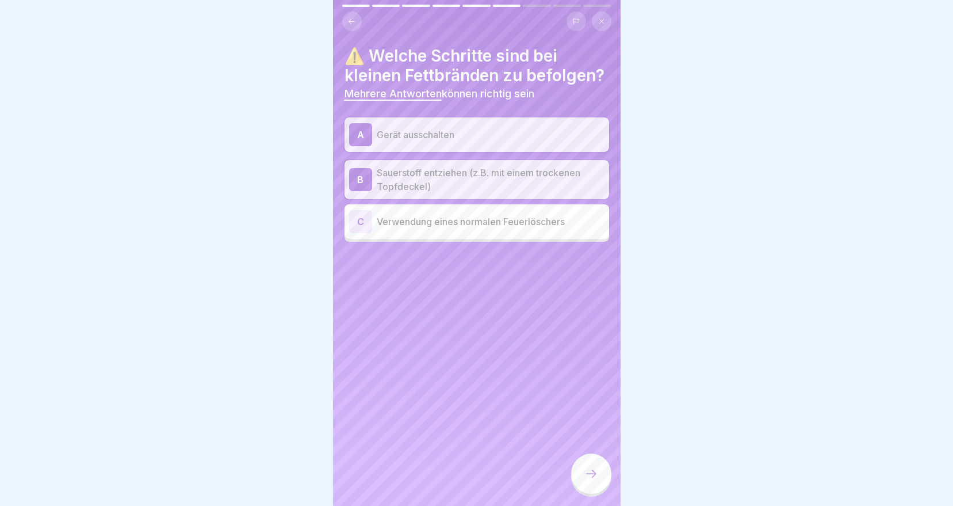
click at [598, 477] on icon at bounding box center [591, 474] width 14 height 14
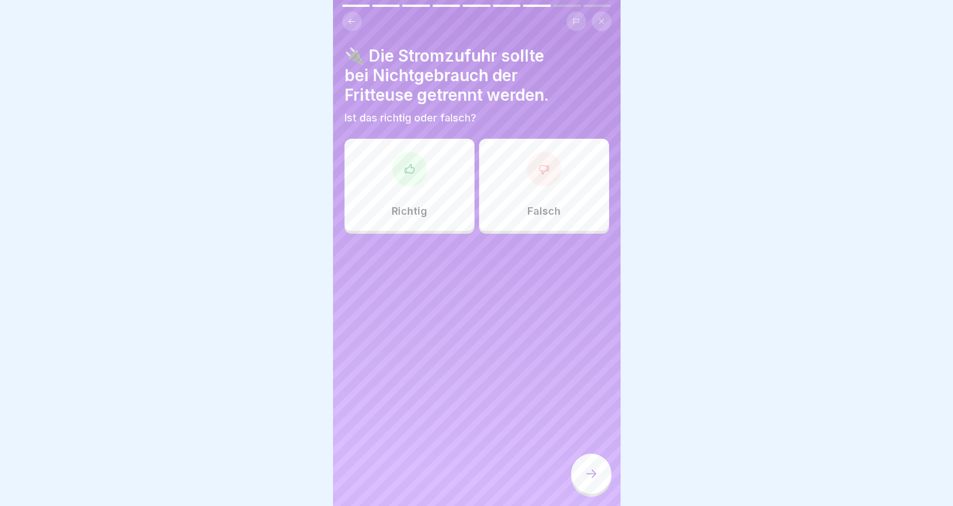
click at [425, 172] on div "Richtig" at bounding box center [410, 185] width 130 height 92
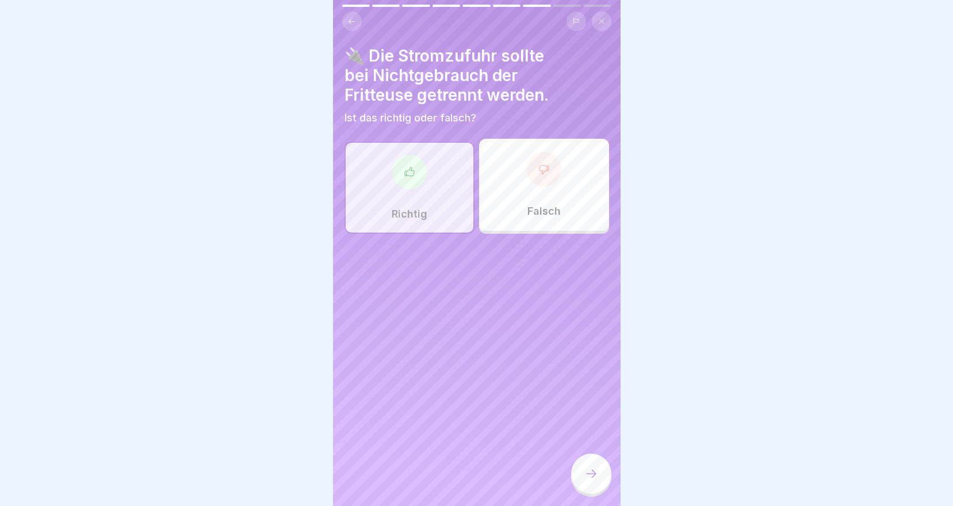
click at [588, 480] on icon at bounding box center [591, 474] width 14 height 14
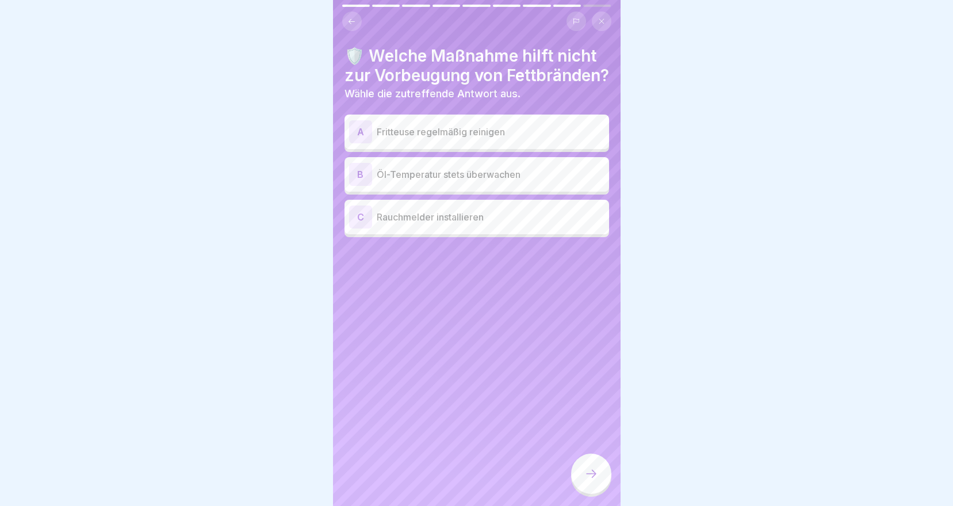
click at [458, 139] on p "Fritteuse regelmäßig reinigen" at bounding box center [491, 132] width 228 height 14
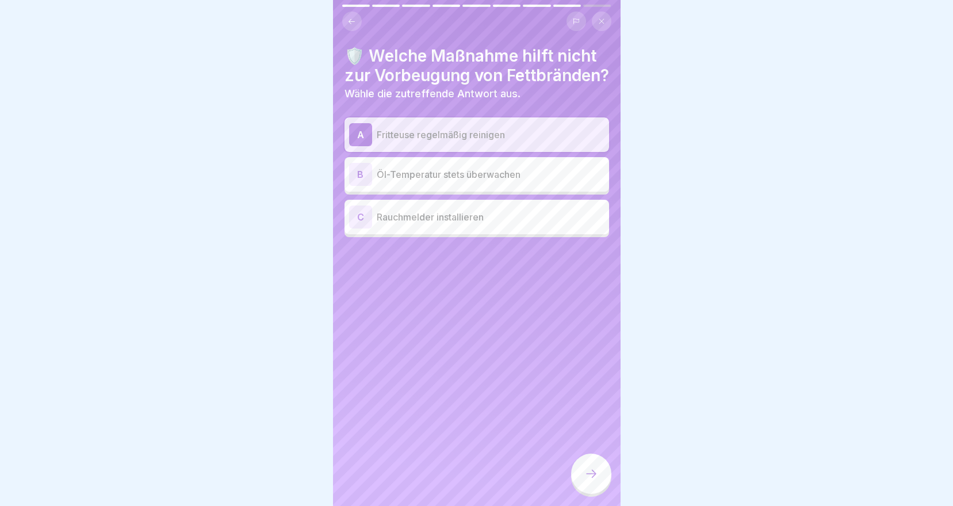
click at [597, 480] on icon at bounding box center [591, 474] width 14 height 14
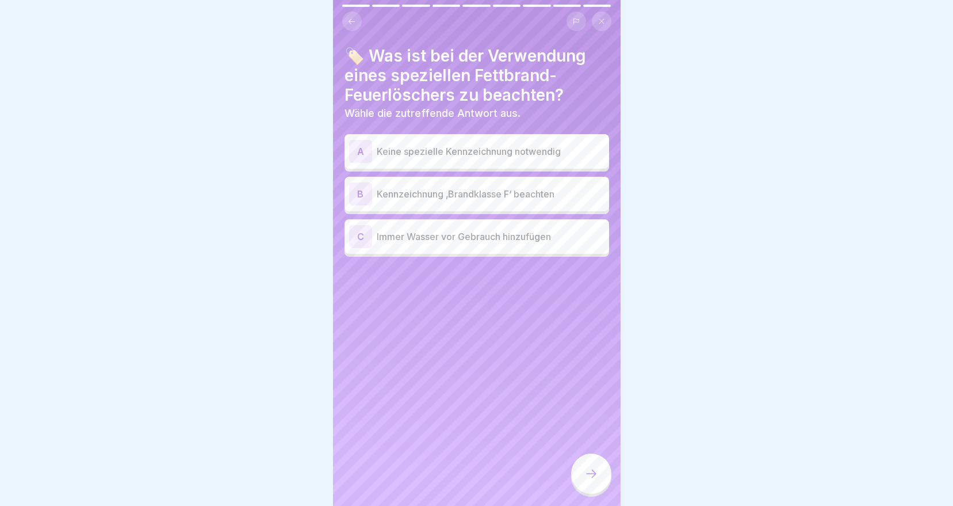
click at [454, 200] on p "Kennzeichnung ‚Brandklasse F‘ beachten" at bounding box center [491, 194] width 228 height 14
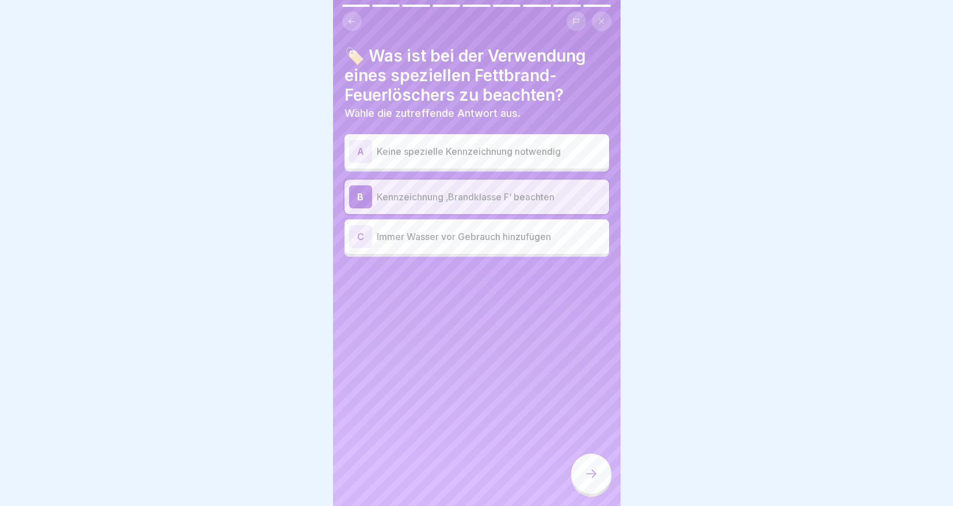
click at [587, 480] on icon at bounding box center [591, 474] width 14 height 14
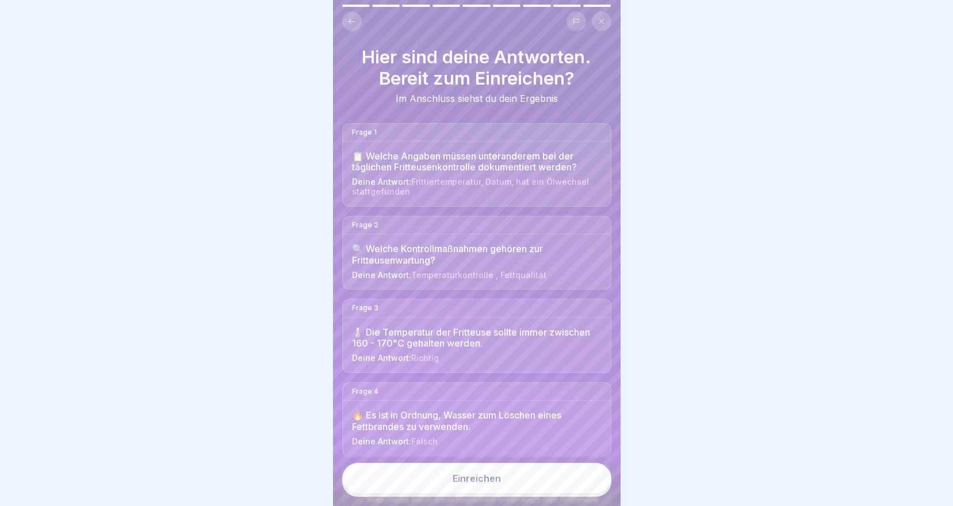
click at [511, 488] on button "Einreichen" at bounding box center [476, 477] width 269 height 31
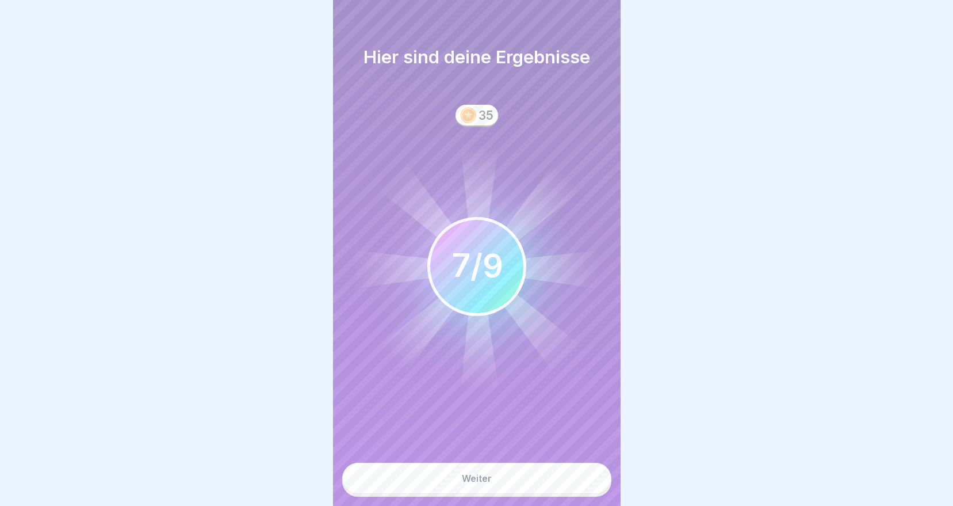
click at [499, 487] on button "Weiter" at bounding box center [476, 477] width 269 height 31
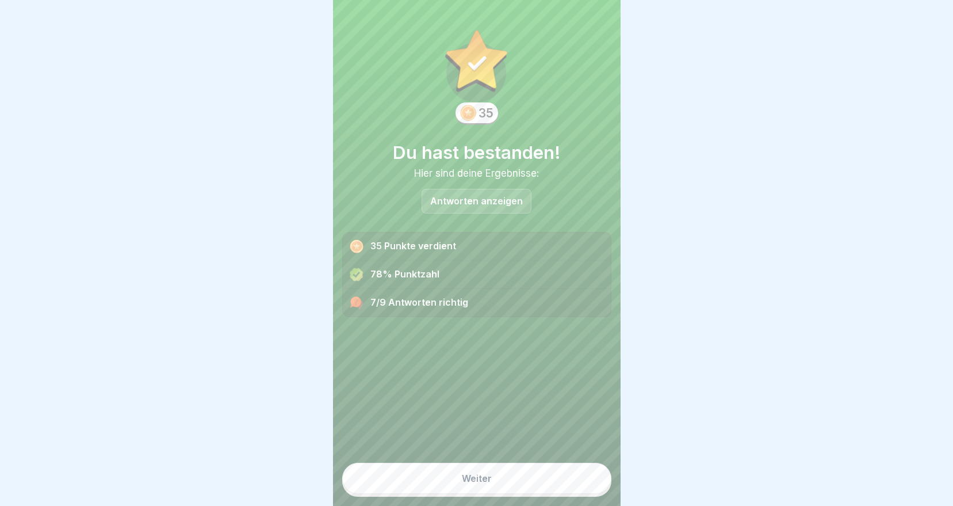
click at [484, 469] on div "Weiter" at bounding box center [476, 474] width 269 height 43
click at [495, 477] on button "Weiter" at bounding box center [476, 477] width 269 height 31
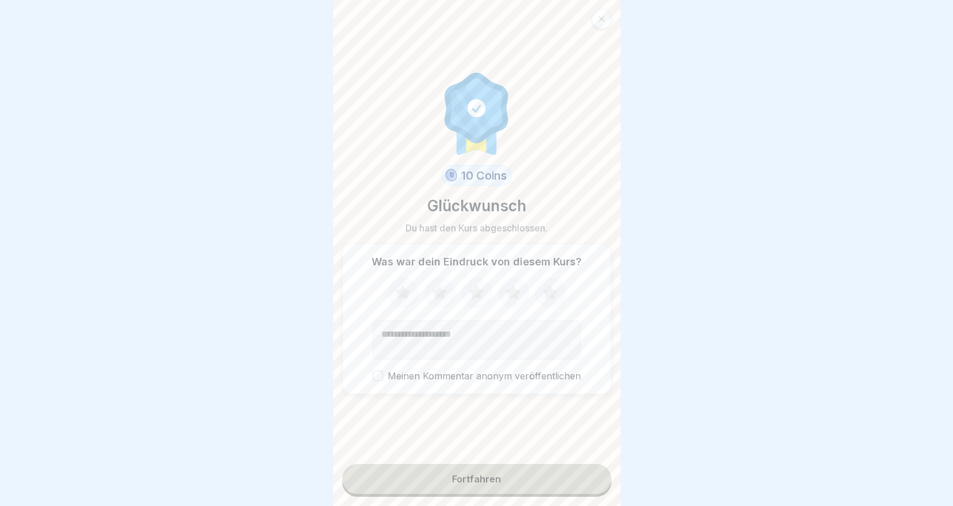
click at [534, 479] on button "Fortfahren" at bounding box center [476, 479] width 269 height 30
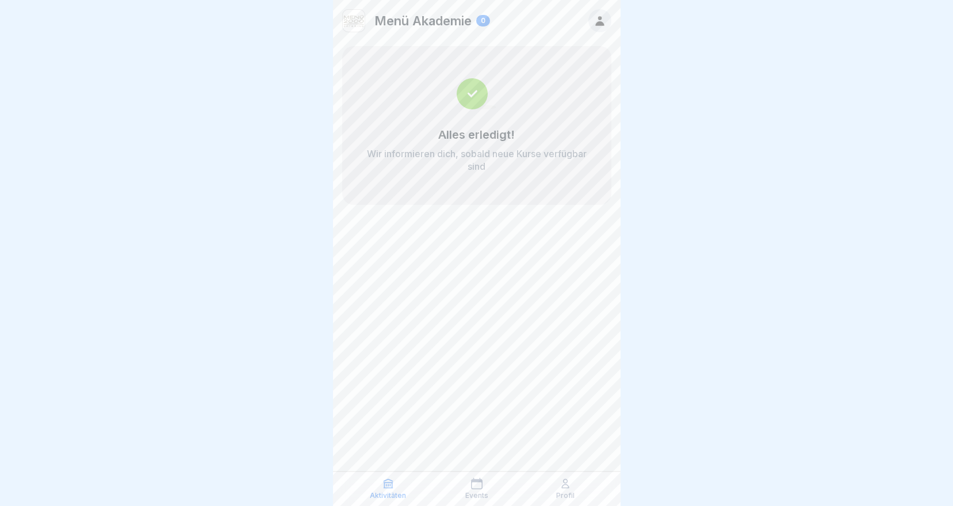
click at [483, 488] on div "Events" at bounding box center [476, 488] width 83 height 22
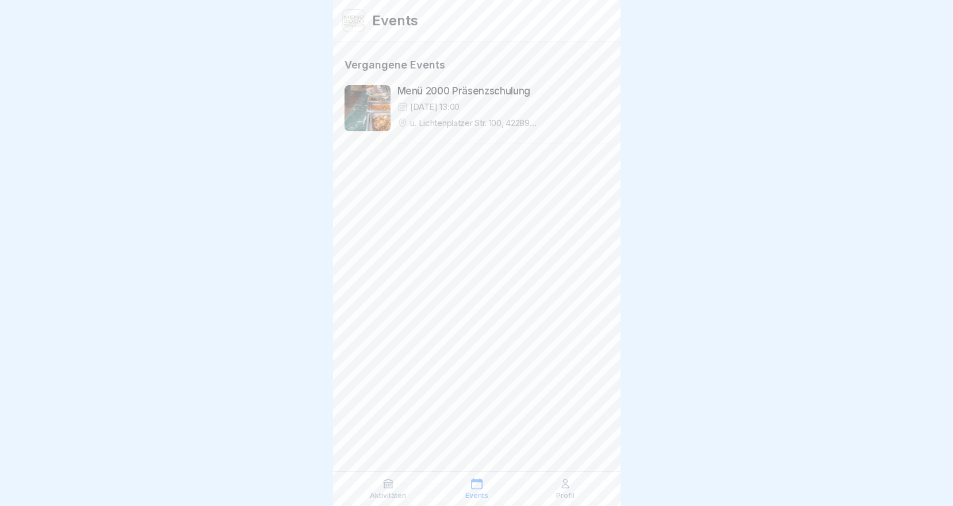
click at [563, 487] on icon at bounding box center [565, 483] width 7 height 9
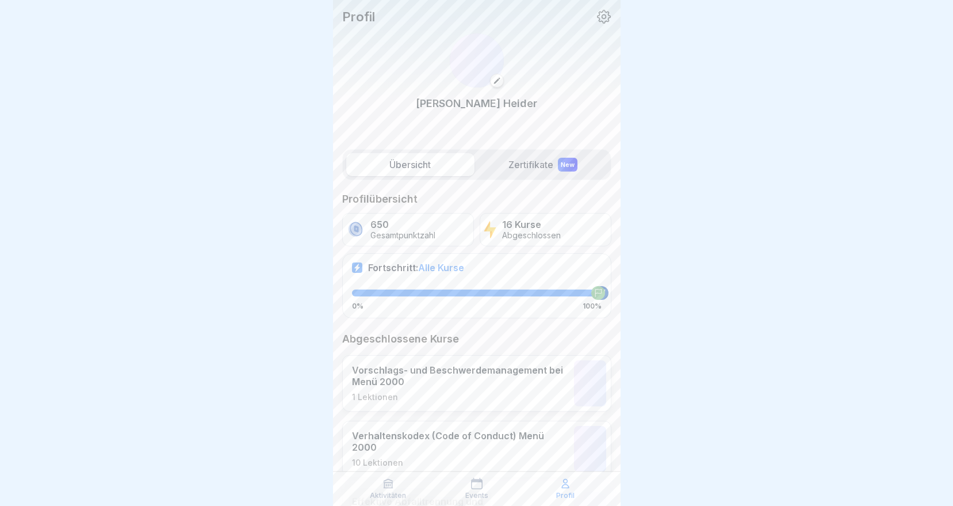
click at [481, 480] on icon at bounding box center [477, 483] width 12 height 12
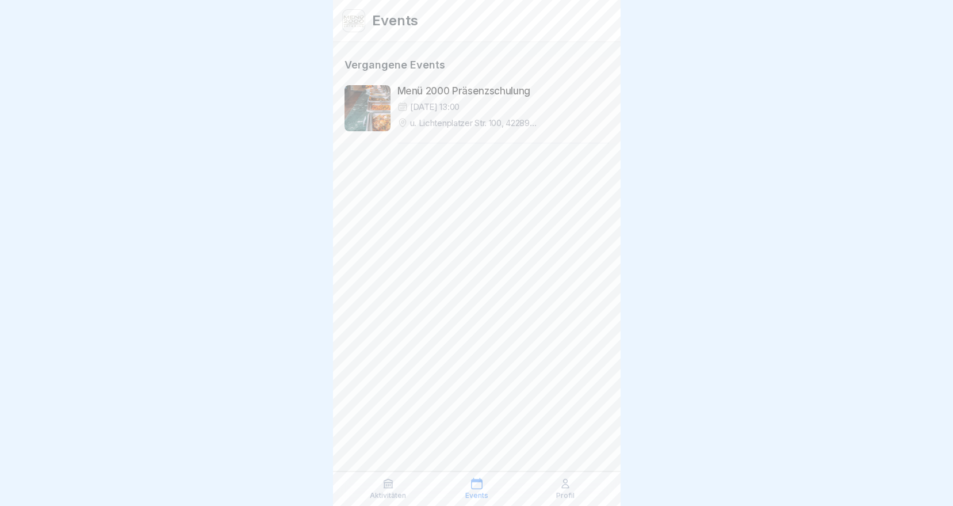
drag, startPoint x: 568, startPoint y: 488, endPoint x: 579, endPoint y: 487, distance: 11.0
click at [568, 488] on icon at bounding box center [566, 483] width 12 height 12
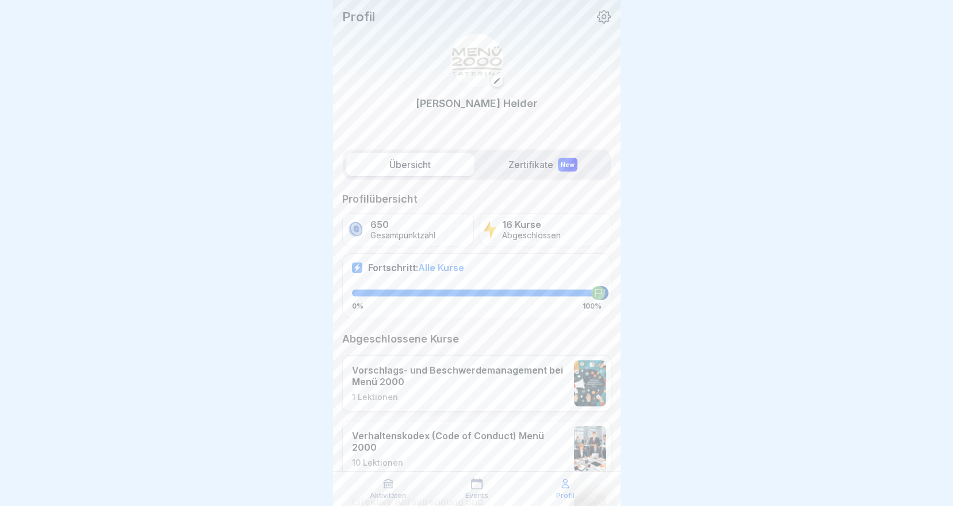
scroll to position [9, 0]
click at [408, 221] on div "650 Gesamtpunktzahl" at bounding box center [402, 229] width 65 height 21
click at [402, 219] on p "650" at bounding box center [402, 224] width 65 height 11
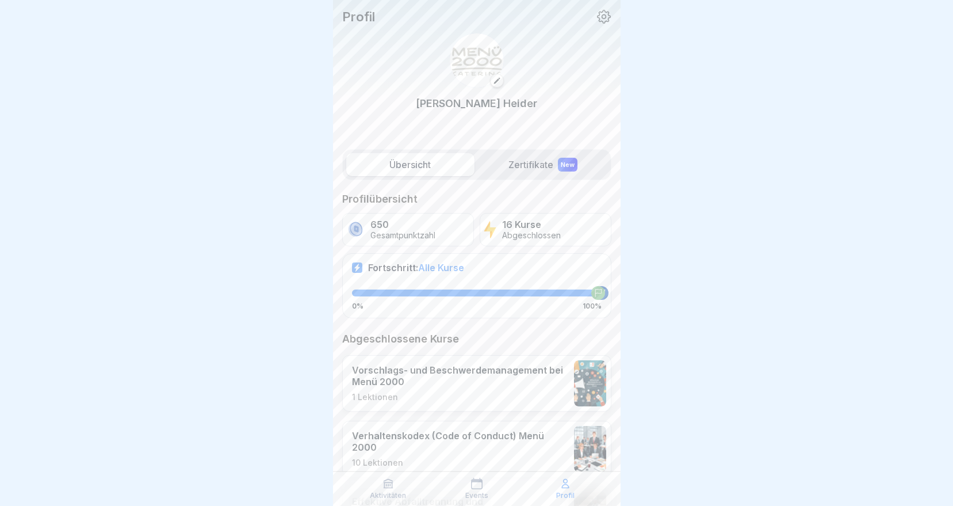
click at [402, 219] on p "650" at bounding box center [402, 224] width 65 height 11
click at [597, 16] on icon at bounding box center [604, 16] width 15 height 15
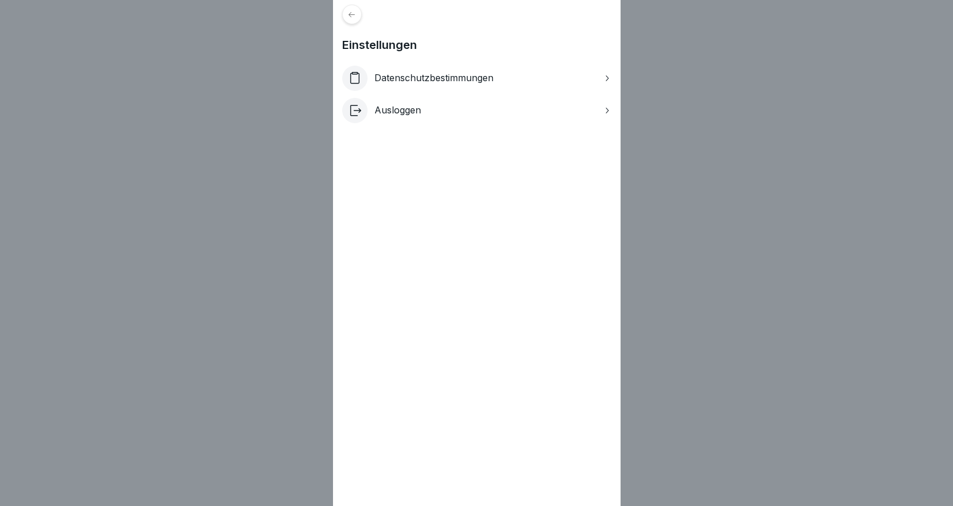
click at [722, 91] on div "Einstellungen Datenschutzbestimmungen Ausloggen" at bounding box center [476, 253] width 953 height 506
